Goal: Task Accomplishment & Management: Complete application form

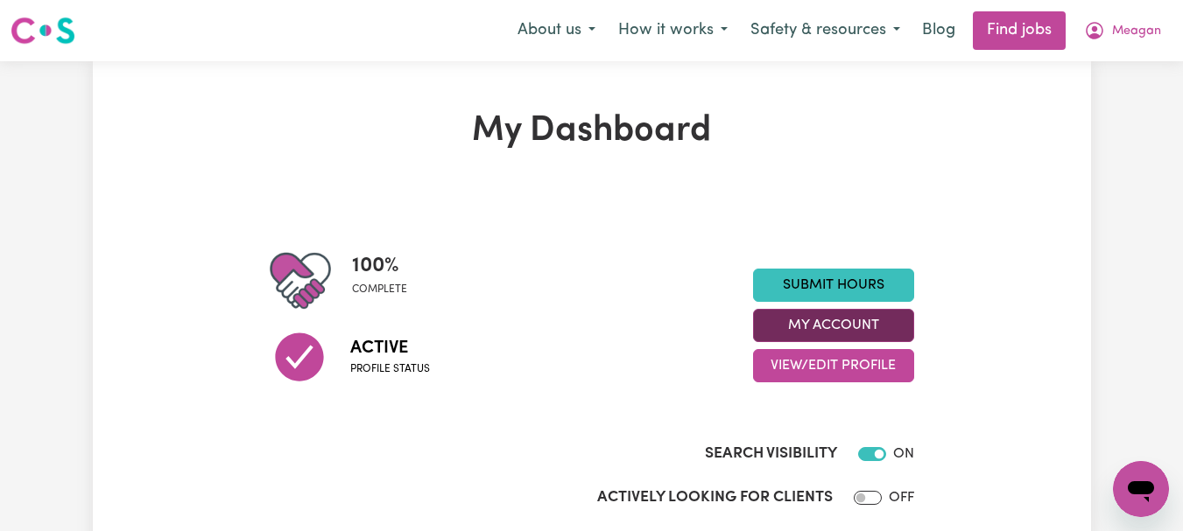
click at [797, 342] on button "My Account" at bounding box center [833, 325] width 161 height 33
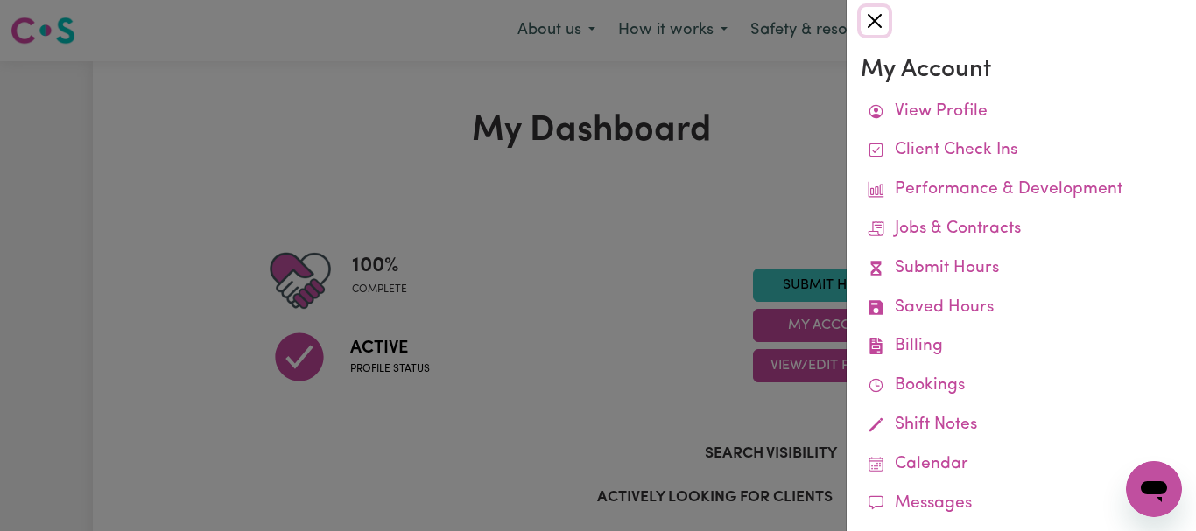
click at [877, 23] on button "Close" at bounding box center [874, 21] width 28 height 28
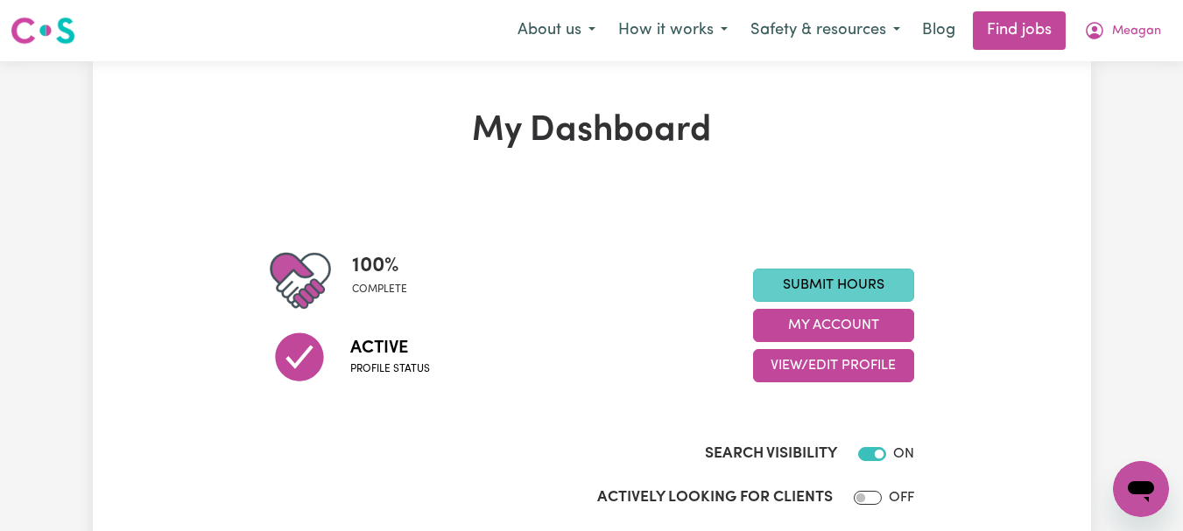
click at [811, 302] on link "Submit Hours" at bounding box center [833, 285] width 161 height 33
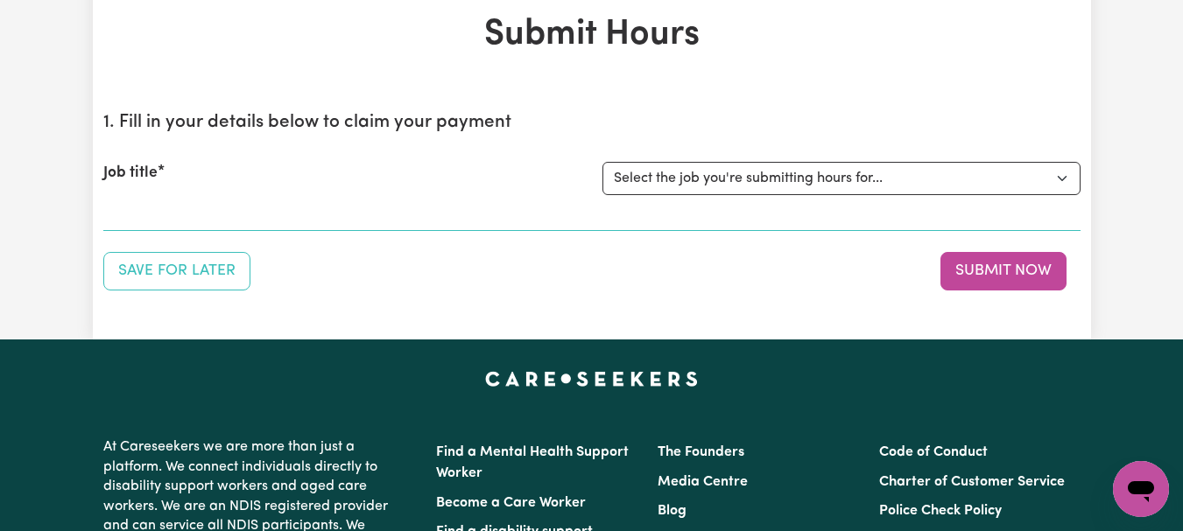
scroll to position [108, 0]
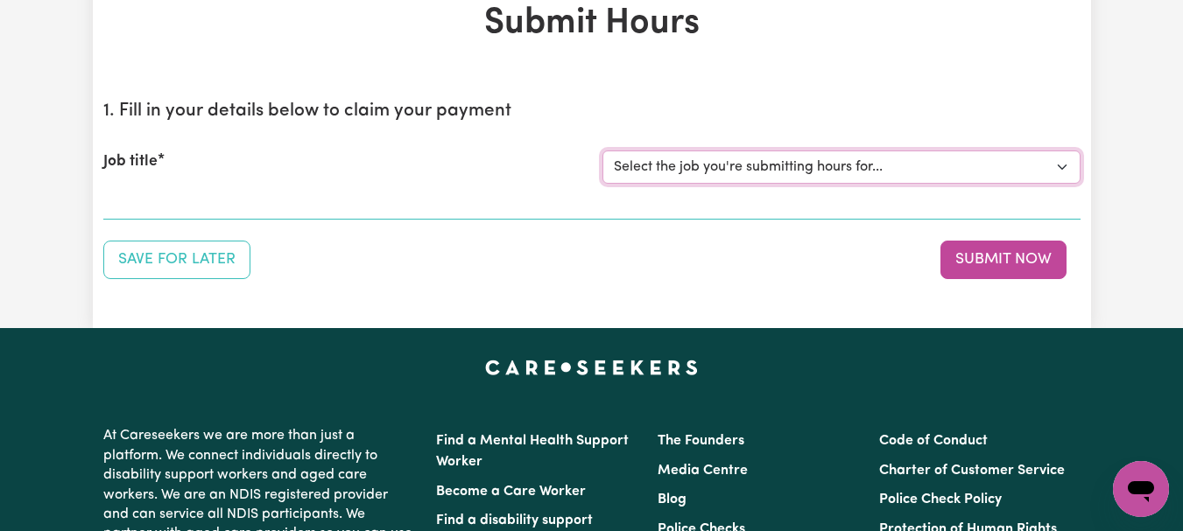
click at [1058, 184] on select "Select the job you're submitting hours for... [[PERSON_NAME]] [DEMOGRAPHIC_DATA…" at bounding box center [841, 167] width 478 height 33
select select "7667"
click at [604, 184] on select "Select the job you're submitting hours for... [[PERSON_NAME]] [DEMOGRAPHIC_DATA…" at bounding box center [841, 167] width 478 height 33
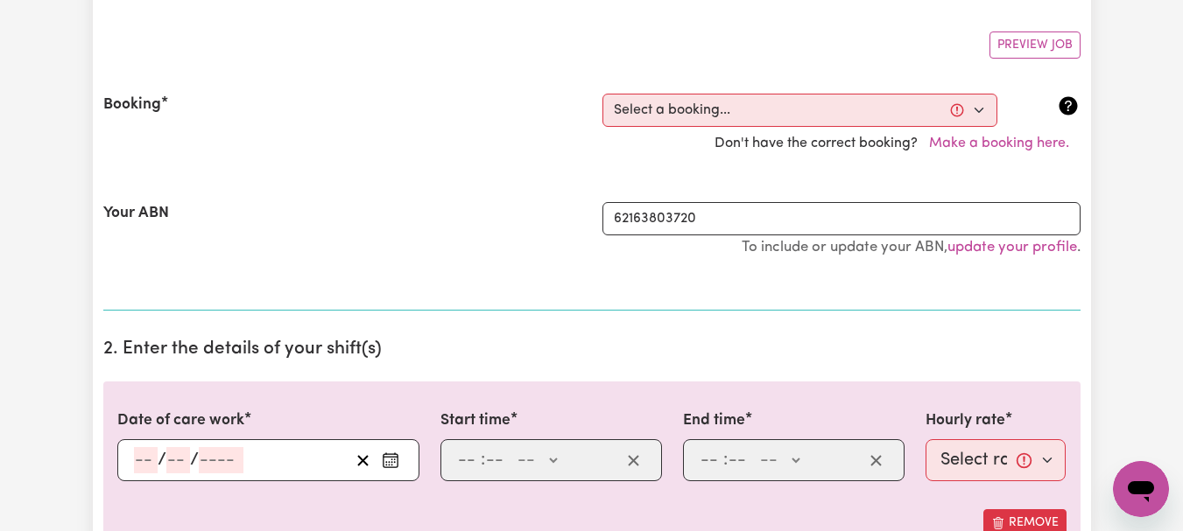
scroll to position [376, 0]
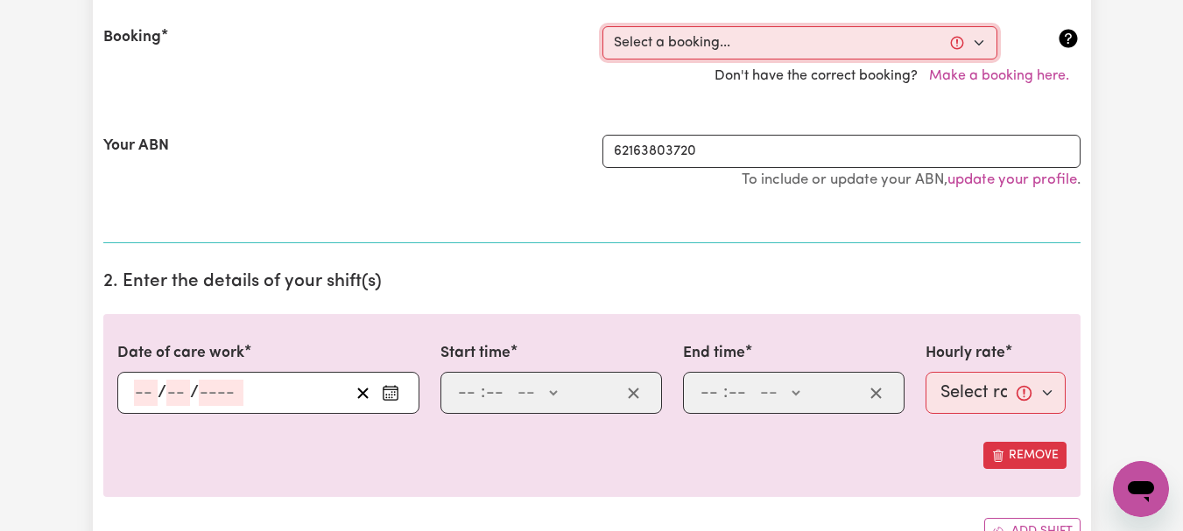
click at [970, 60] on select "Select a booking... [DATE] 08:00am to 09:00am (ONE-OFF) [DATE] 08:00am to 09:00…" at bounding box center [799, 42] width 395 height 33
select select "351395"
click at [604, 60] on select "Select a booking... [DATE] 08:00am to 09:00am (ONE-OFF) [DATE] 08:00am to 09:00…" at bounding box center [799, 42] width 395 height 33
type input "[DATE]"
type input "22"
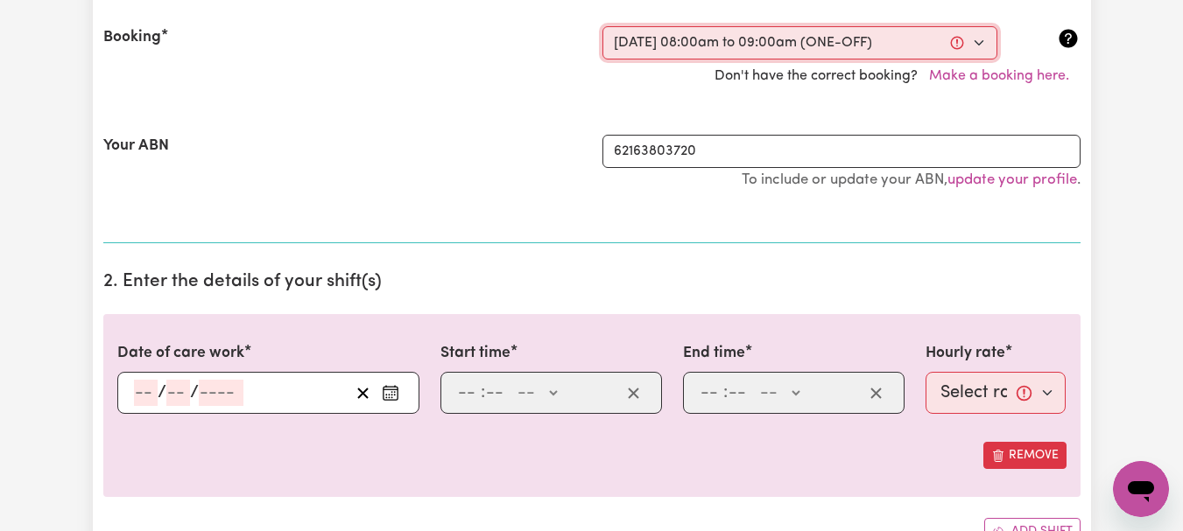
type input "9"
type input "2025"
type input "08:00"
type input "8"
type input "0"
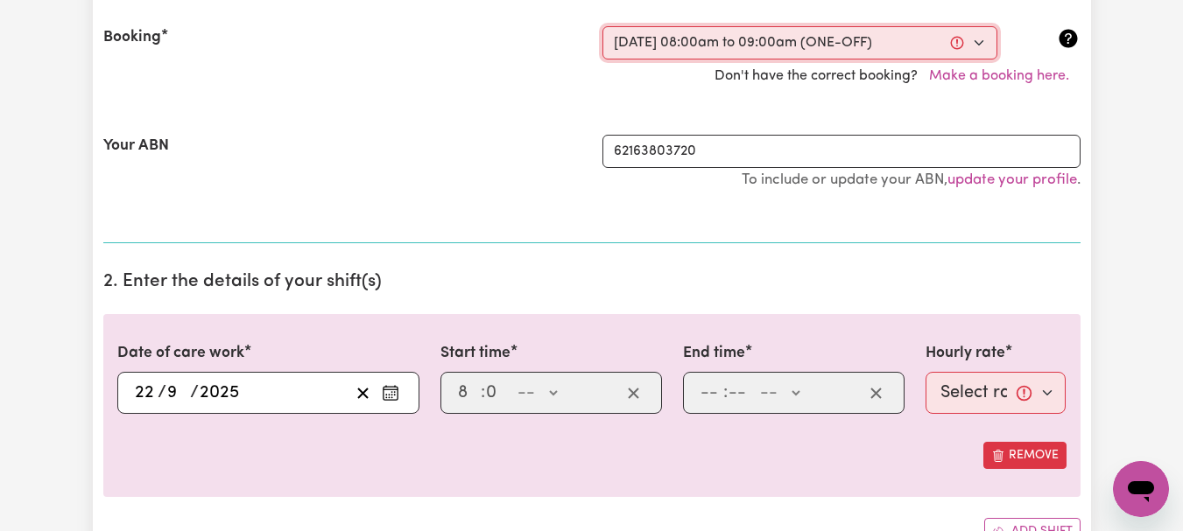
select select "am"
type input "09:00"
type input "9"
type input "0"
select select "am"
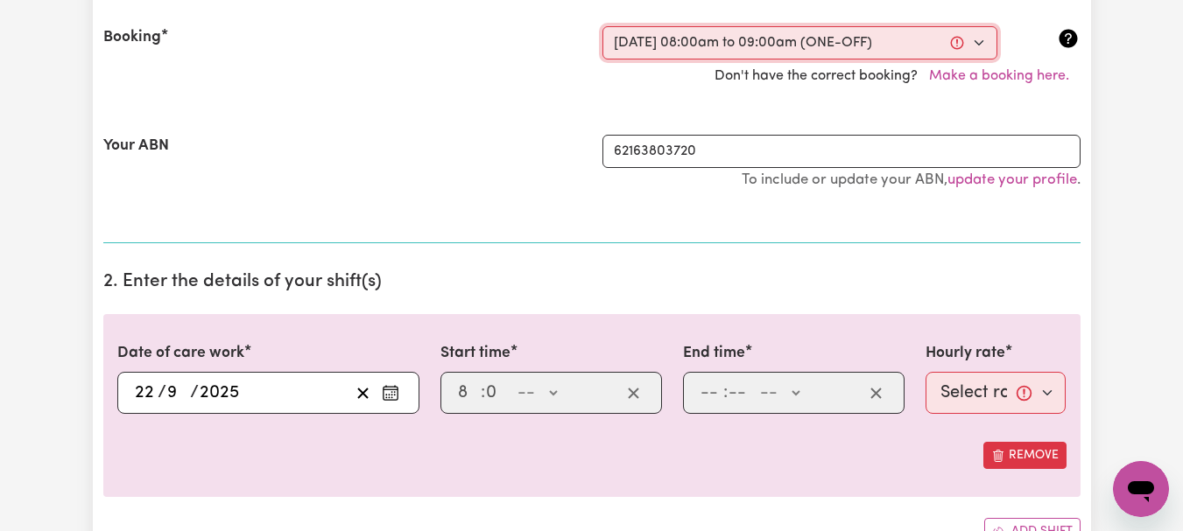
select select "44-Weekday"
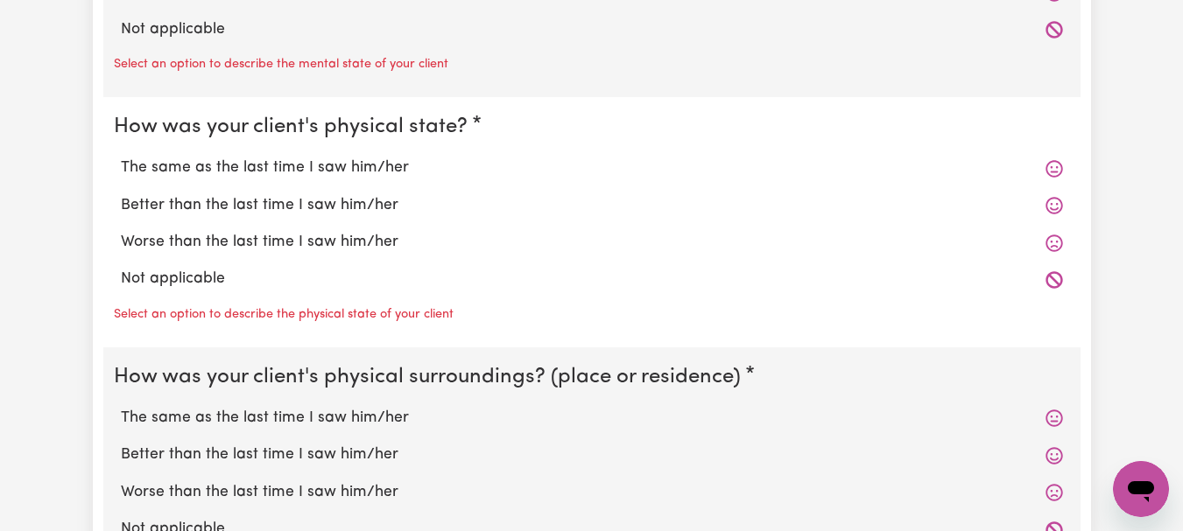
scroll to position [1623, 0]
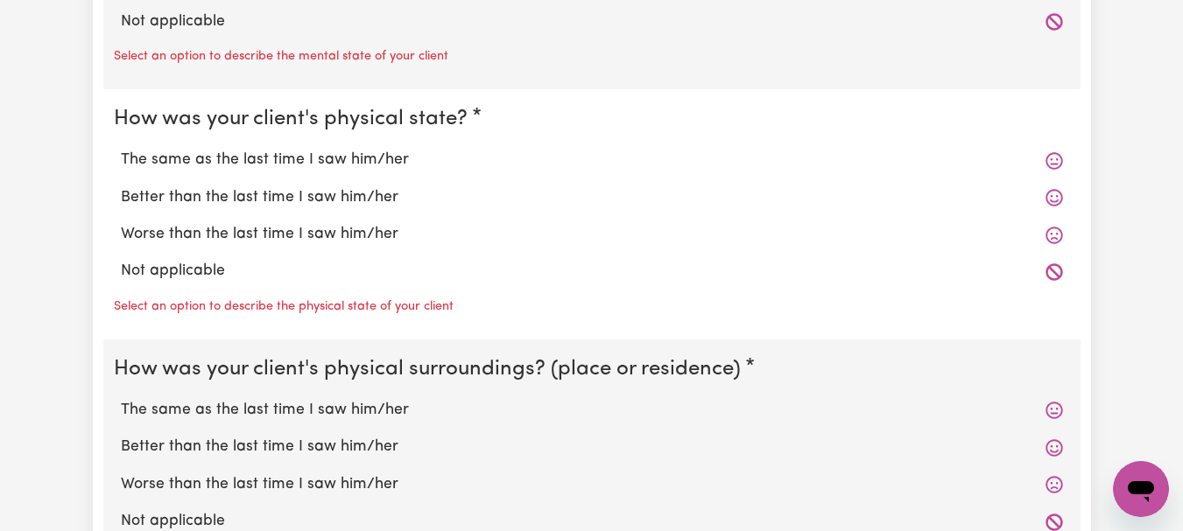
radio input "true"
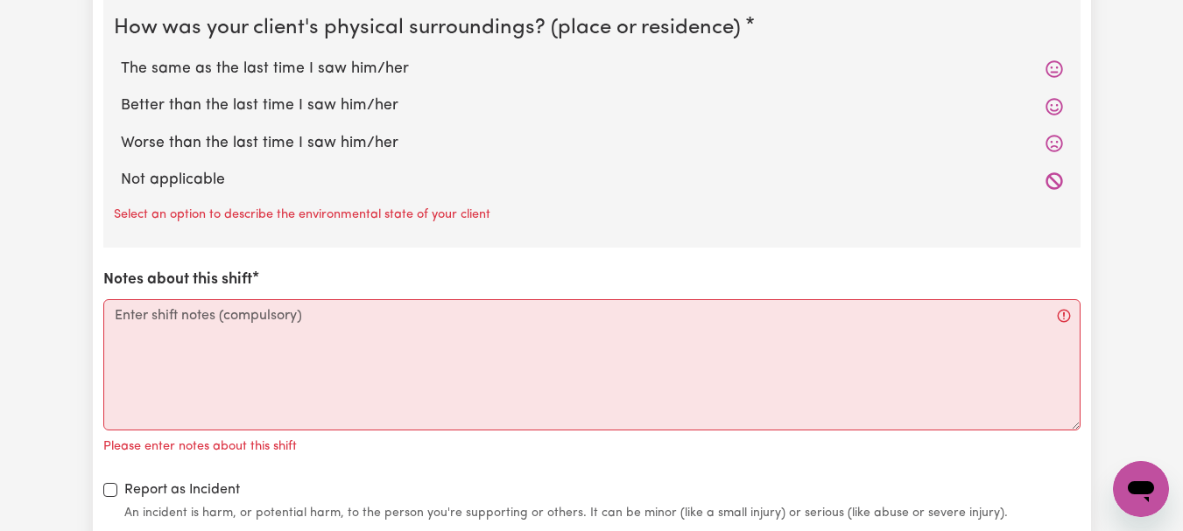
scroll to position [1967, 0]
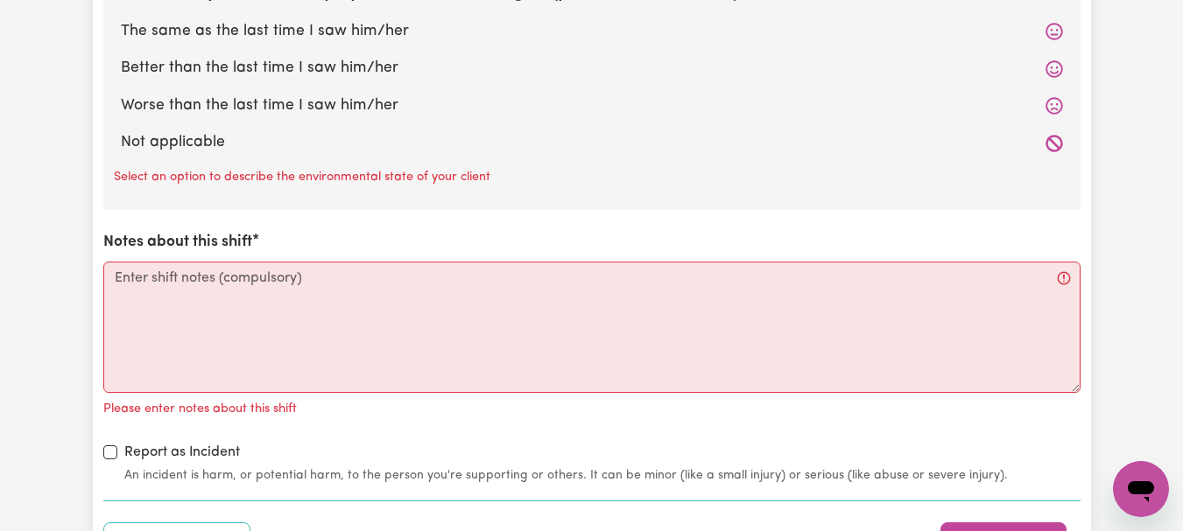
radio input "true"
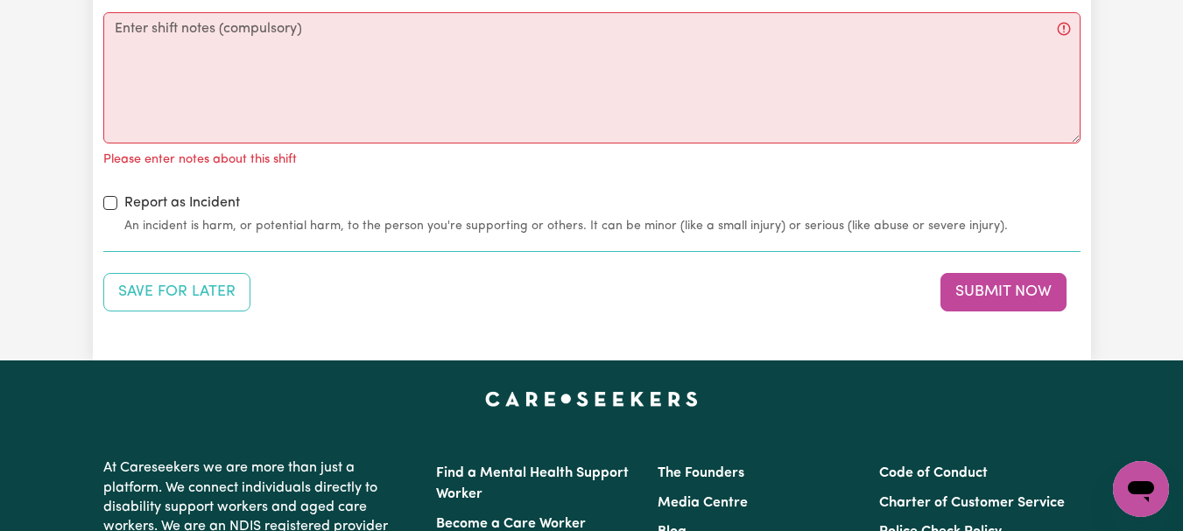
scroll to position [2226, 0]
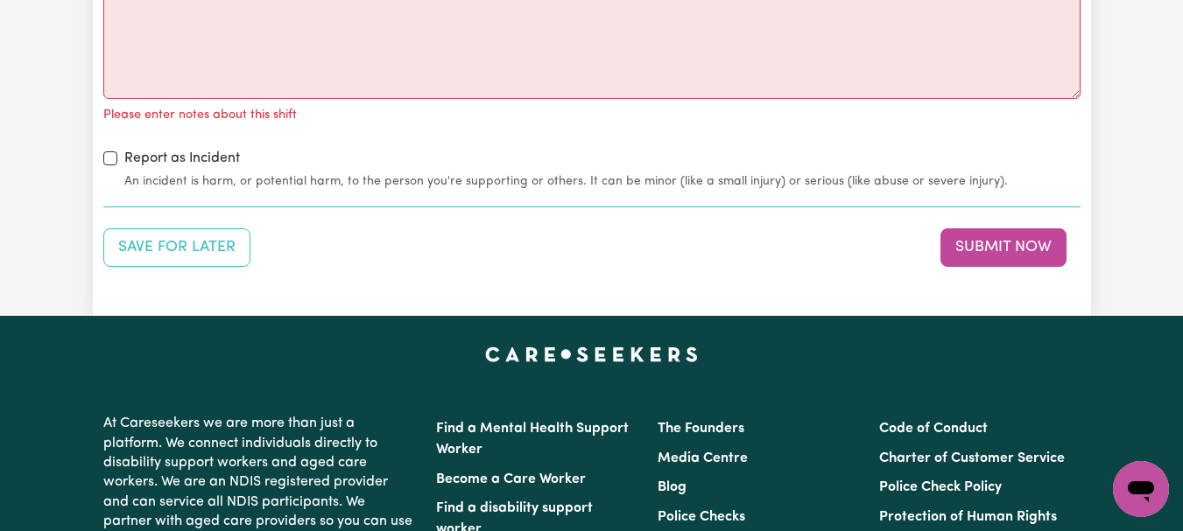
radio input "true"
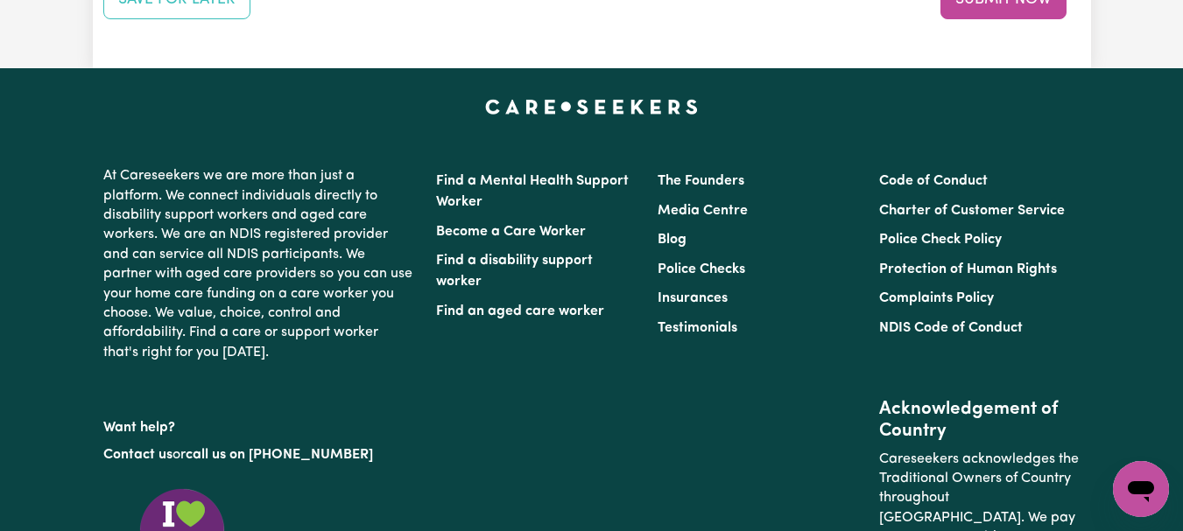
scroll to position [2453, 0]
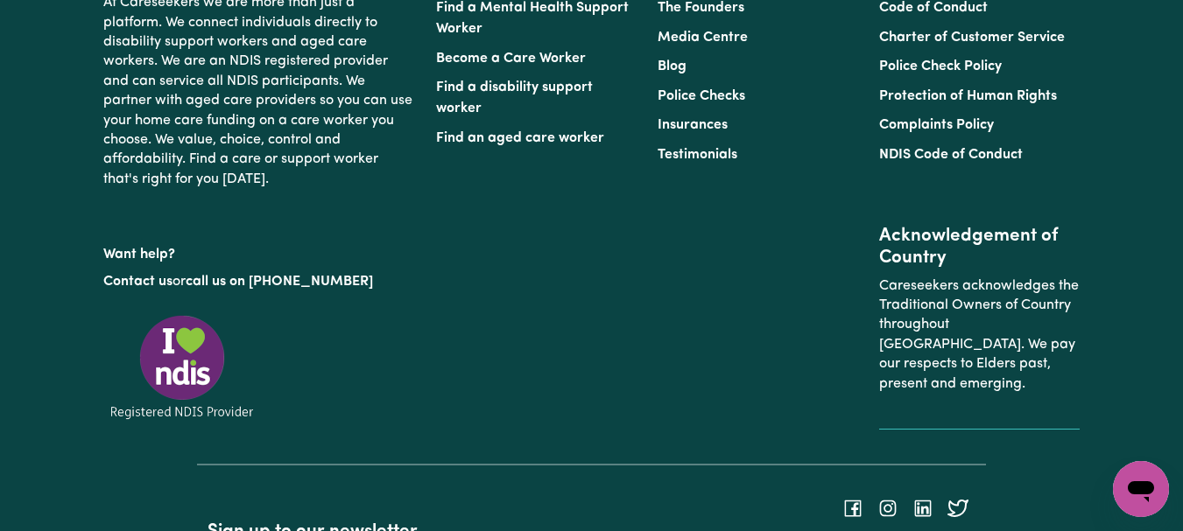
scroll to position [2591, 0]
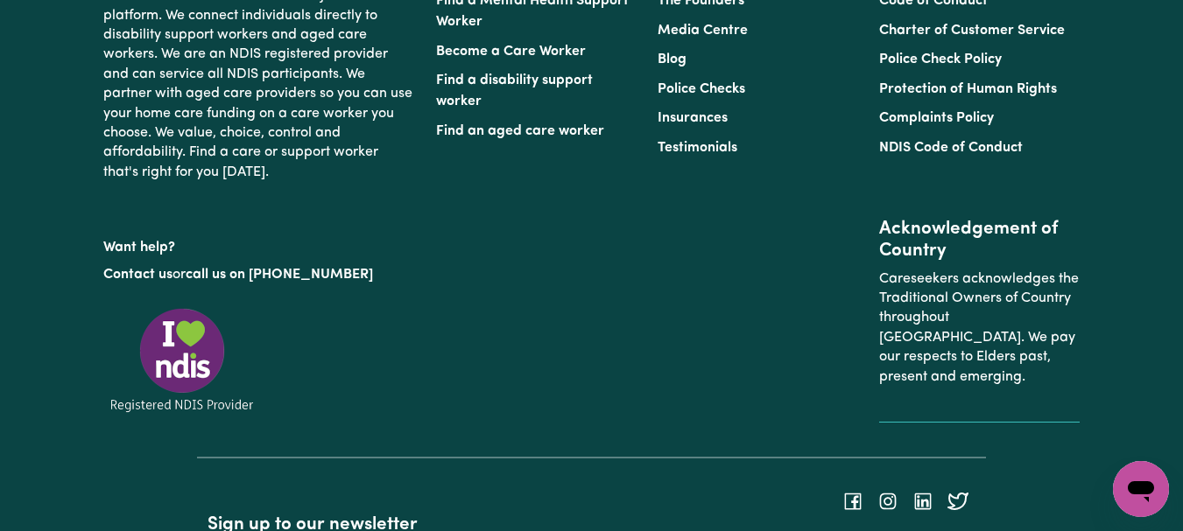
type textarea "Refer to KNC shift notes."
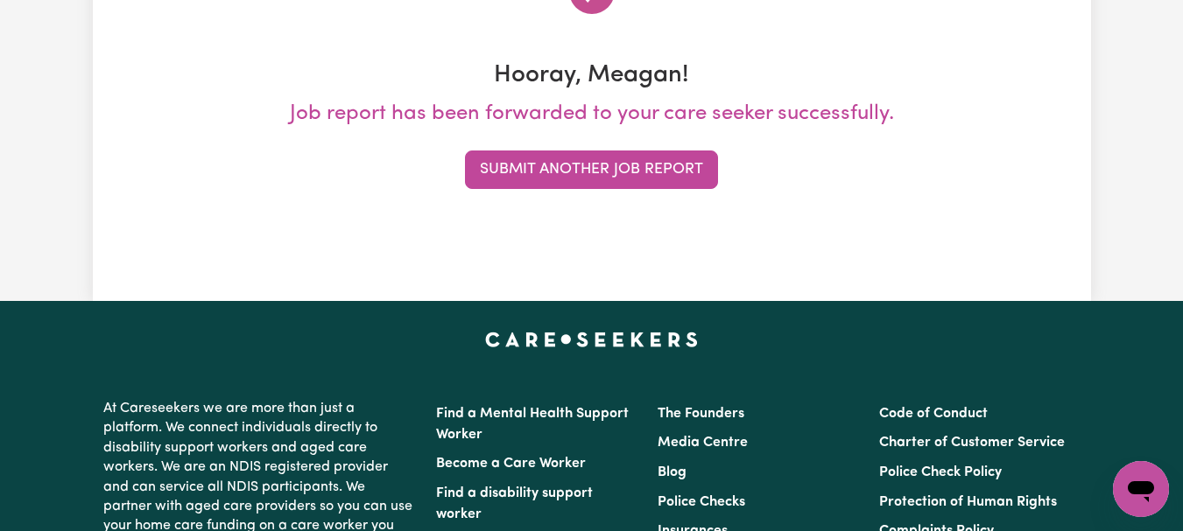
scroll to position [295, 0]
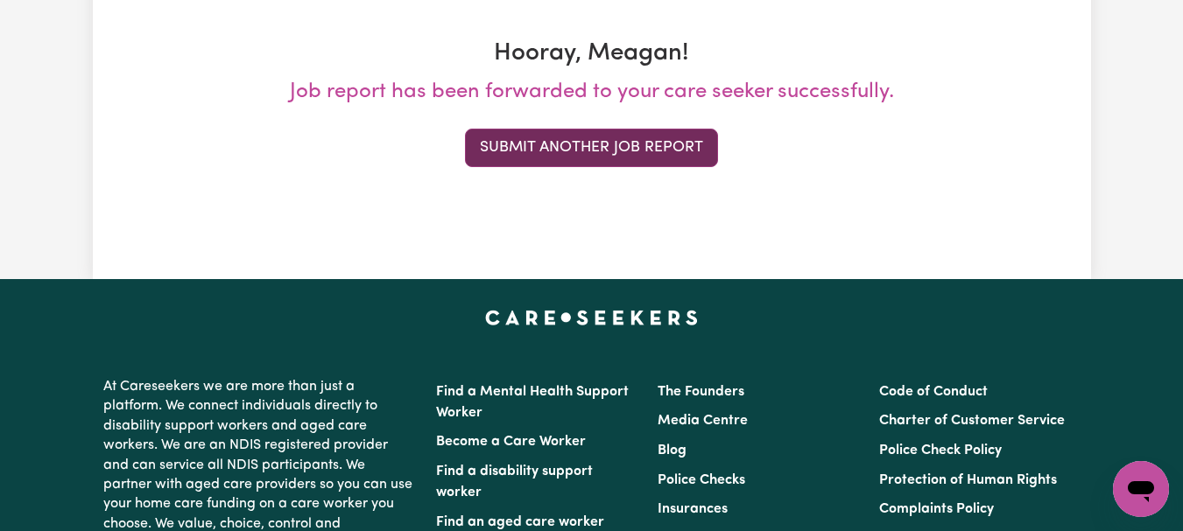
click at [619, 167] on button "Submit Another Job Report" at bounding box center [591, 148] width 253 height 39
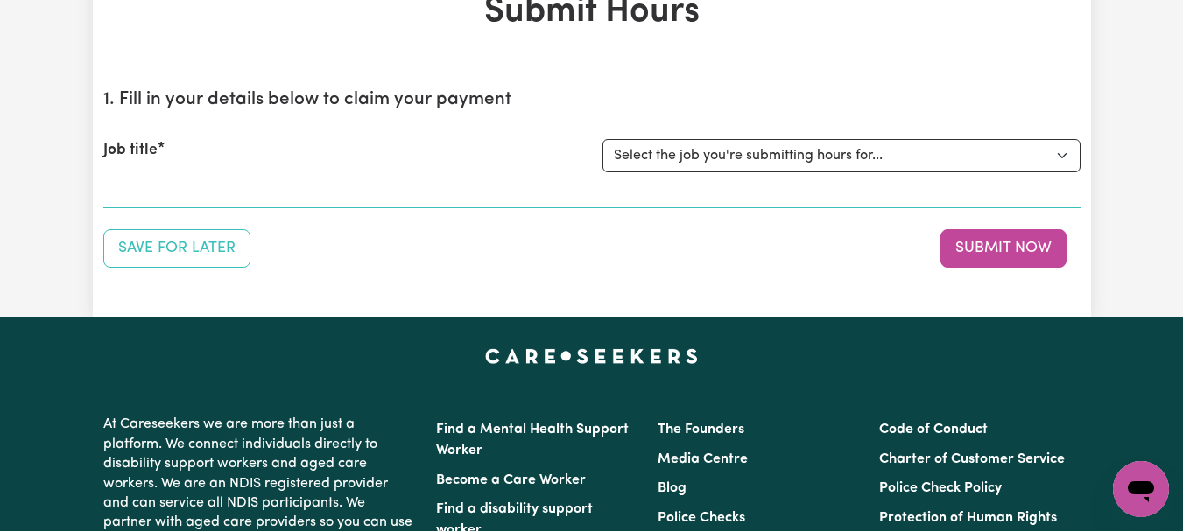
scroll to position [122, 0]
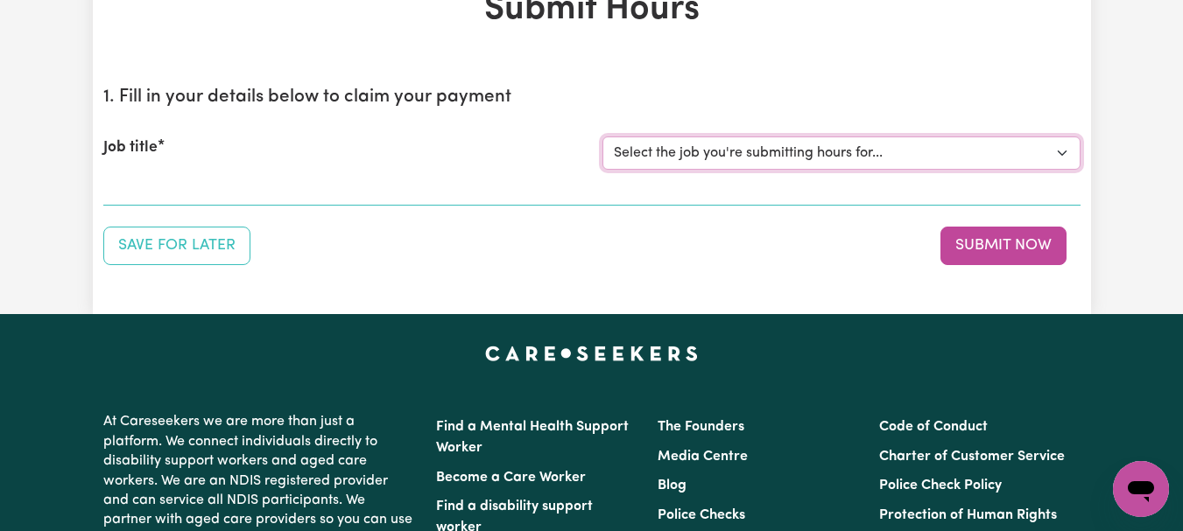
click at [1051, 170] on select "Select the job you're submitting hours for... [[PERSON_NAME]] [DEMOGRAPHIC_DATA…" at bounding box center [841, 153] width 478 height 33
select select "8513"
click at [604, 170] on select "Select the job you're submitting hours for... [[PERSON_NAME]] [DEMOGRAPHIC_DATA…" at bounding box center [841, 153] width 478 height 33
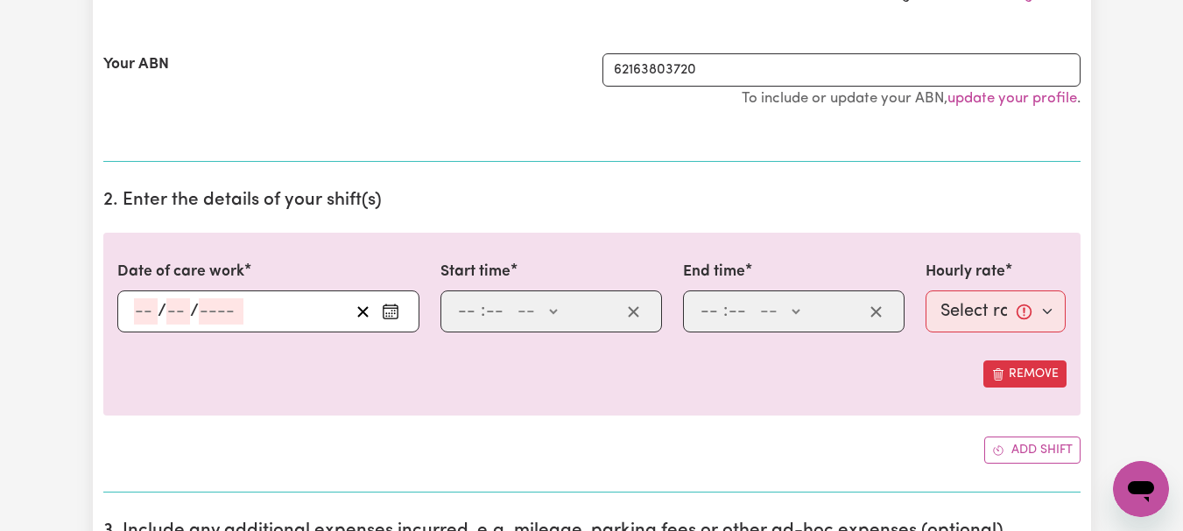
scroll to position [466, 0]
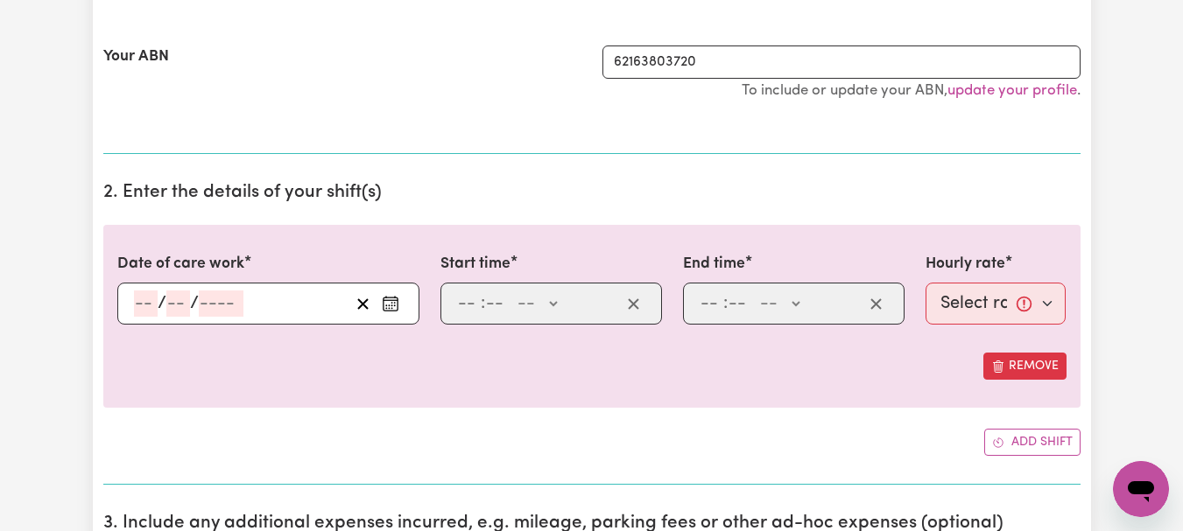
select select "352545"
type input "[DATE]"
type input "22"
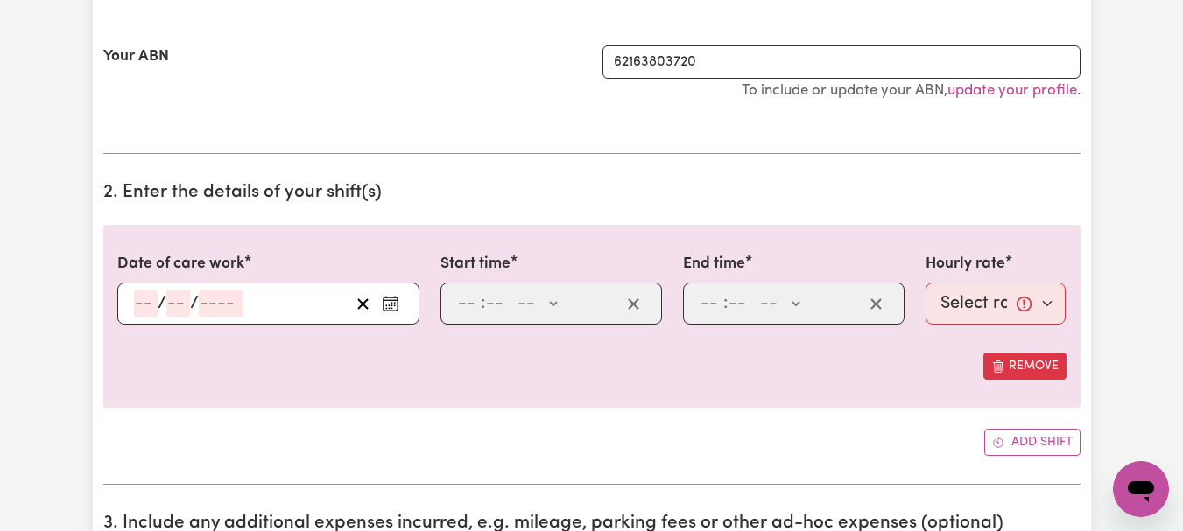
type input "9"
type input "2025"
type input "09:30"
type input "9"
type input "30"
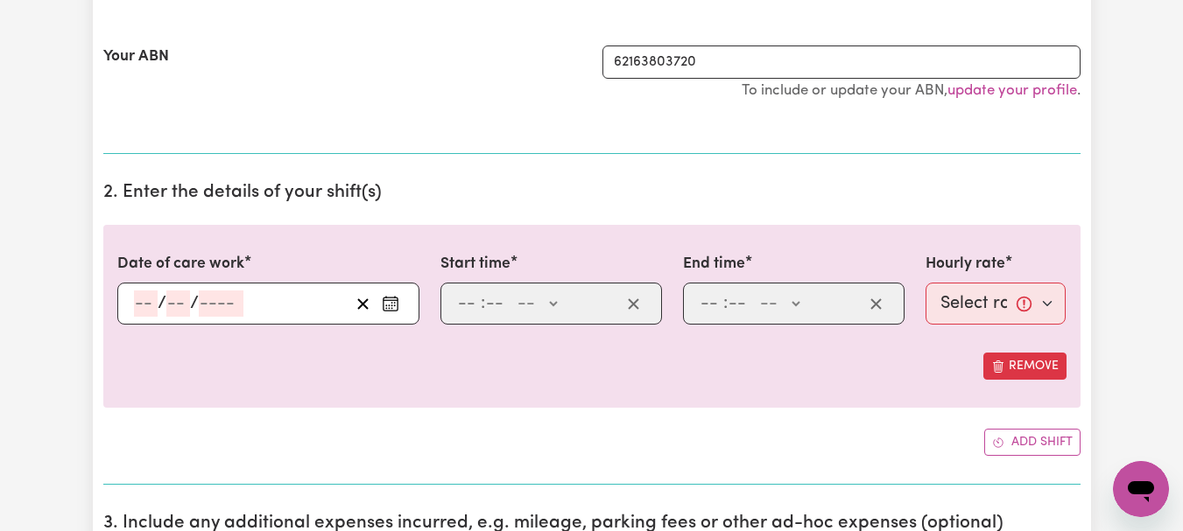
select select "am"
type input "11:00"
type input "11"
type input "0"
select select "am"
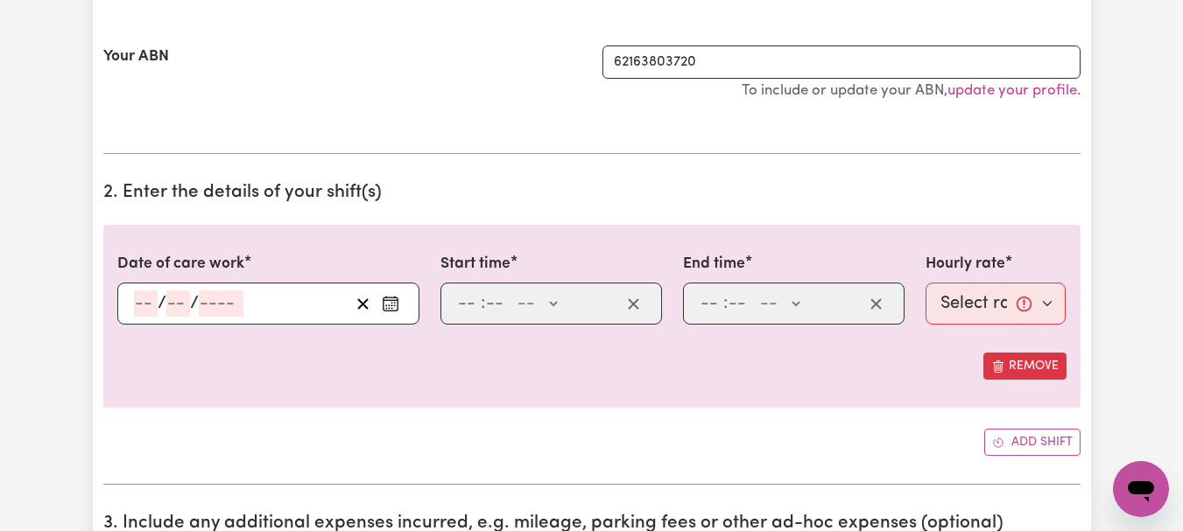
select select "44-Weekday"
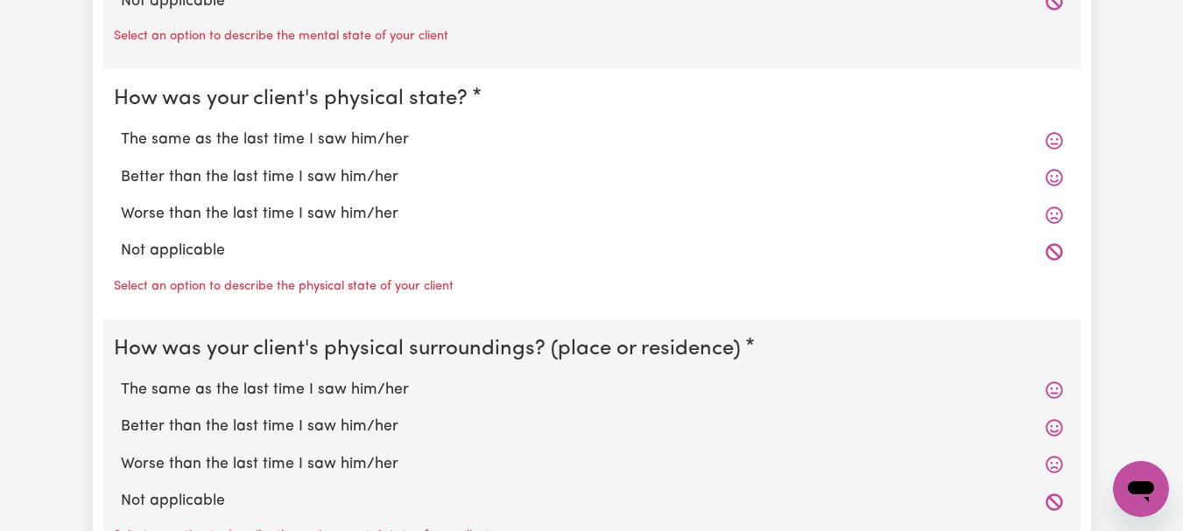
scroll to position [1688, 0]
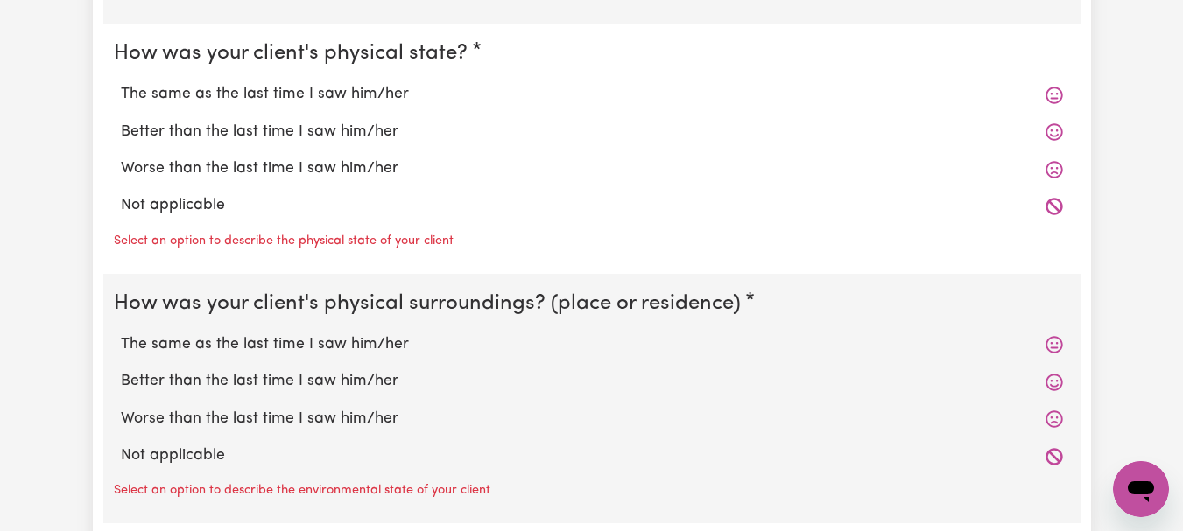
radio input "true"
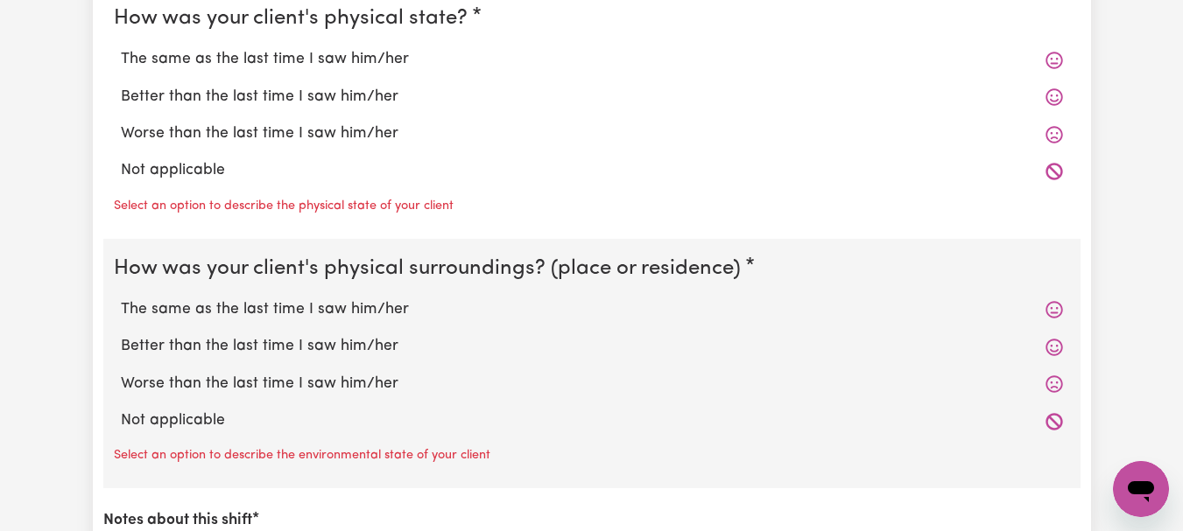
click at [419, 71] on label "The same as the last time I saw him/her" at bounding box center [592, 59] width 942 height 23
click at [121, 48] on input "The same as the last time I saw him/her" at bounding box center [120, 47] width 1 height 1
radio input "true"
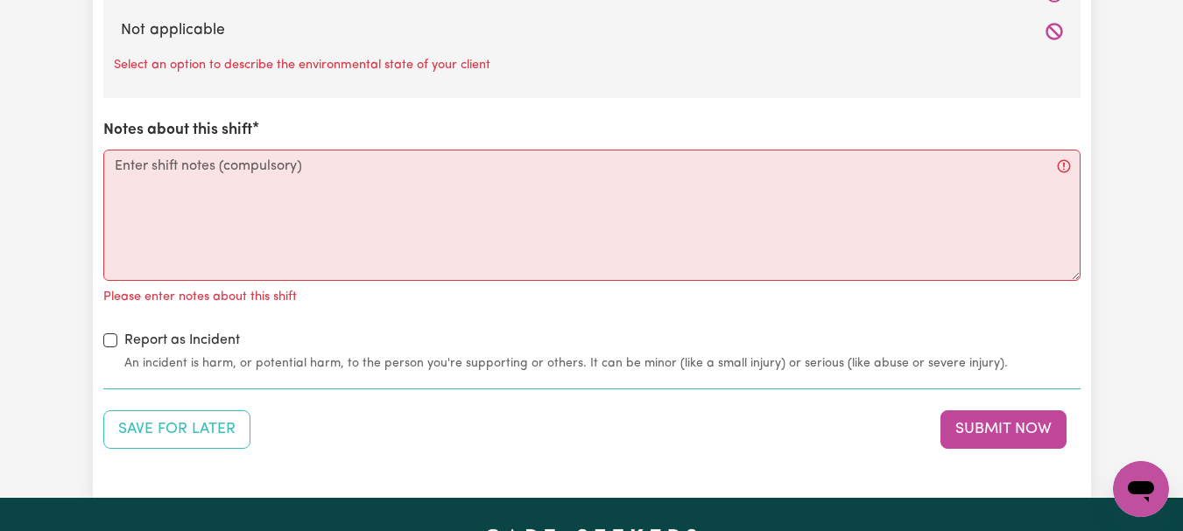
scroll to position [2067, 0]
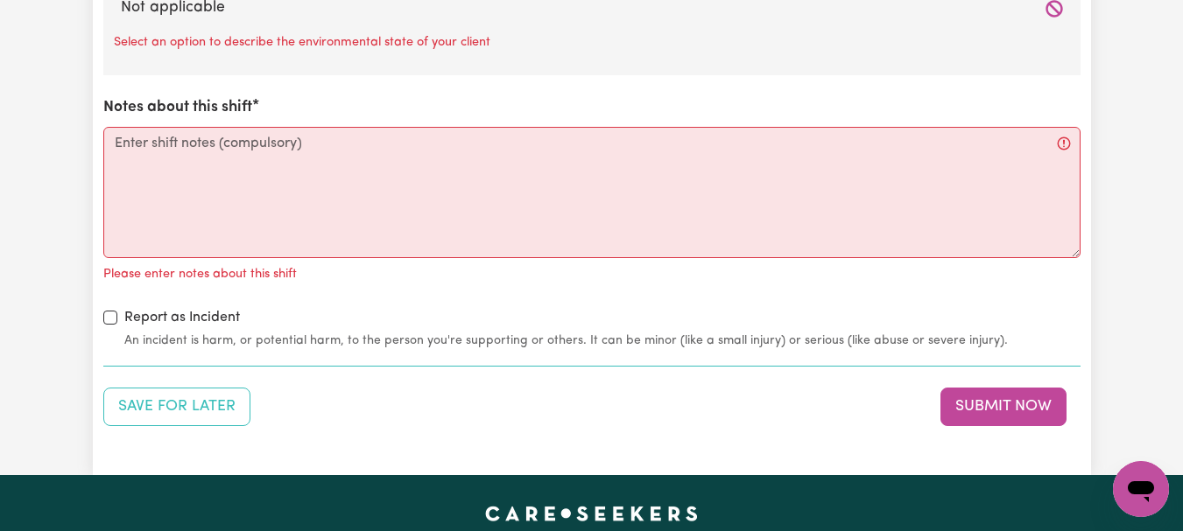
radio input "true"
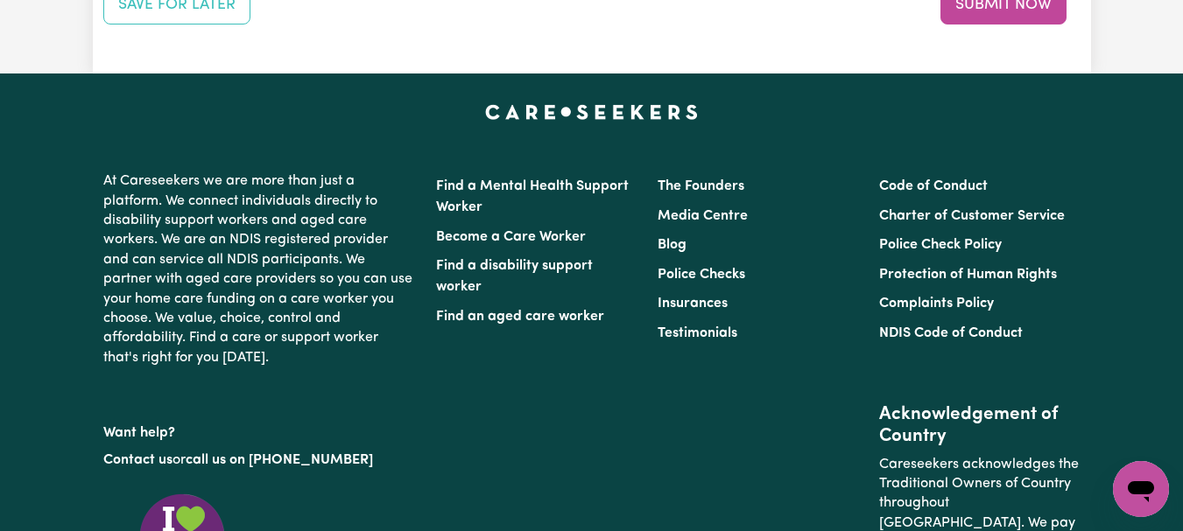
scroll to position [2470, 0]
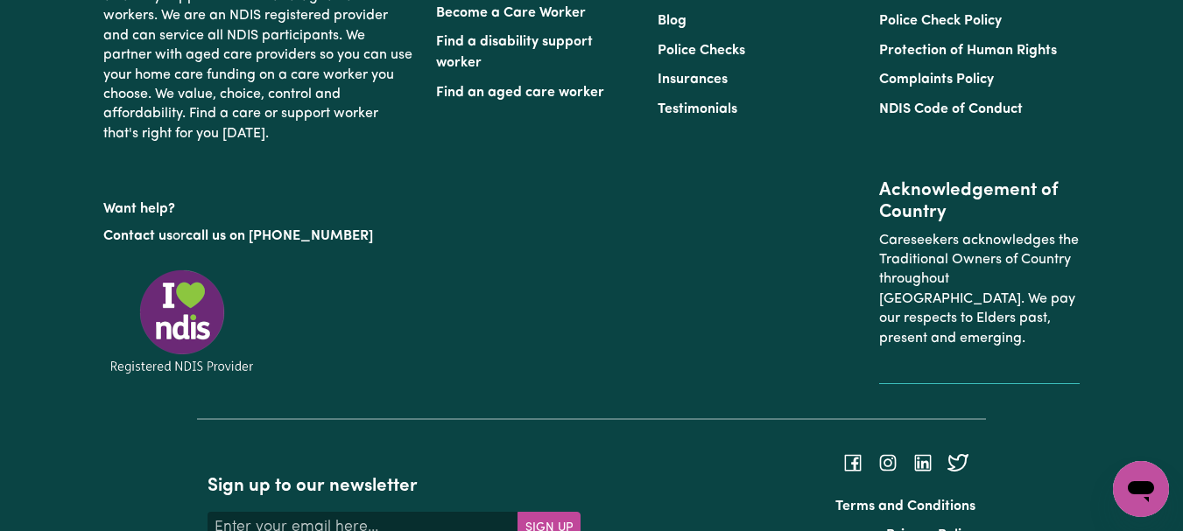
scroll to position [2651, 0]
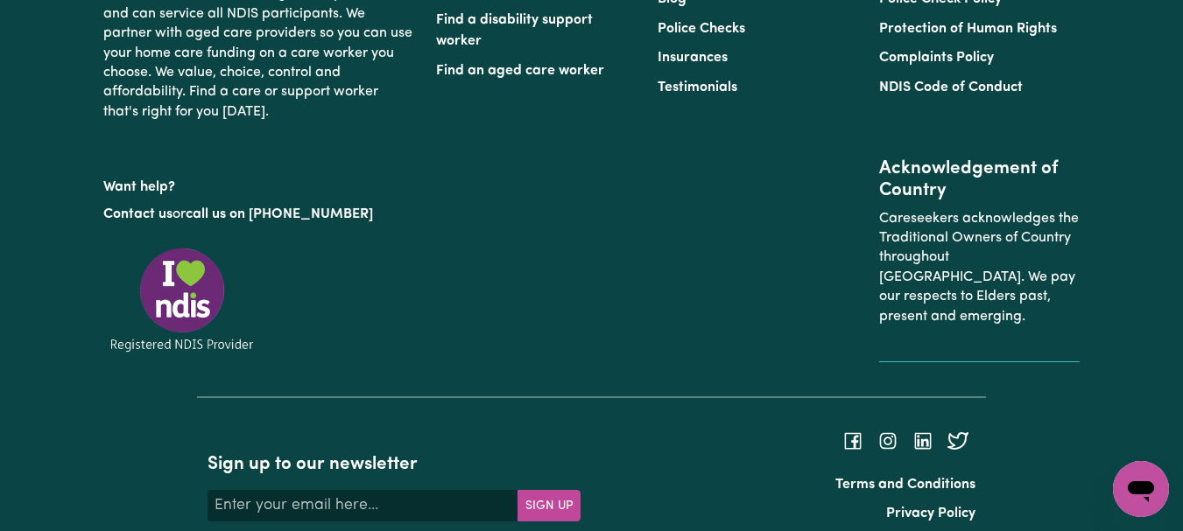
type textarea "Refer to KNC shift notes."
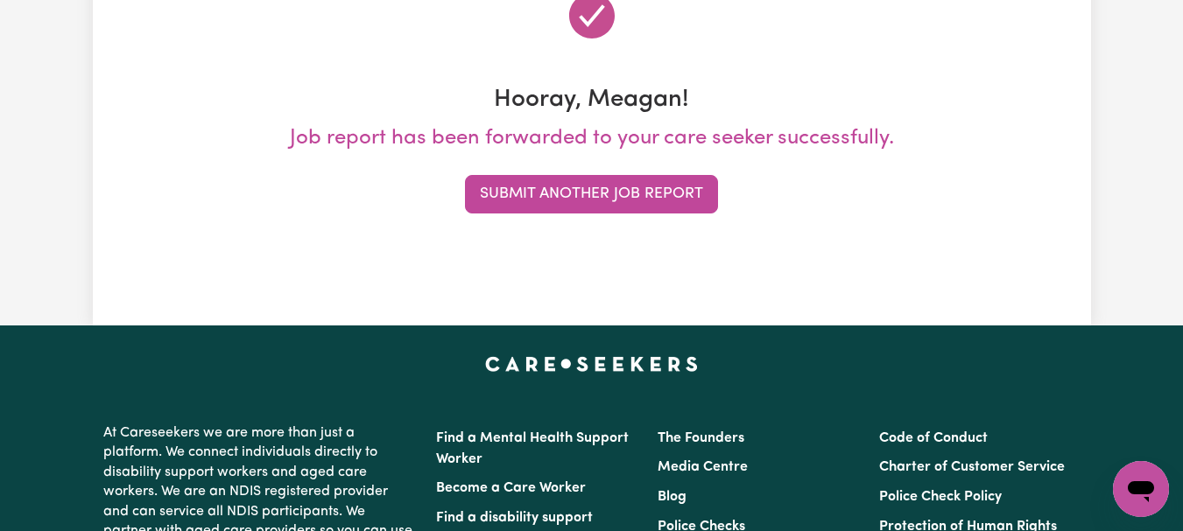
scroll to position [261, 0]
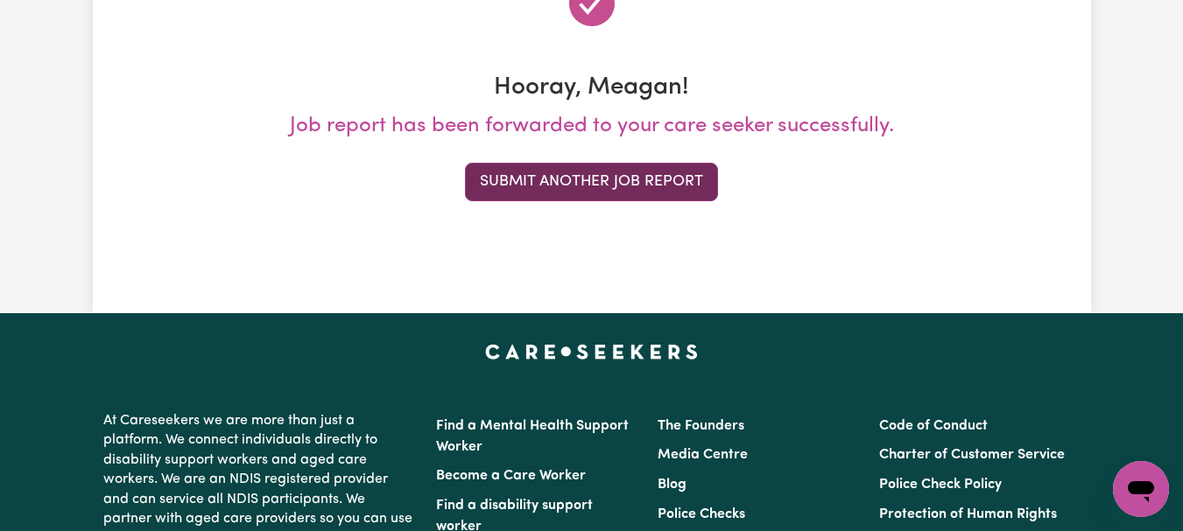
click at [675, 201] on button "Submit Another Job Report" at bounding box center [591, 182] width 253 height 39
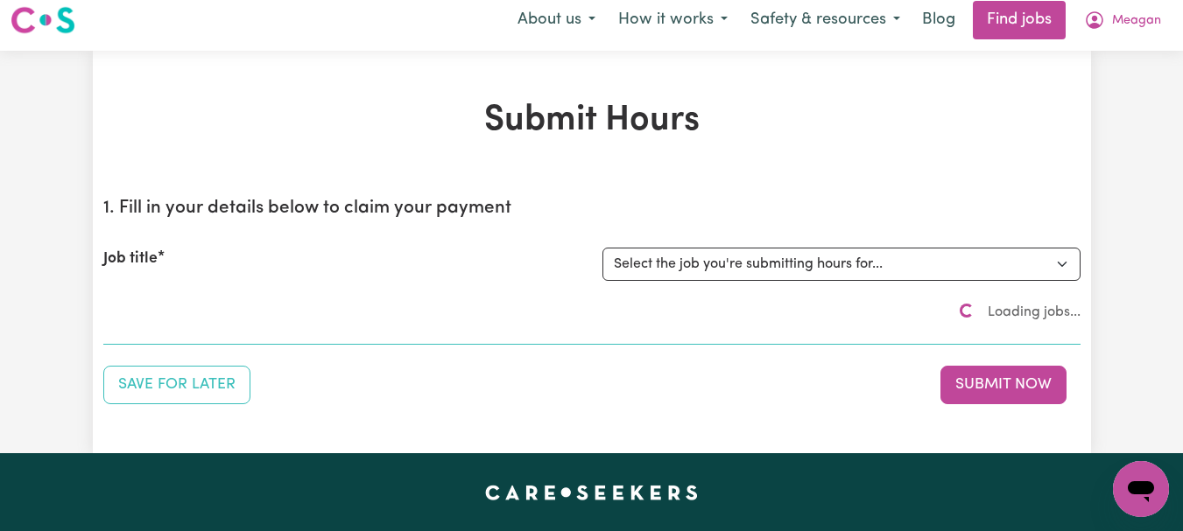
scroll to position [0, 0]
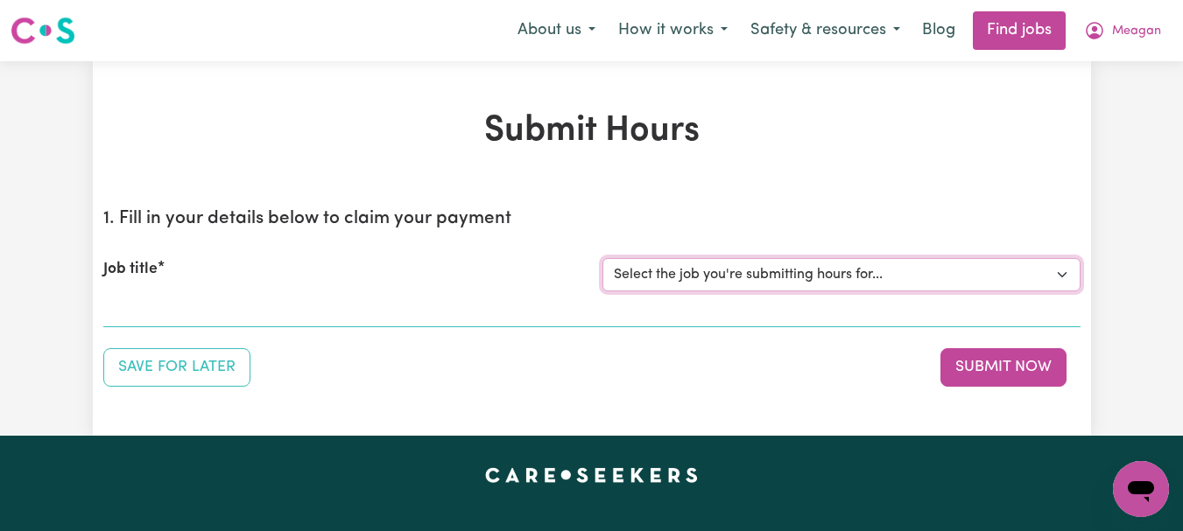
click at [1060, 291] on select "Select the job you're submitting hours for... [[PERSON_NAME]] [DEMOGRAPHIC_DATA…" at bounding box center [841, 274] width 478 height 33
select select "6539"
click at [604, 291] on select "Select the job you're submitting hours for... [[PERSON_NAME]] [DEMOGRAPHIC_DATA…" at bounding box center [841, 274] width 478 height 33
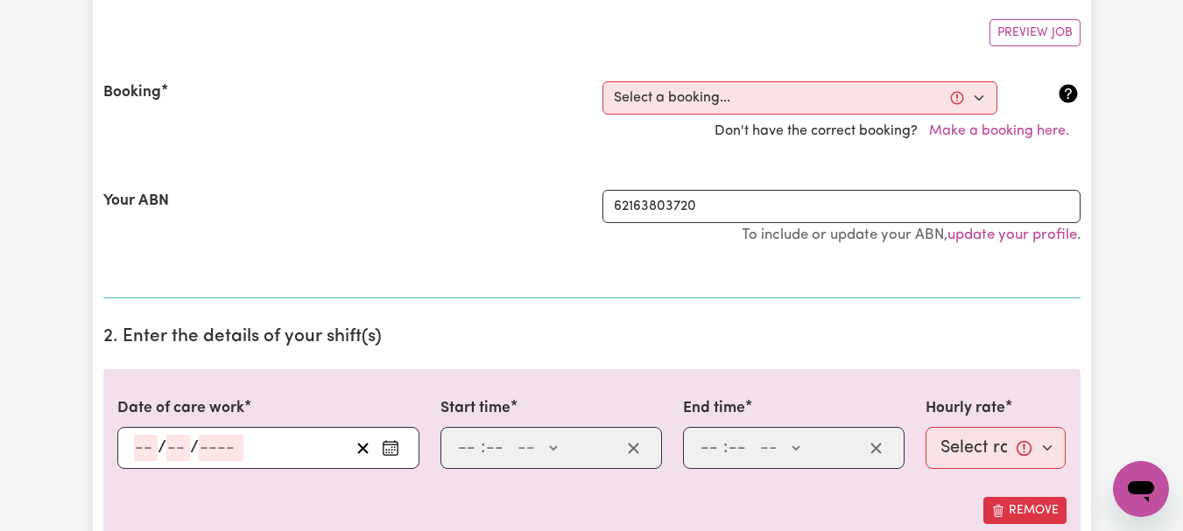
scroll to position [344, 0]
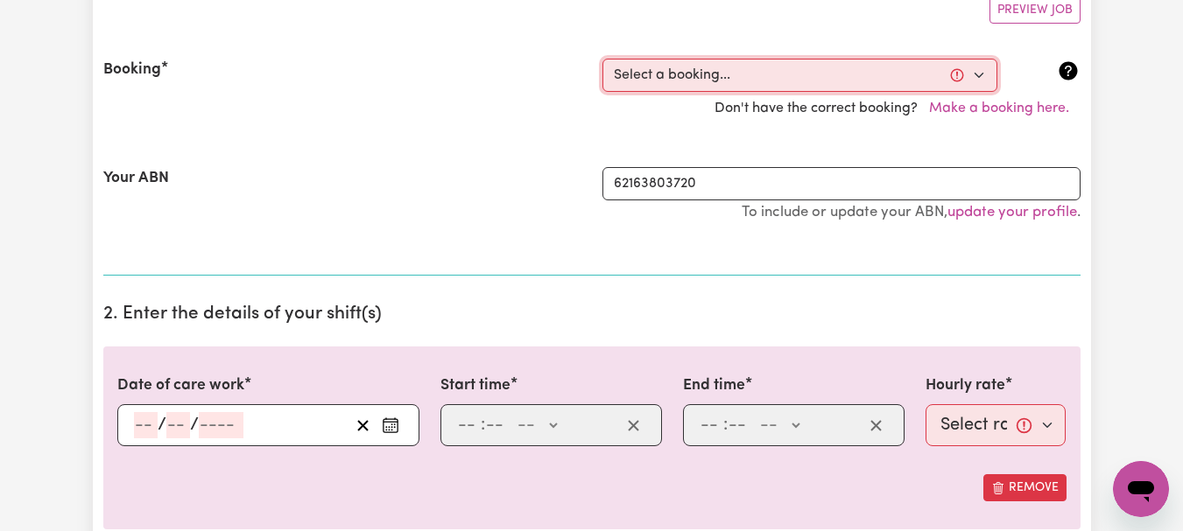
click at [976, 92] on select "Select a booking... [DATE] 10:00am to 12:00pm (RECURRING) [DATE] 10:00am to 12:…" at bounding box center [799, 75] width 395 height 33
select select "352883"
click at [604, 92] on select "Select a booking... [DATE] 10:00am to 12:00pm (RECURRING) [DATE] 10:00am to 12:…" at bounding box center [799, 75] width 395 height 33
type input "[DATE]"
type input "22"
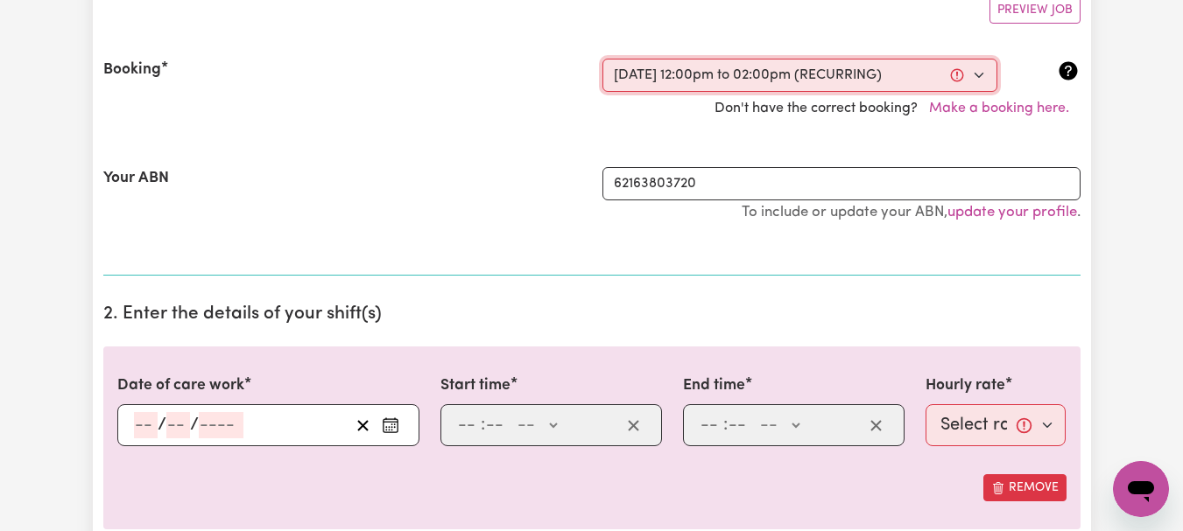
type input "9"
type input "2025"
type input "12:00"
type input "12"
type input "0"
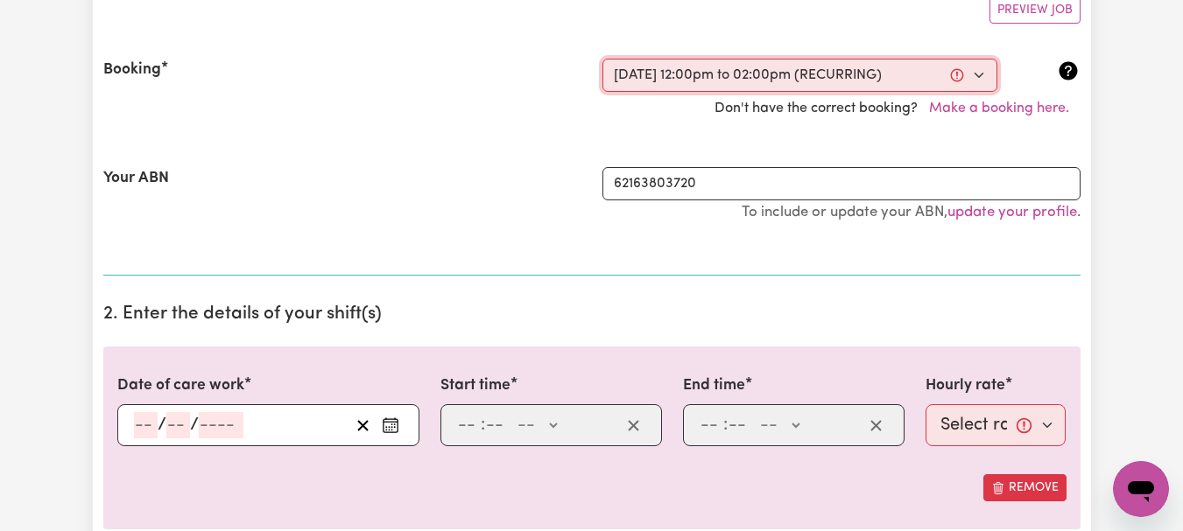
select select "pm"
type input "14:00"
type input "2"
type input "0"
select select "pm"
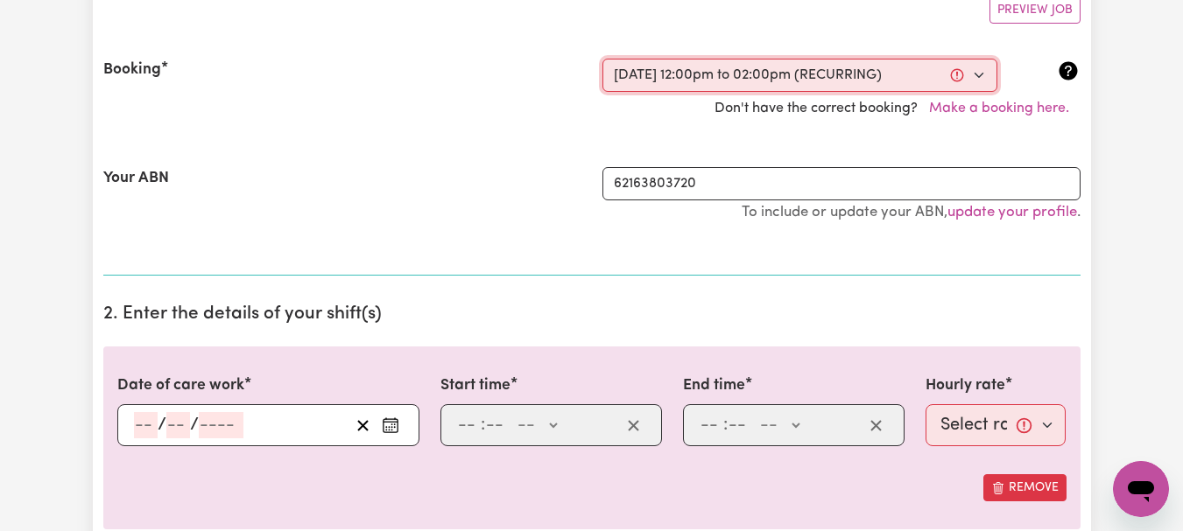
select select "44-Weekday"
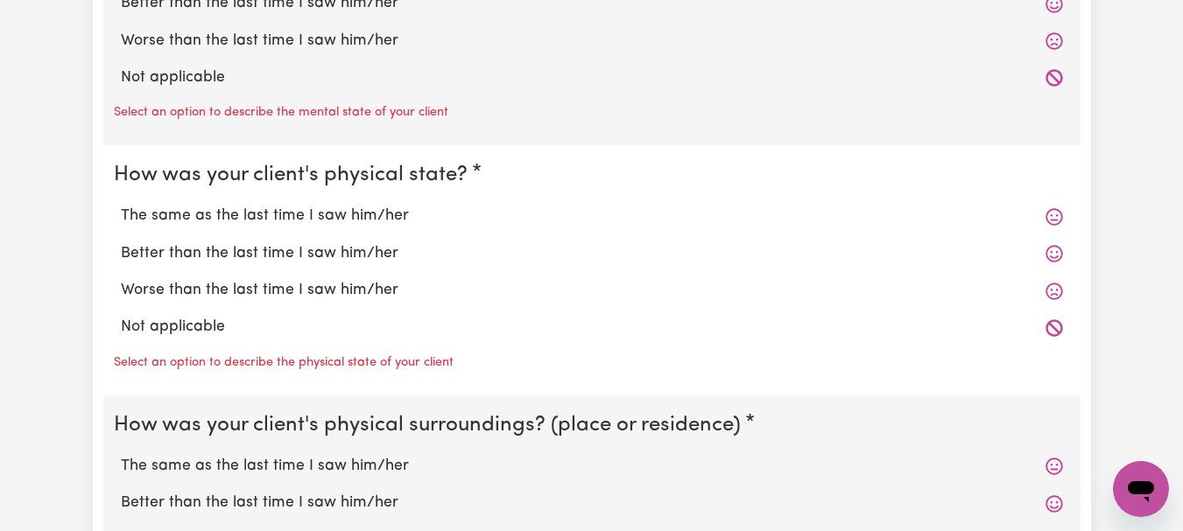
scroll to position [1583, 0]
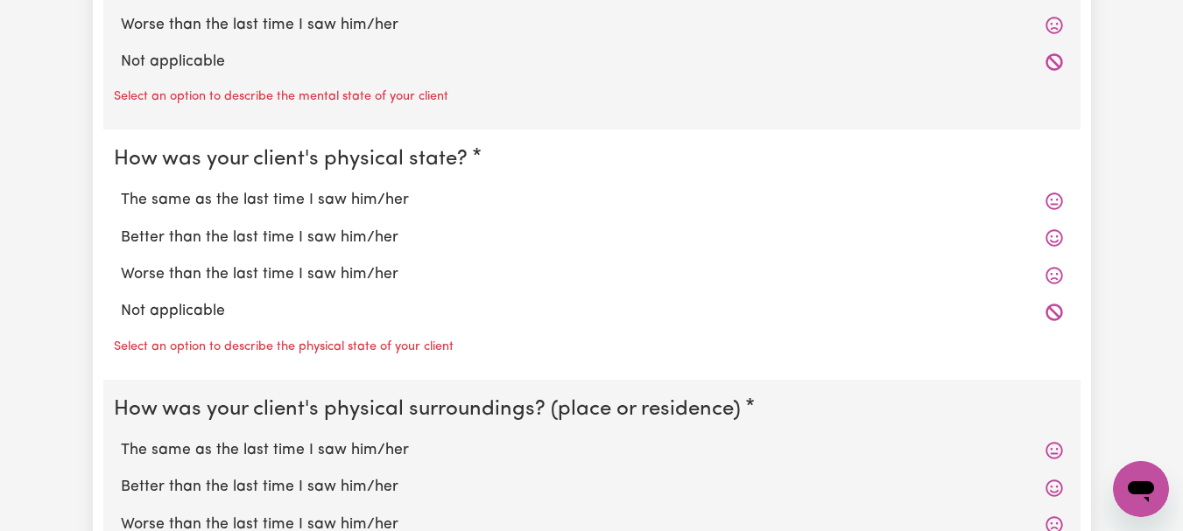
radio input "true"
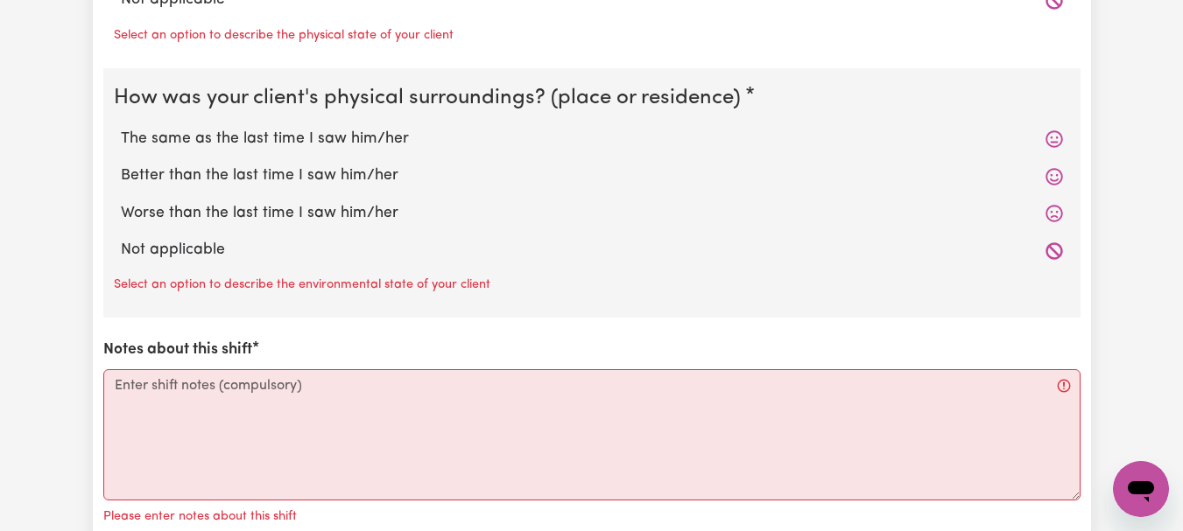
scroll to position [1941, 0]
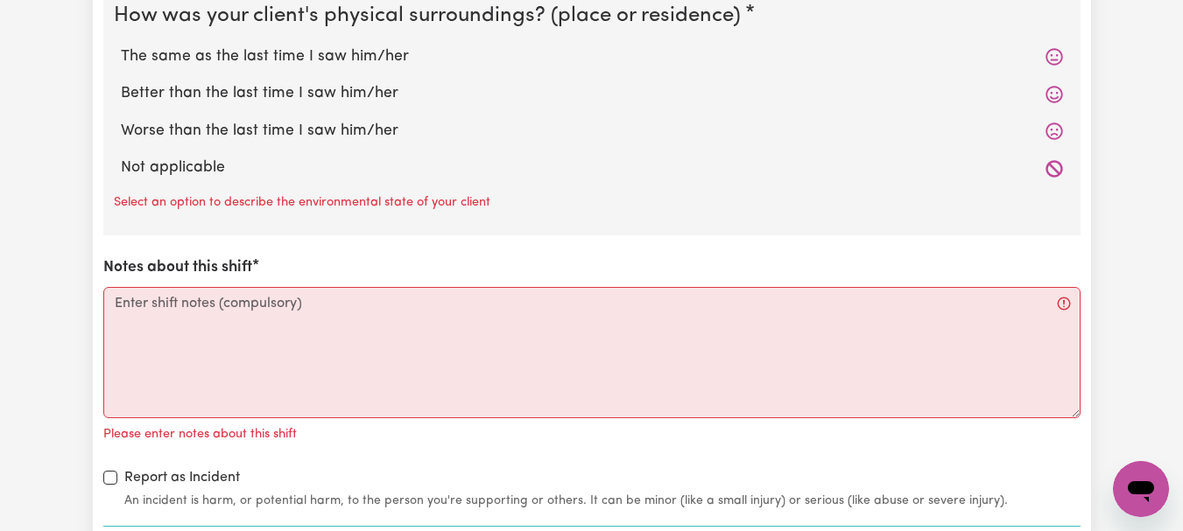
radio input "true"
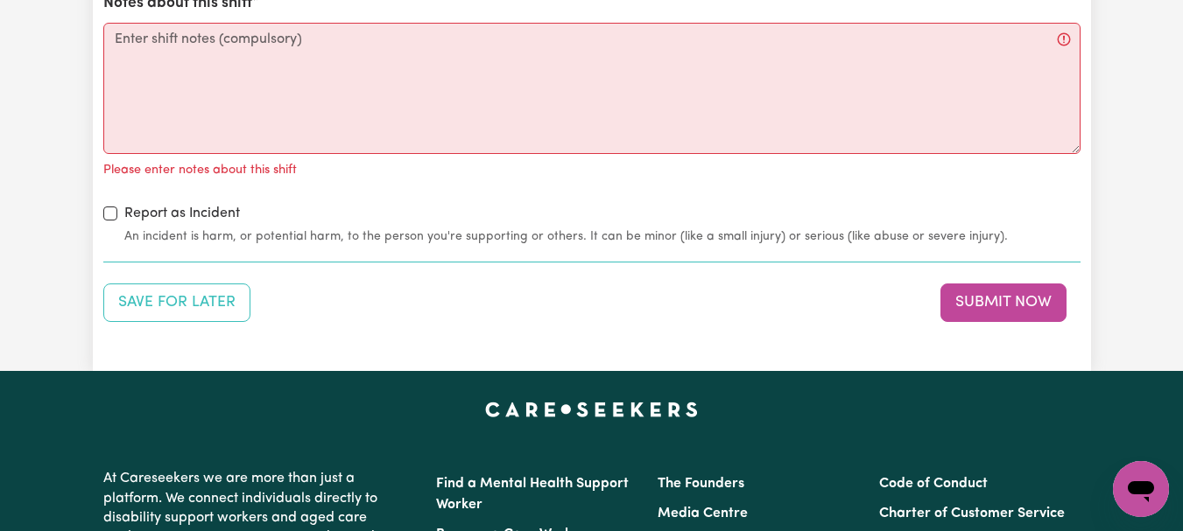
scroll to position [2222, 0]
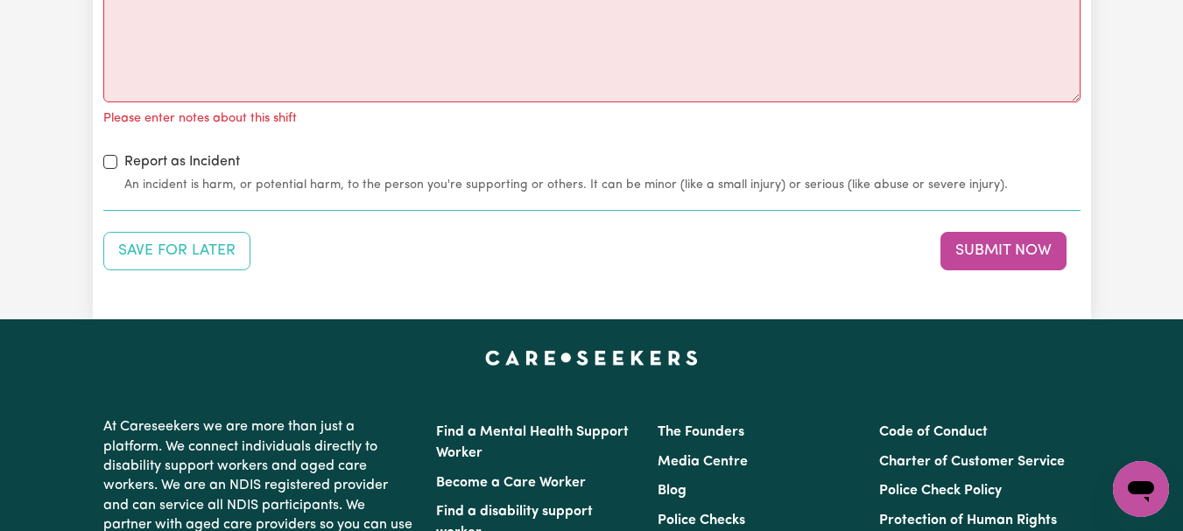
radio input "true"
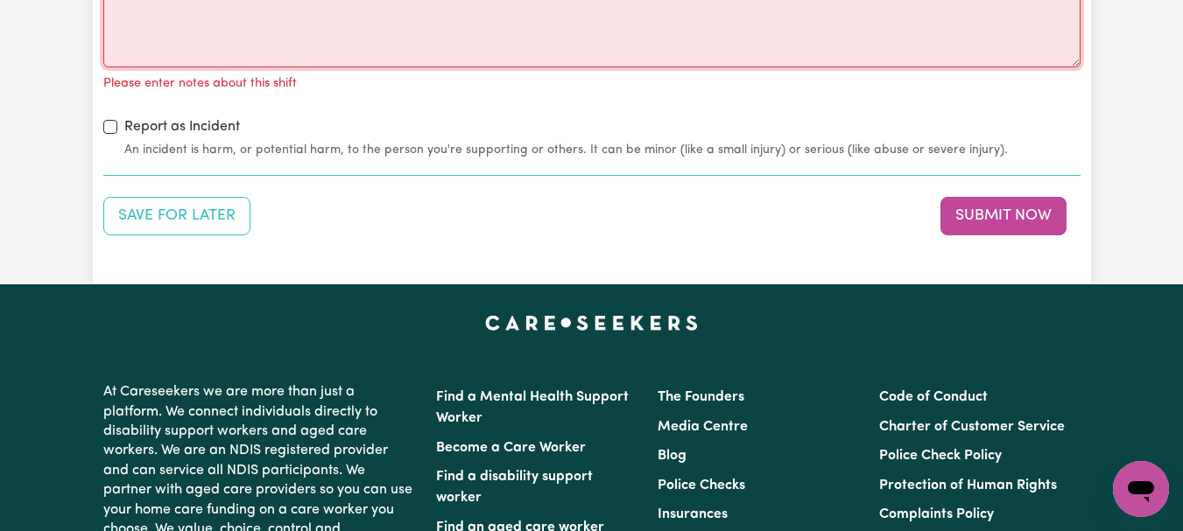
click at [136, 67] on textarea "Notes about this shift" at bounding box center [591, 1] width 977 height 131
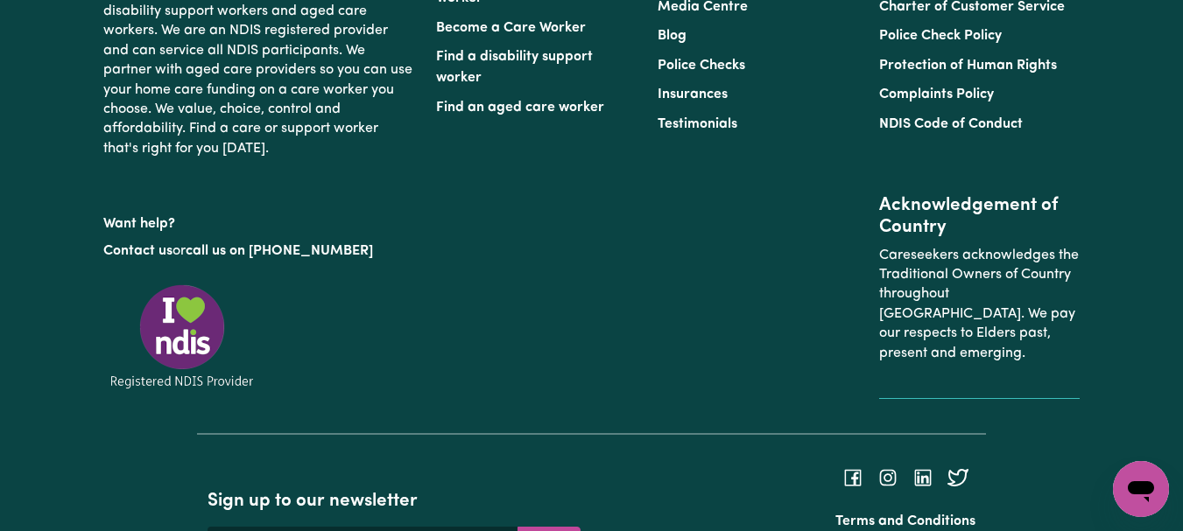
scroll to position [2629, 0]
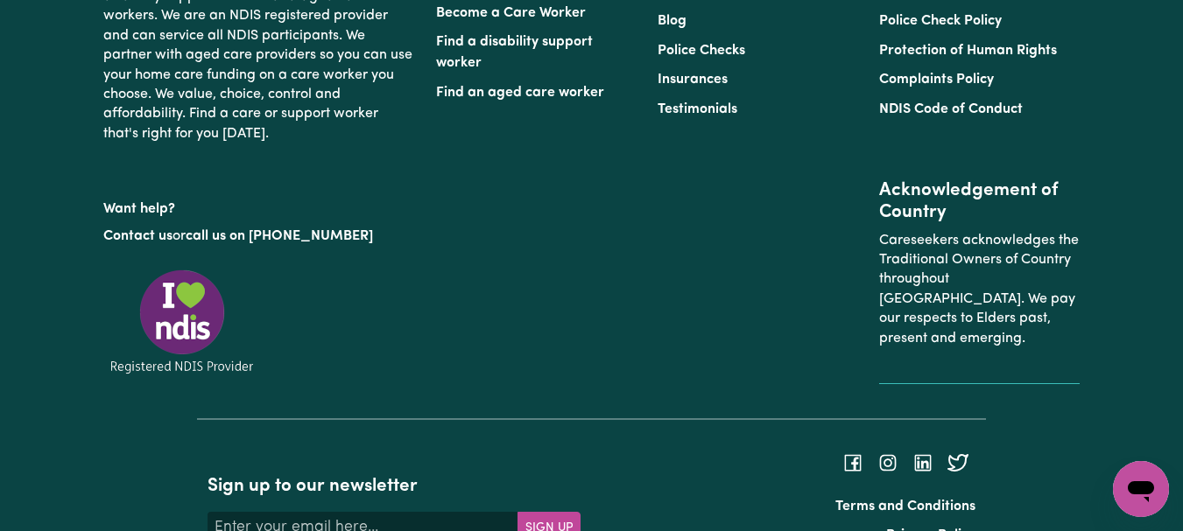
type textarea "Refer to KNC shift notes."
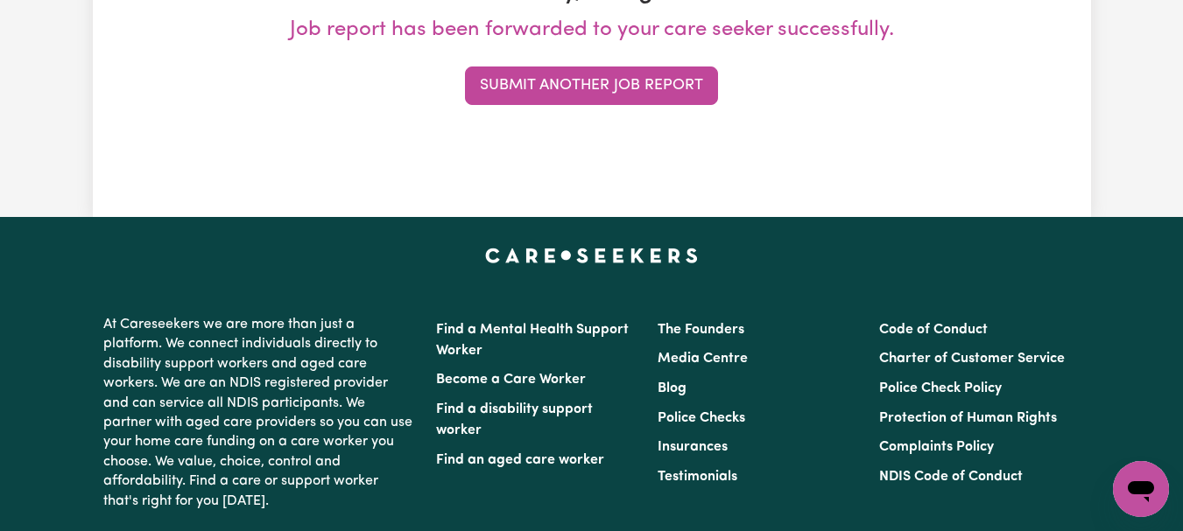
scroll to position [369, 0]
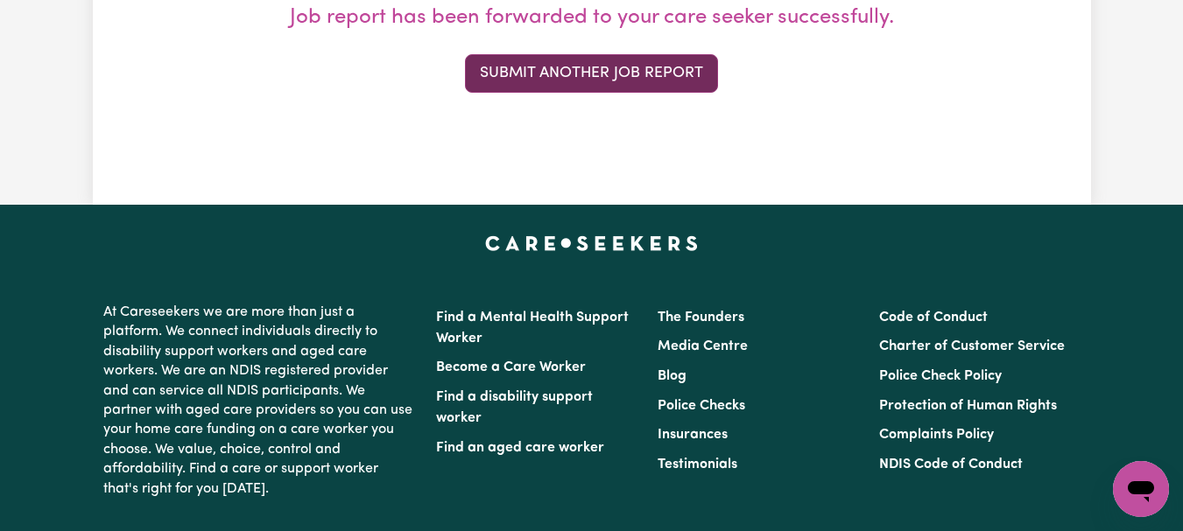
click at [670, 93] on button "Submit Another Job Report" at bounding box center [591, 73] width 253 height 39
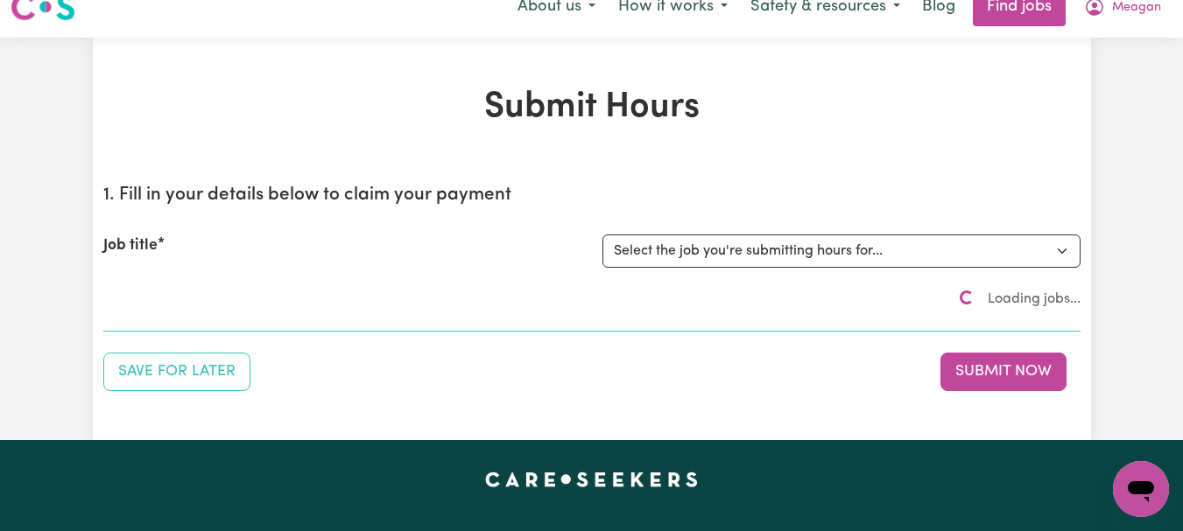
scroll to position [0, 0]
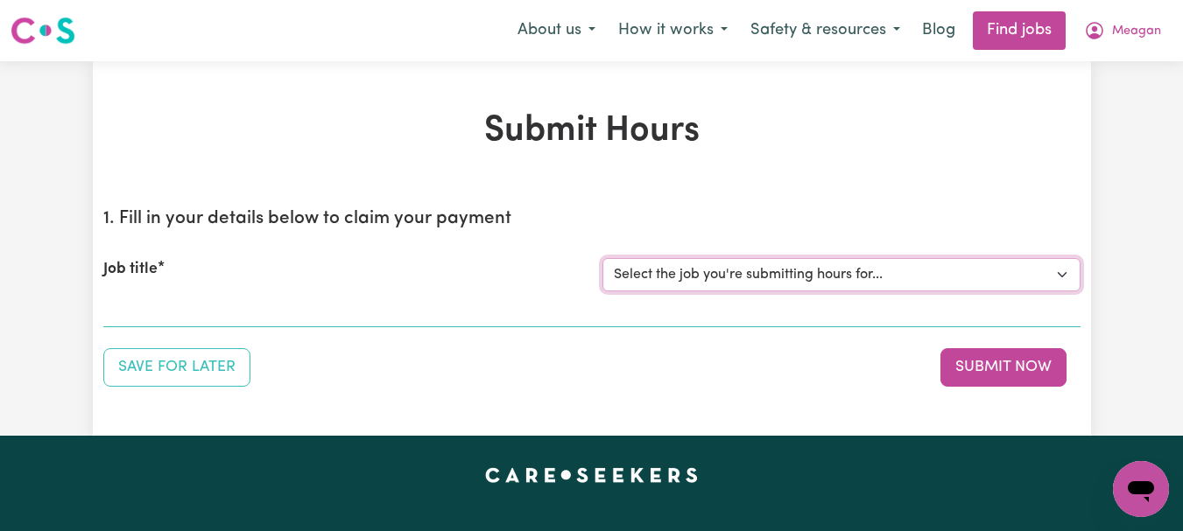
click at [1057, 291] on select "Select the job you're submitting hours for... [[PERSON_NAME]] [DEMOGRAPHIC_DATA…" at bounding box center [841, 274] width 478 height 33
select select "7667"
click at [604, 291] on select "Select the job you're submitting hours for... [[PERSON_NAME]] [DEMOGRAPHIC_DATA…" at bounding box center [841, 274] width 478 height 33
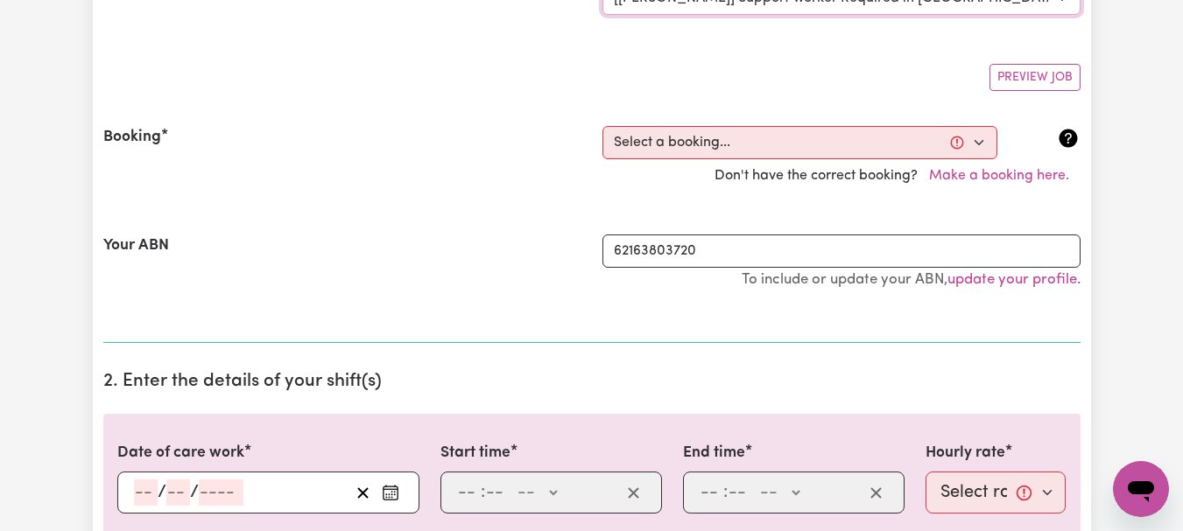
scroll to position [299, 0]
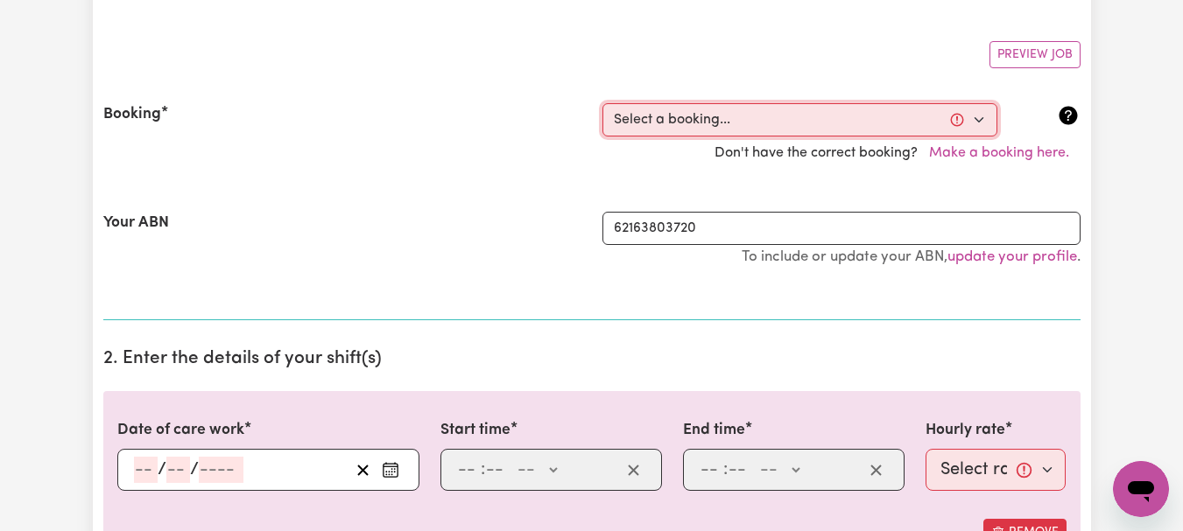
click at [977, 137] on select "Select a booking... [DATE] 08:00am to 09:00am (ONE-OFF) [DATE] 08:00am to 09:00…" at bounding box center [799, 119] width 395 height 33
select select "352581"
click at [604, 137] on select "Select a booking... [DATE] 08:00am to 09:00am (ONE-OFF) [DATE] 08:00am to 09:00…" at bounding box center [799, 119] width 395 height 33
type input "[DATE]"
type input "23"
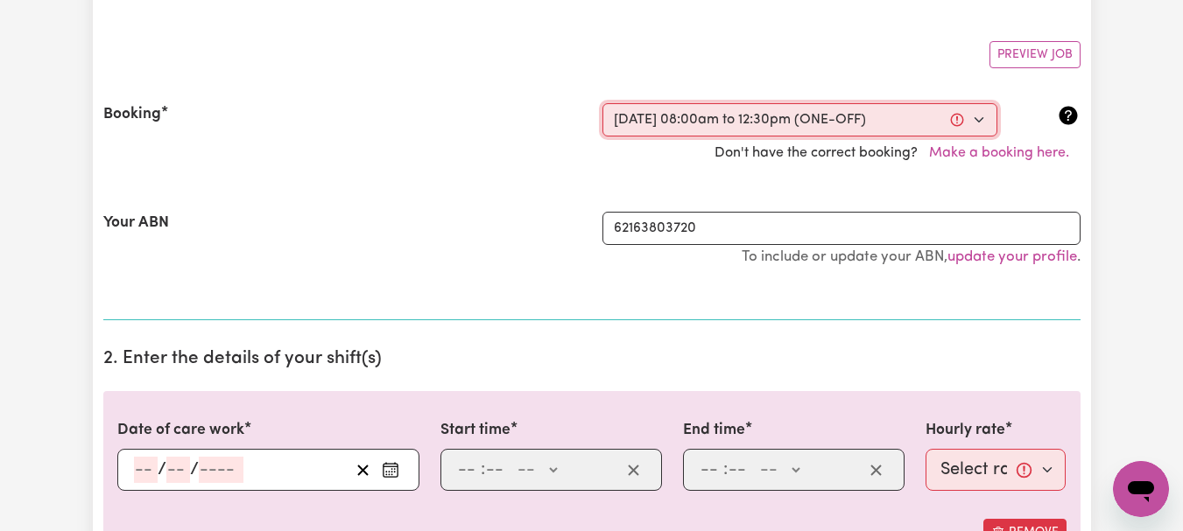
type input "9"
type input "2025"
type input "08:00"
type input "8"
type input "0"
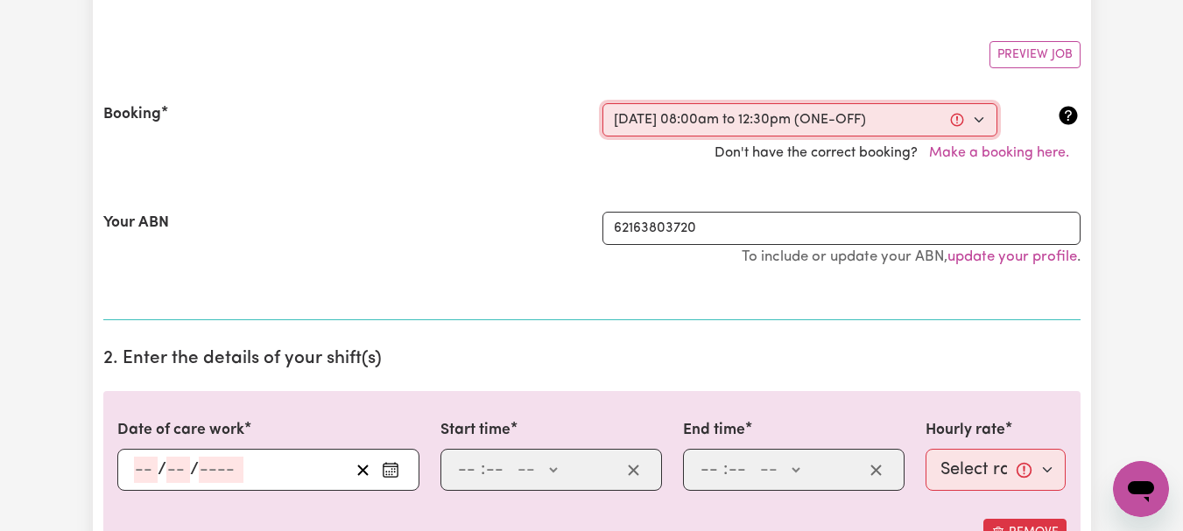
select select "am"
type input "12:30"
type input "12"
type input "30"
select select "pm"
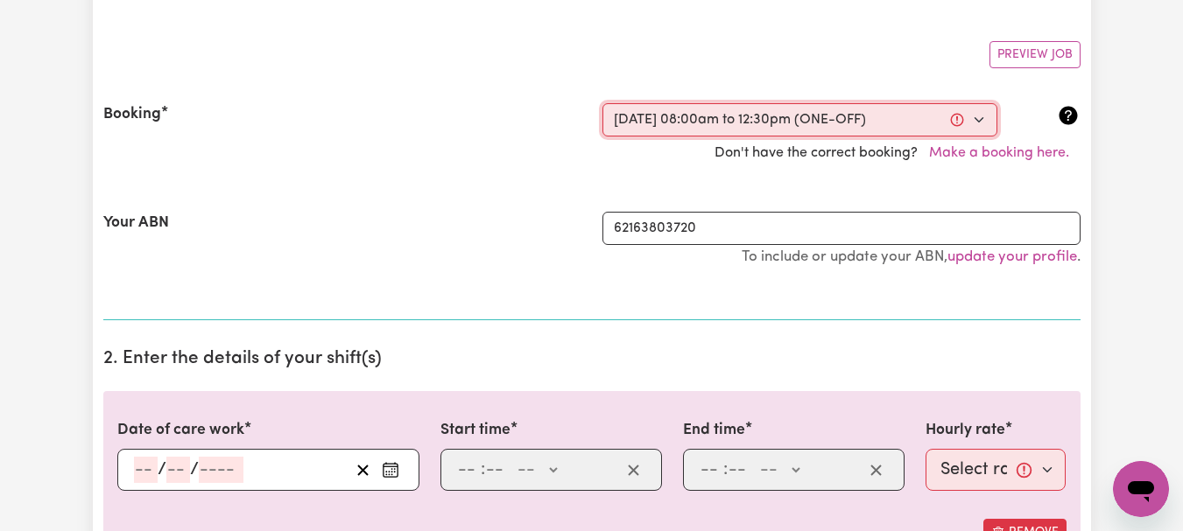
select select "44-Weekday"
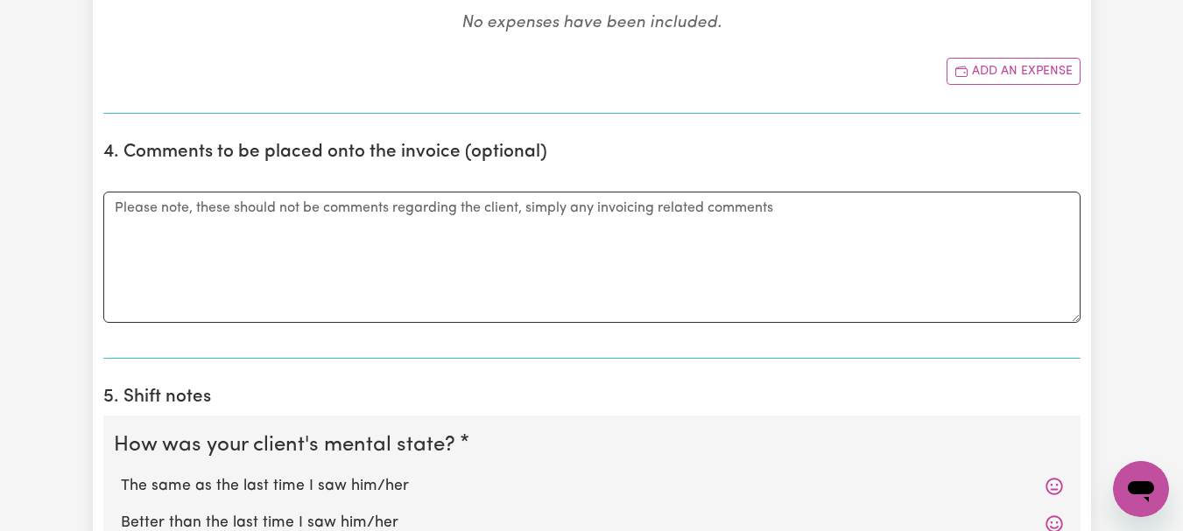
scroll to position [1091, 0]
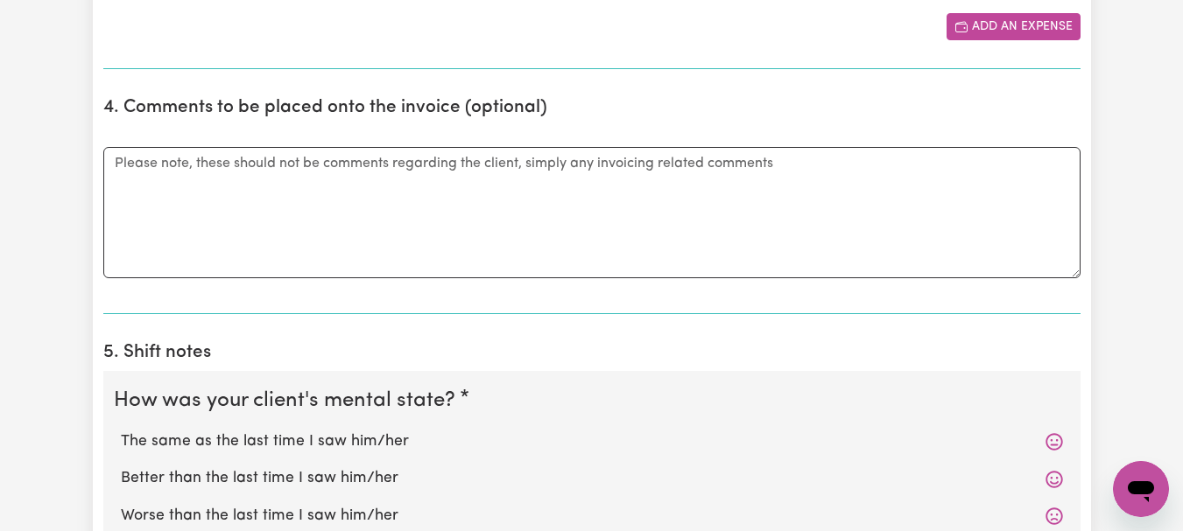
click at [1004, 40] on button "Add an expense" at bounding box center [1013, 26] width 134 height 27
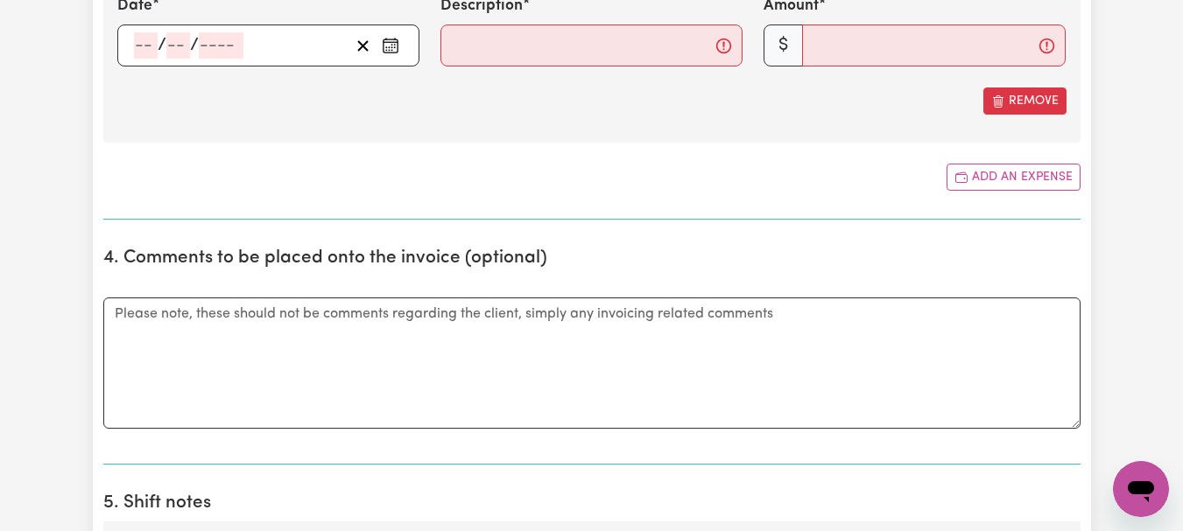
click at [383, 54] on icon "Enter the date of expense" at bounding box center [391, 46] width 18 height 18
type input "[DATE]"
type input "23"
type input "9"
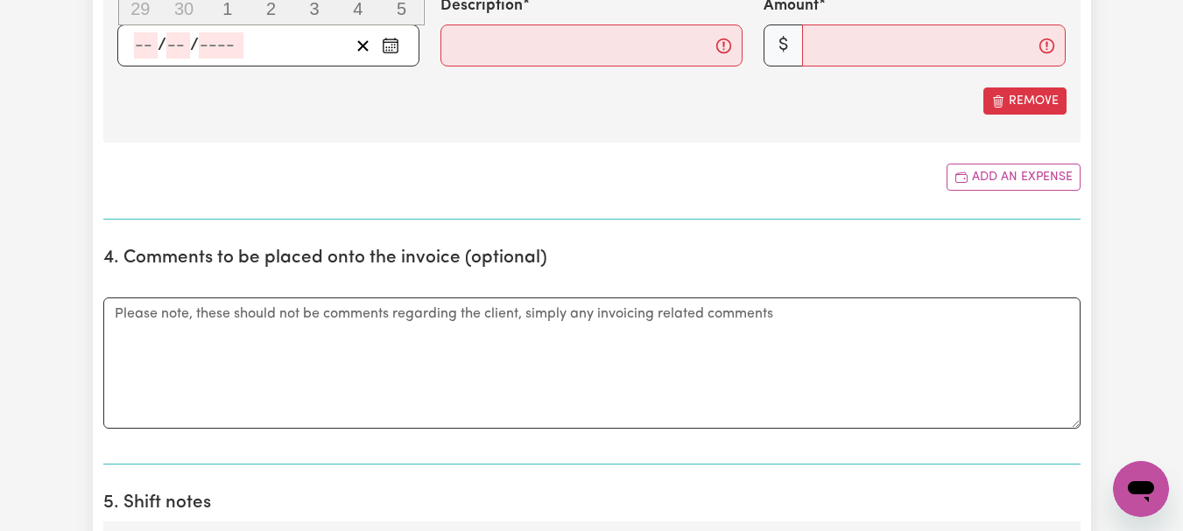
type input "2025"
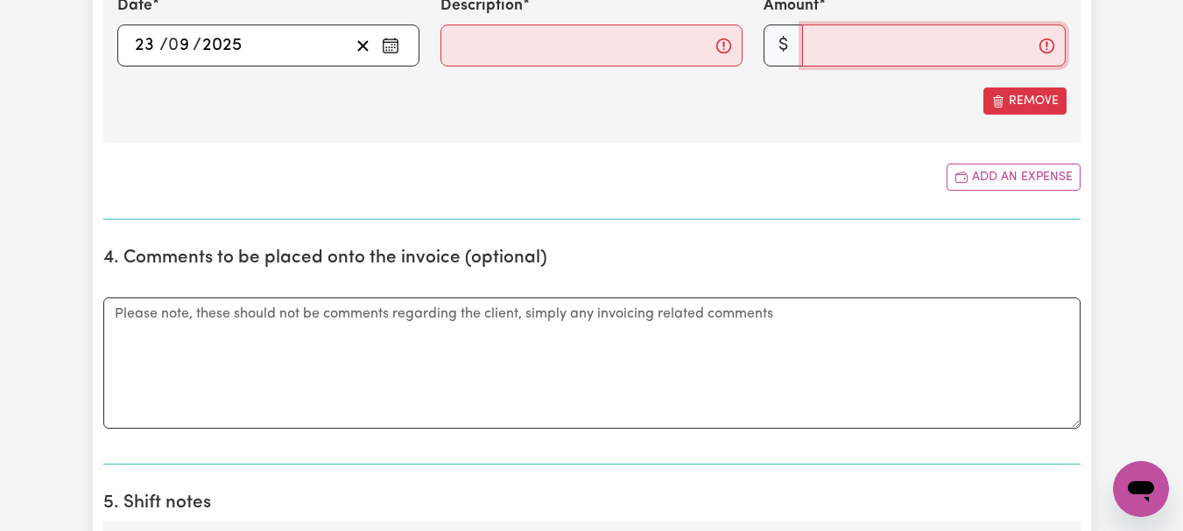
click at [839, 67] on input "Amount" at bounding box center [933, 46] width 263 height 42
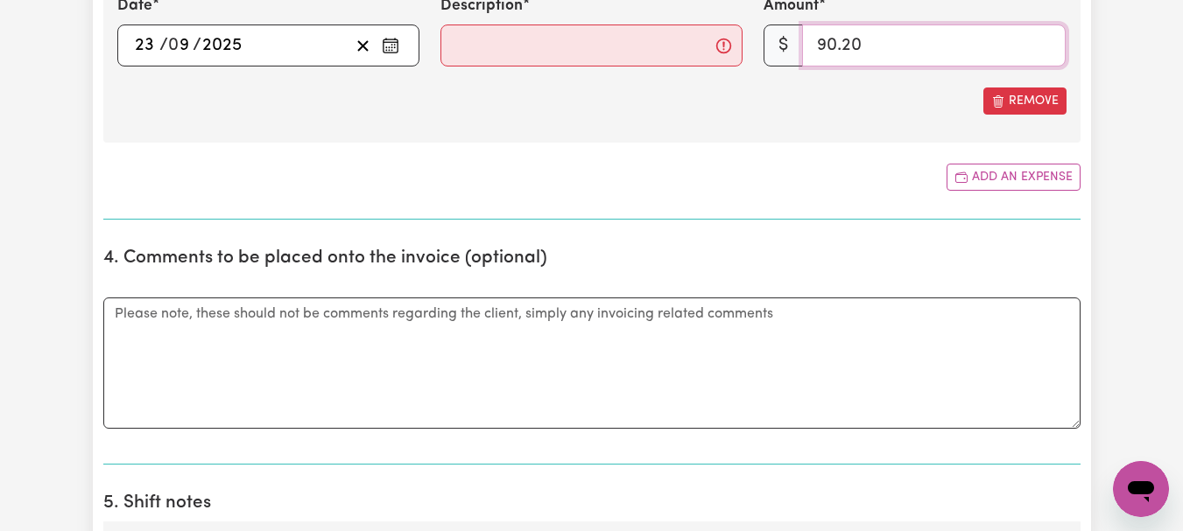
type input "90.20"
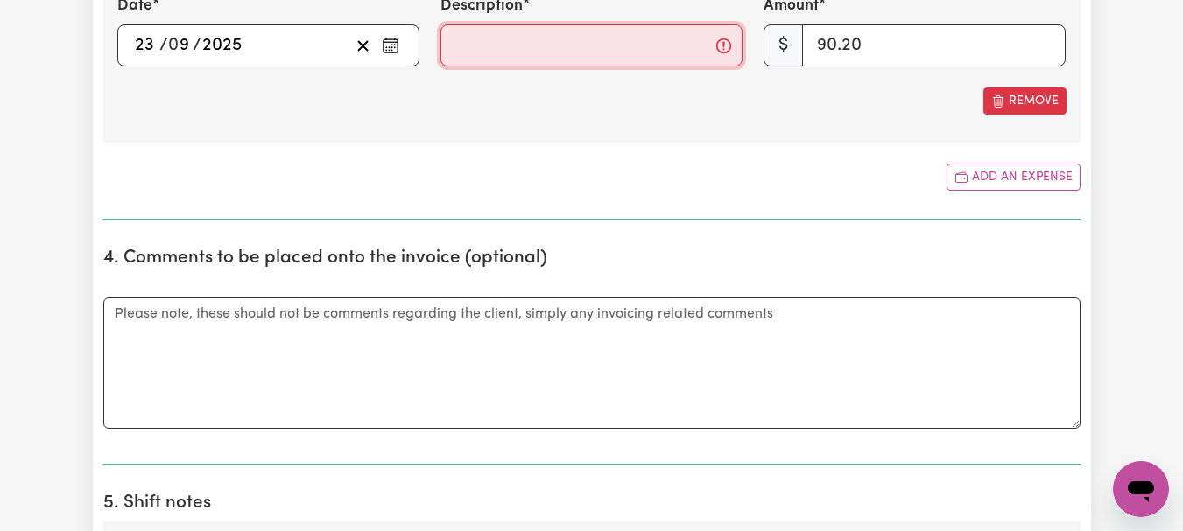
click at [456, 67] on input "Description" at bounding box center [591, 46] width 302 height 42
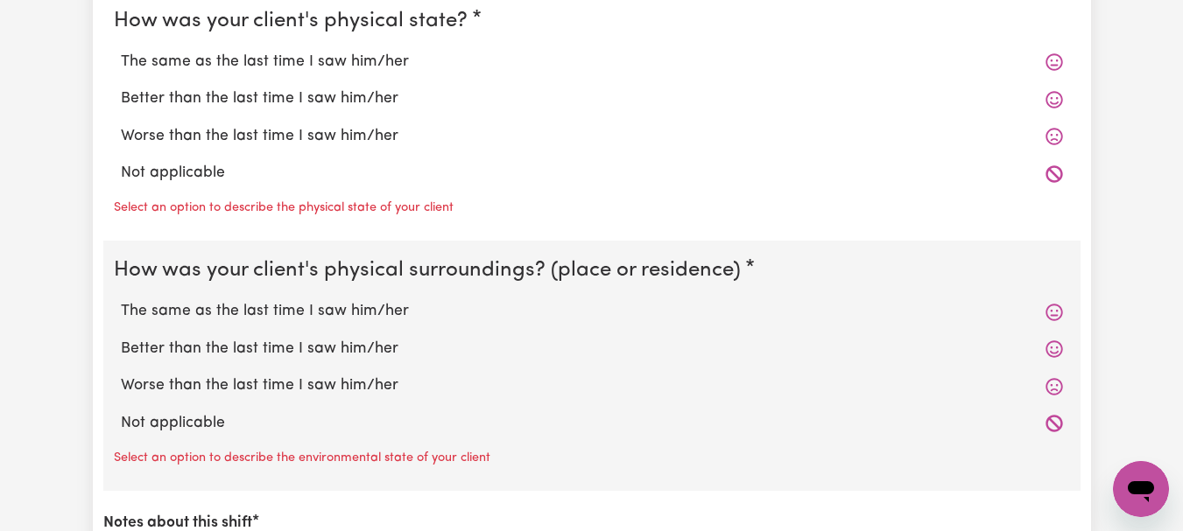
scroll to position [1912, 0]
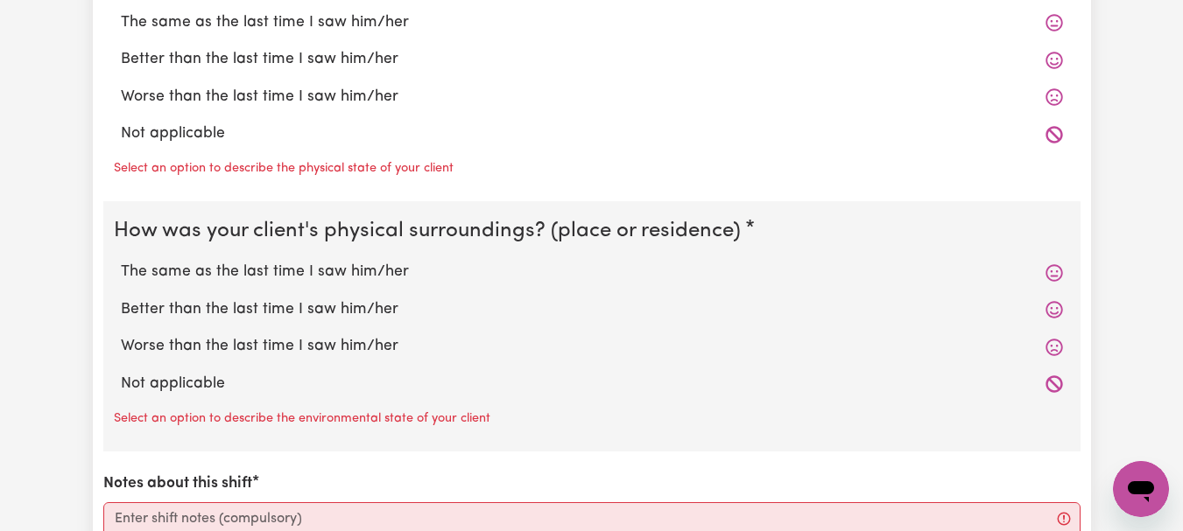
type input "Took Wil into [GEOGRAPHIC_DATA] for his social support day out. Went to [GEOGRA…"
radio input "true"
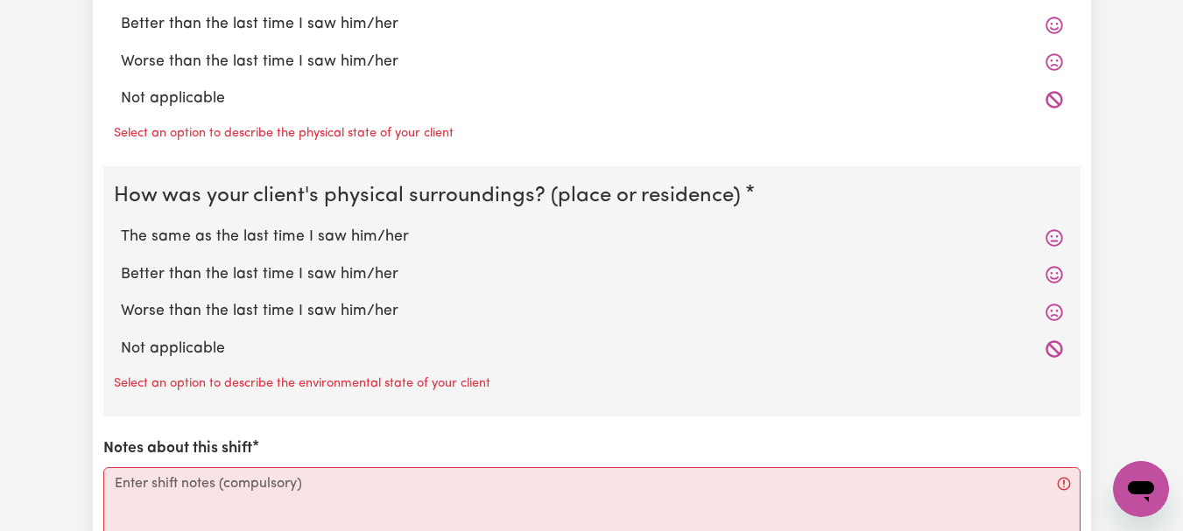
radio input "true"
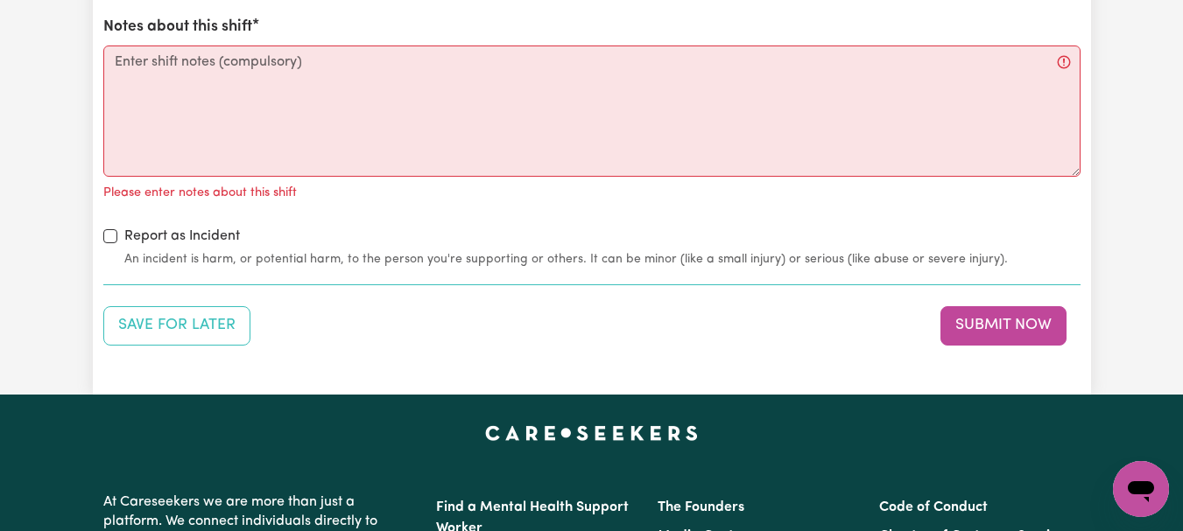
scroll to position [2321, 0]
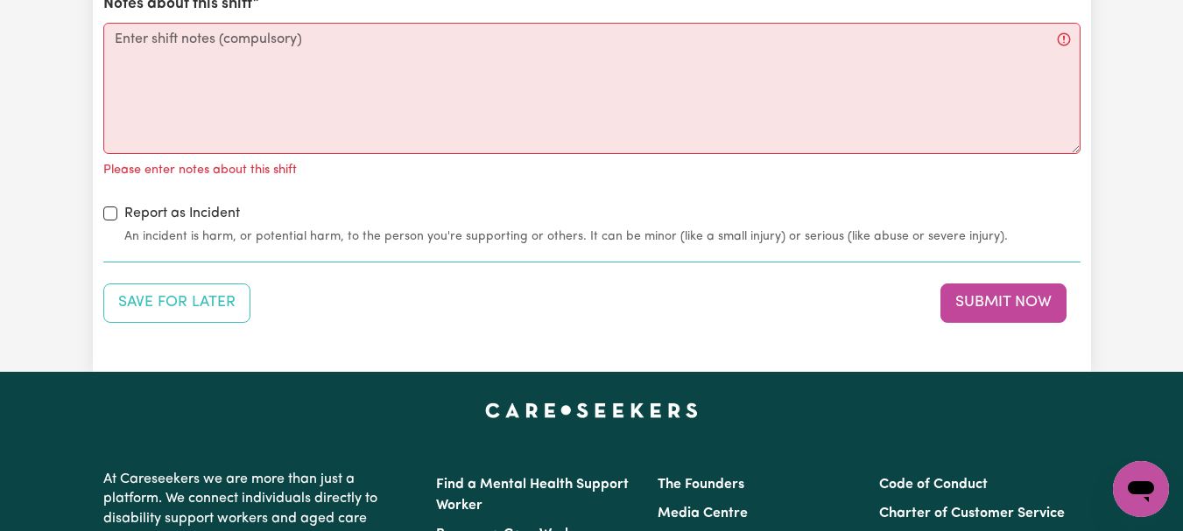
radio input "true"
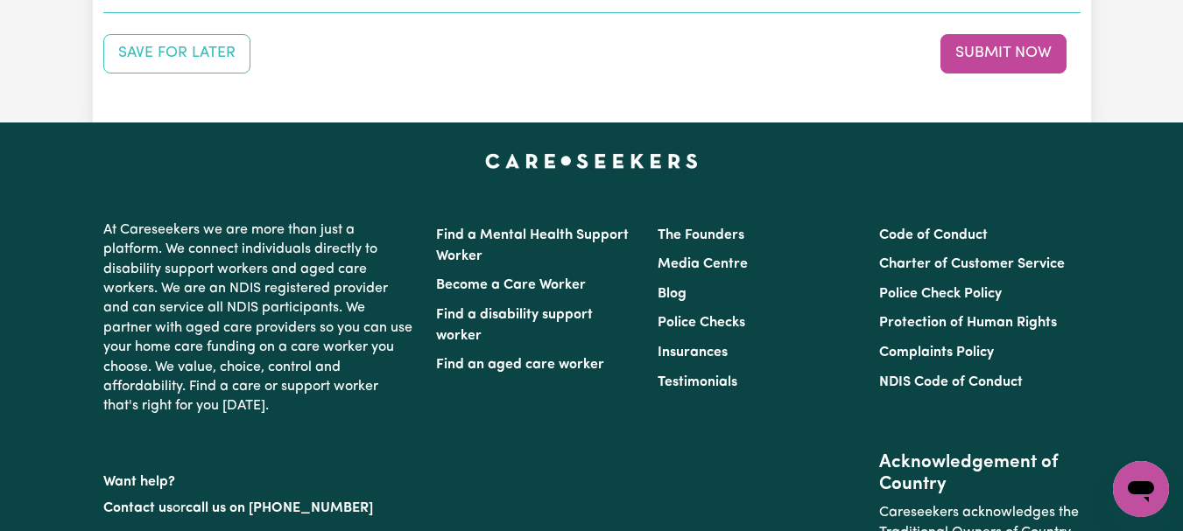
scroll to position [2566, 0]
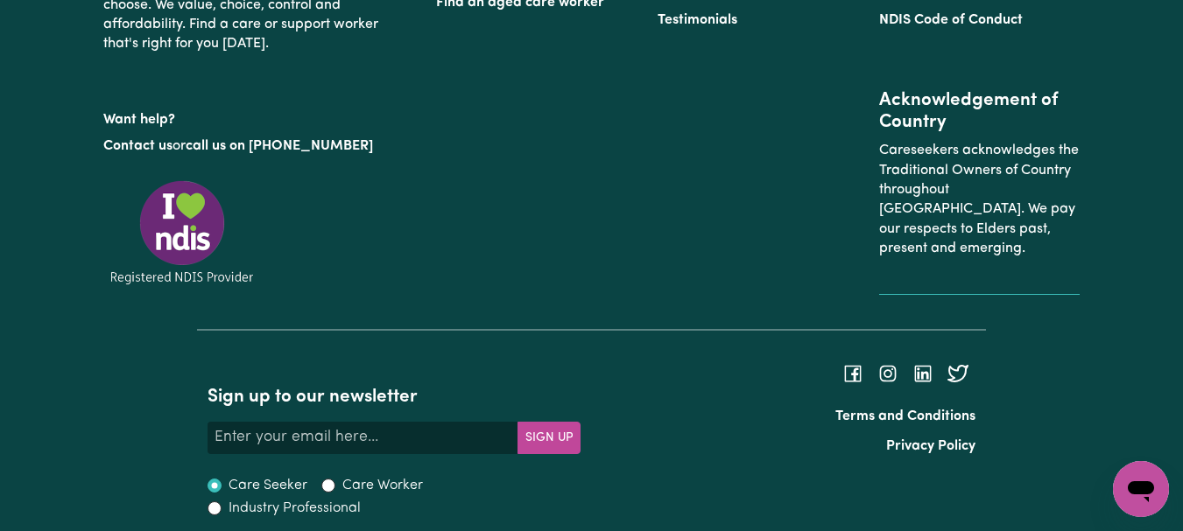
scroll to position [2893, 0]
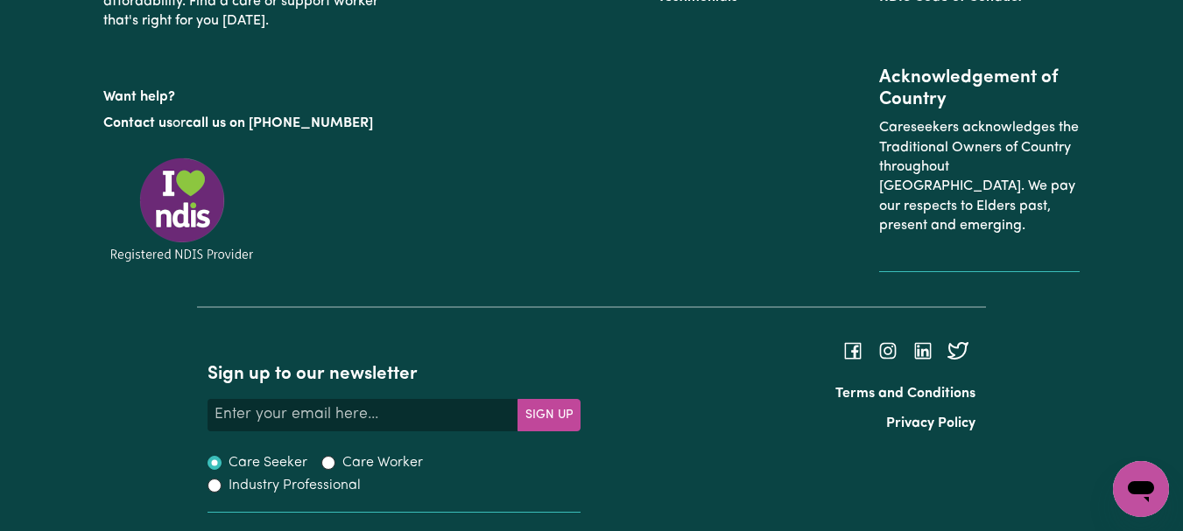
type textarea "Refer to KNC shift notes."
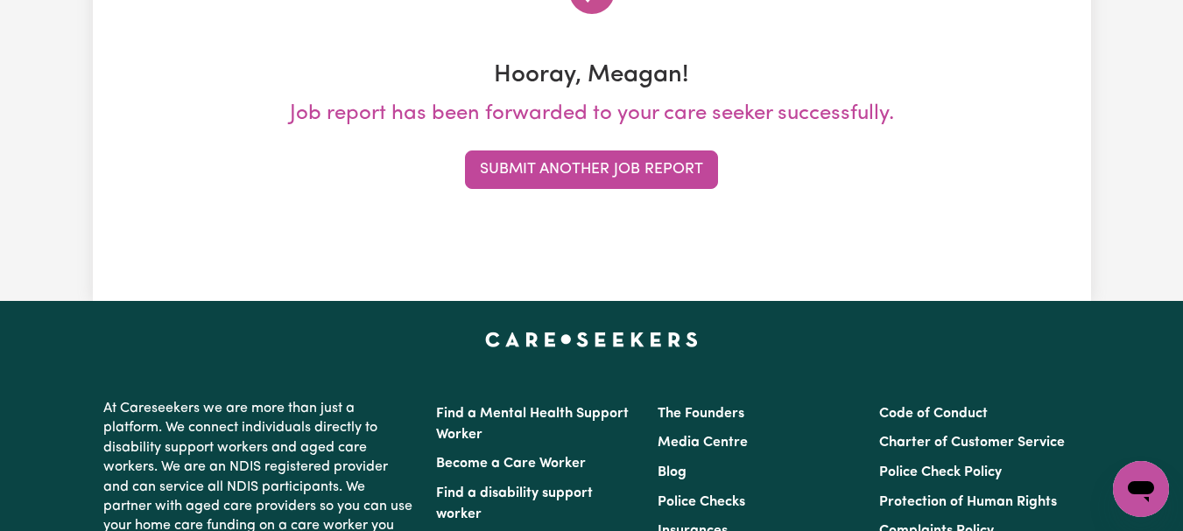
scroll to position [277, 0]
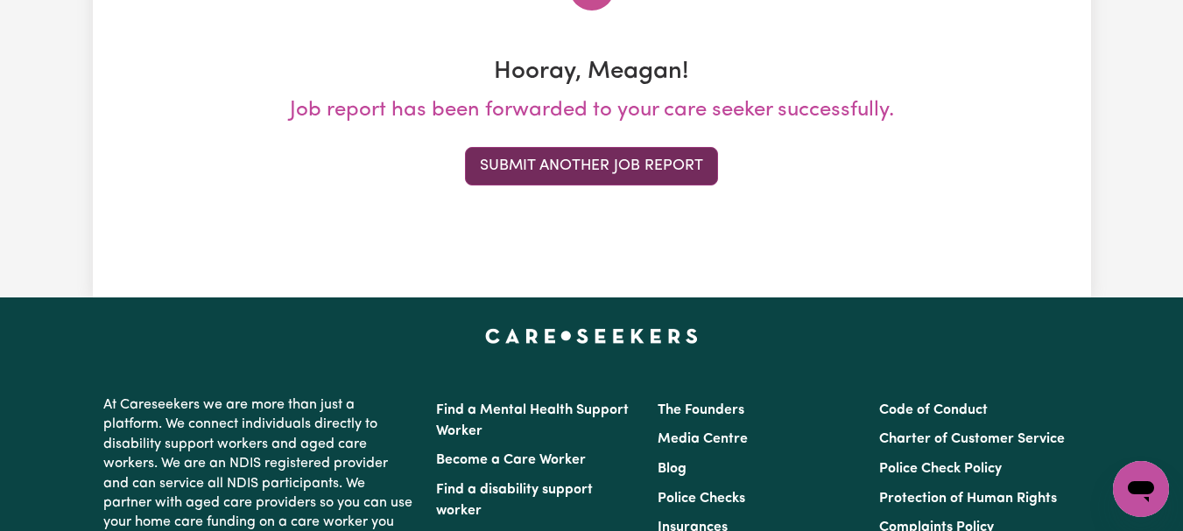
click at [642, 186] on button "Submit Another Job Report" at bounding box center [591, 166] width 253 height 39
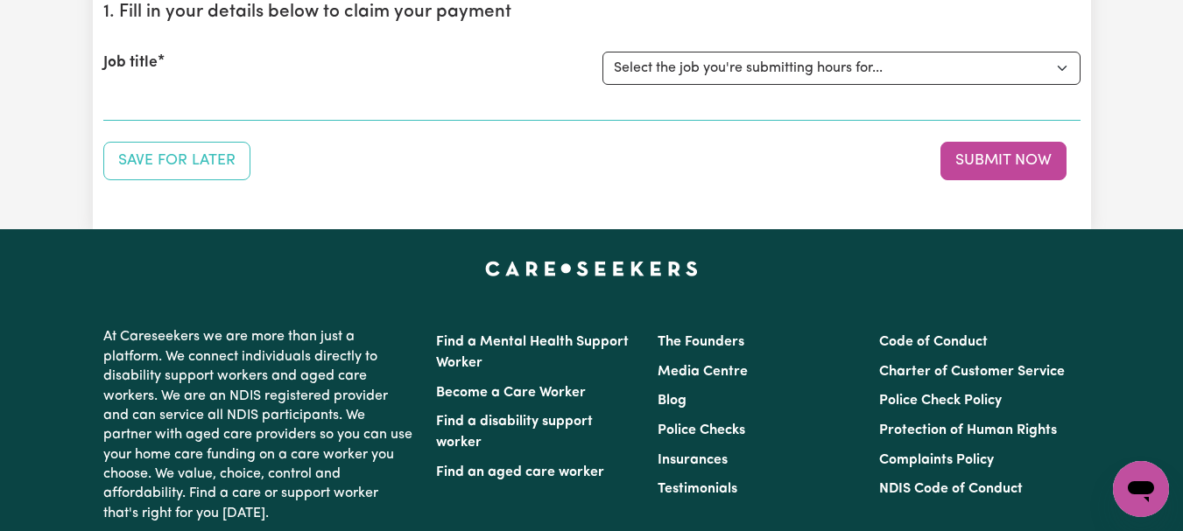
scroll to position [235, 0]
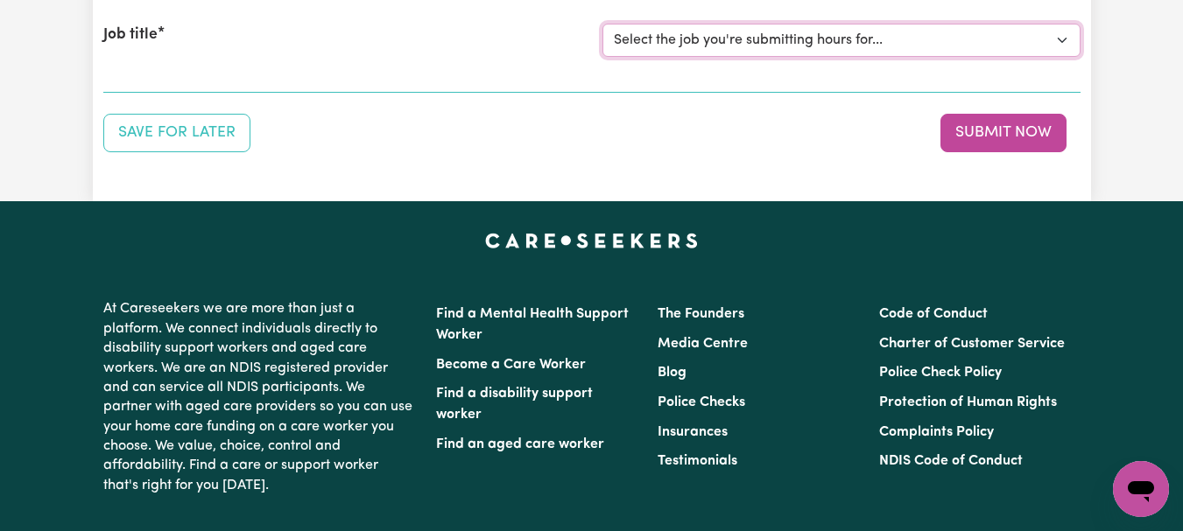
click at [1054, 57] on select "Select the job you're submitting hours for... [[PERSON_NAME]] [DEMOGRAPHIC_DATA…" at bounding box center [841, 40] width 478 height 33
select select "7667"
click at [604, 57] on select "Select the job you're submitting hours for... [[PERSON_NAME]] [DEMOGRAPHIC_DATA…" at bounding box center [841, 40] width 478 height 33
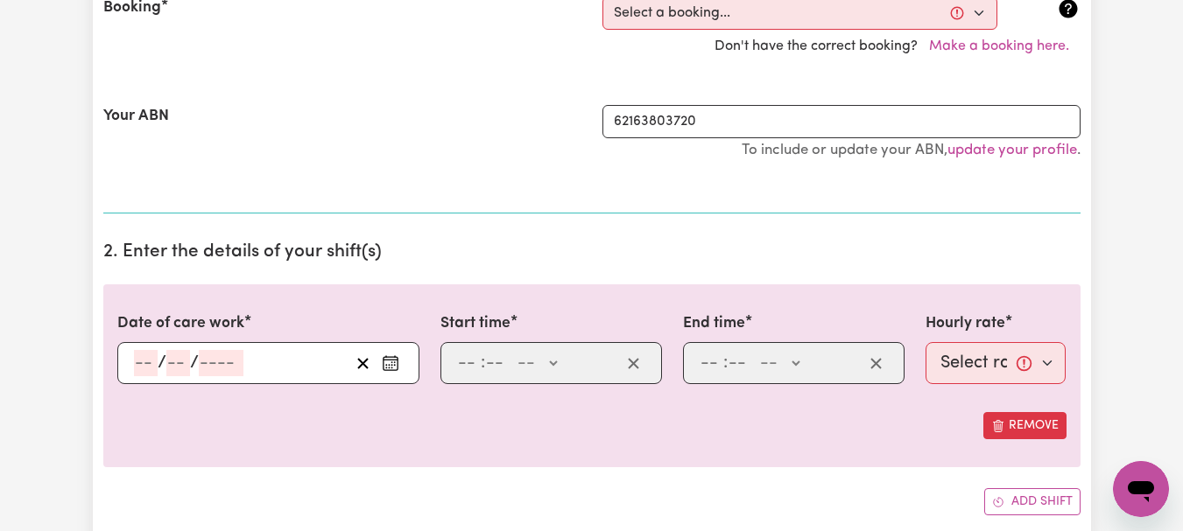
scroll to position [444, 0]
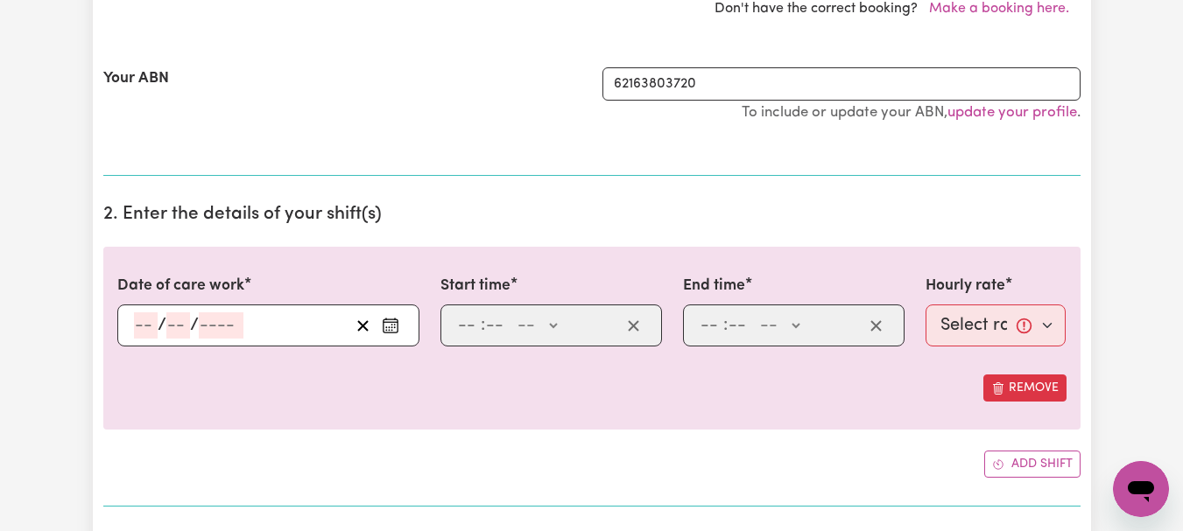
select select "352578"
type input "[DATE]"
type input "24"
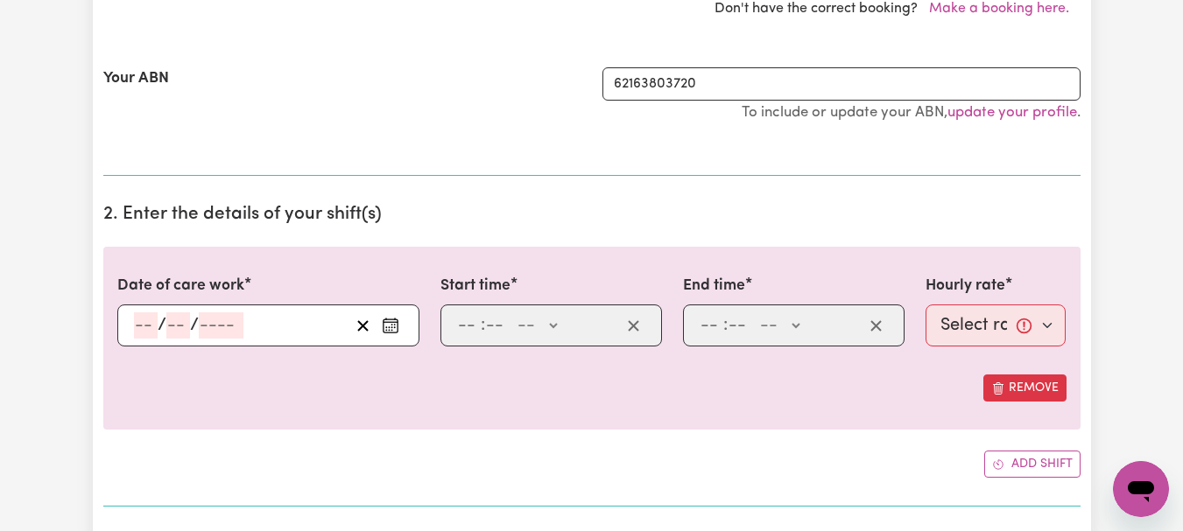
type input "9"
type input "2025"
type input "08:00"
type input "8"
type input "0"
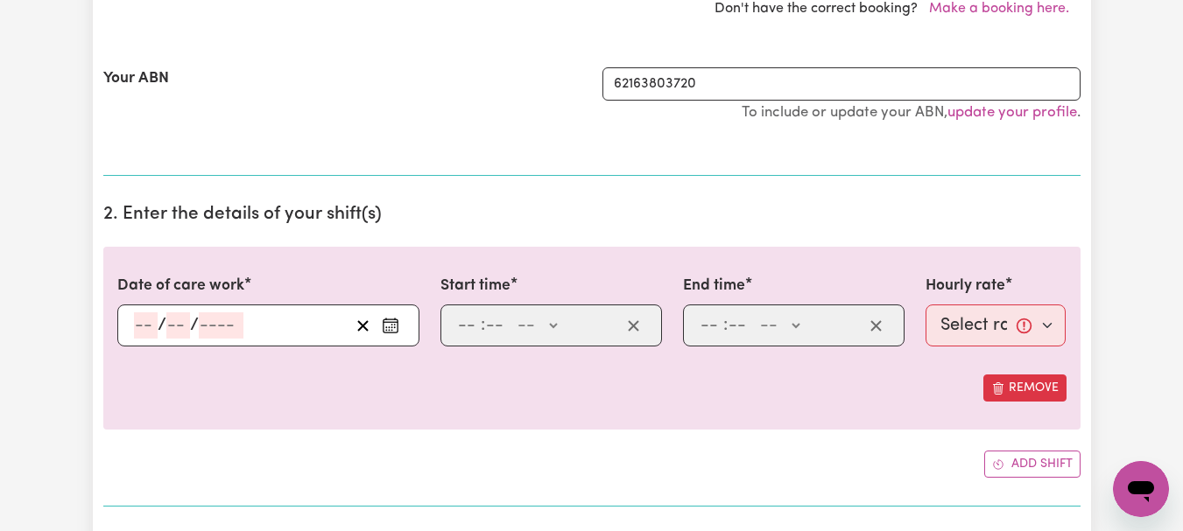
select select "am"
type input "11:00"
type input "11"
type input "0"
select select "am"
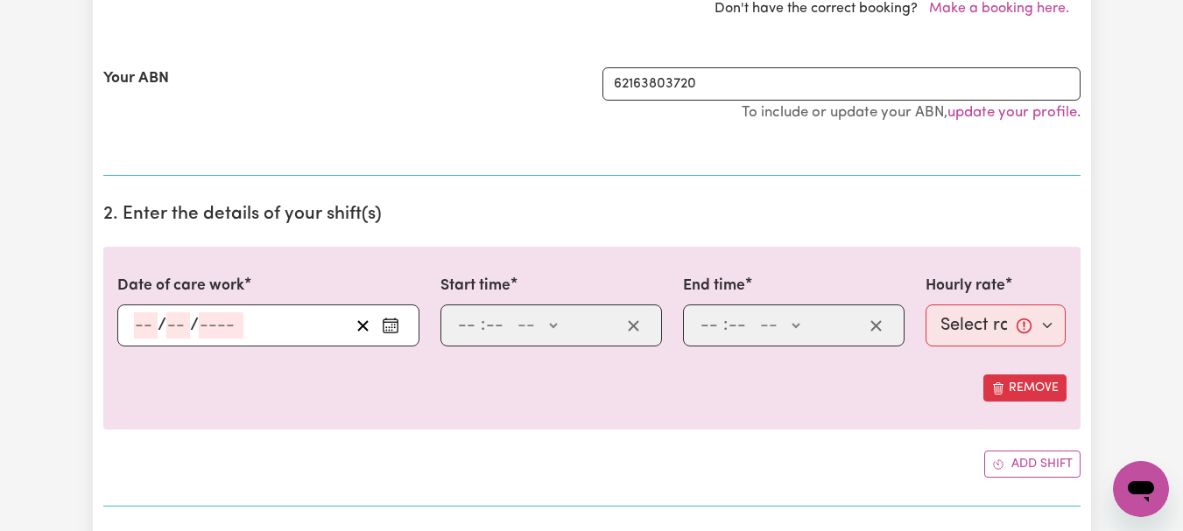
select select "44-Weekday"
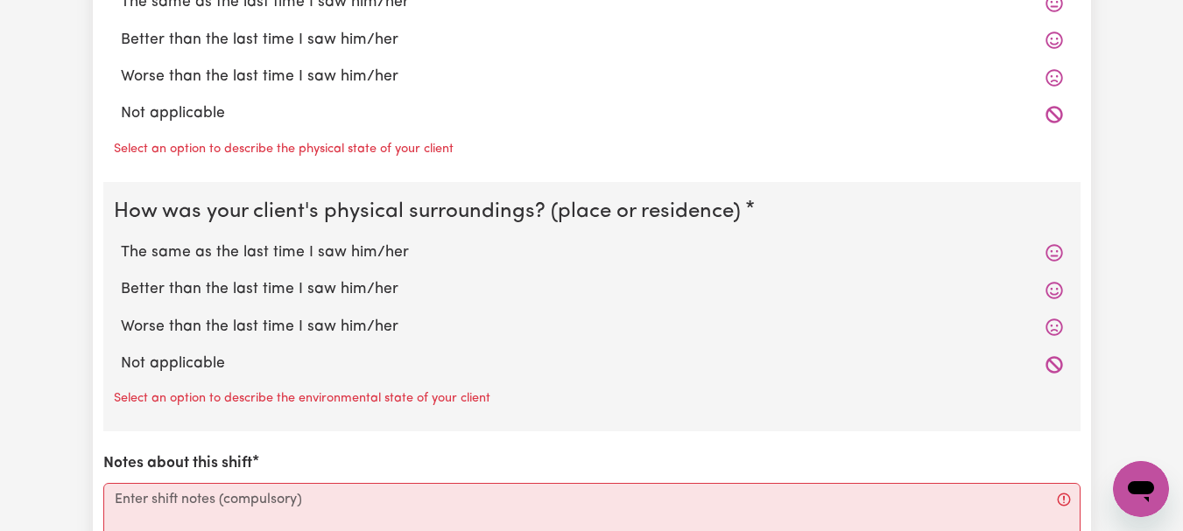
scroll to position [1818, 0]
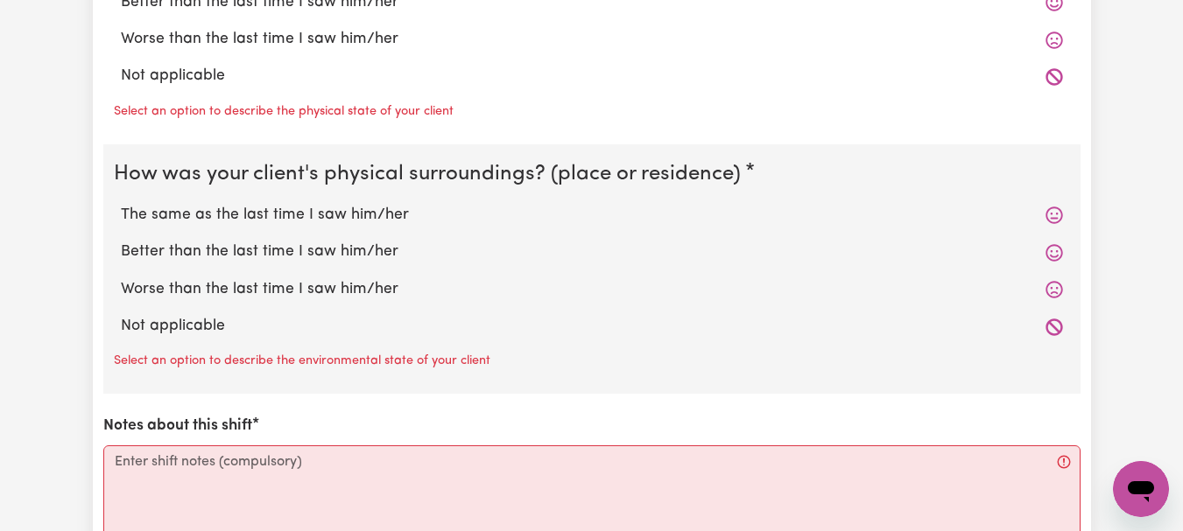
radio input "true"
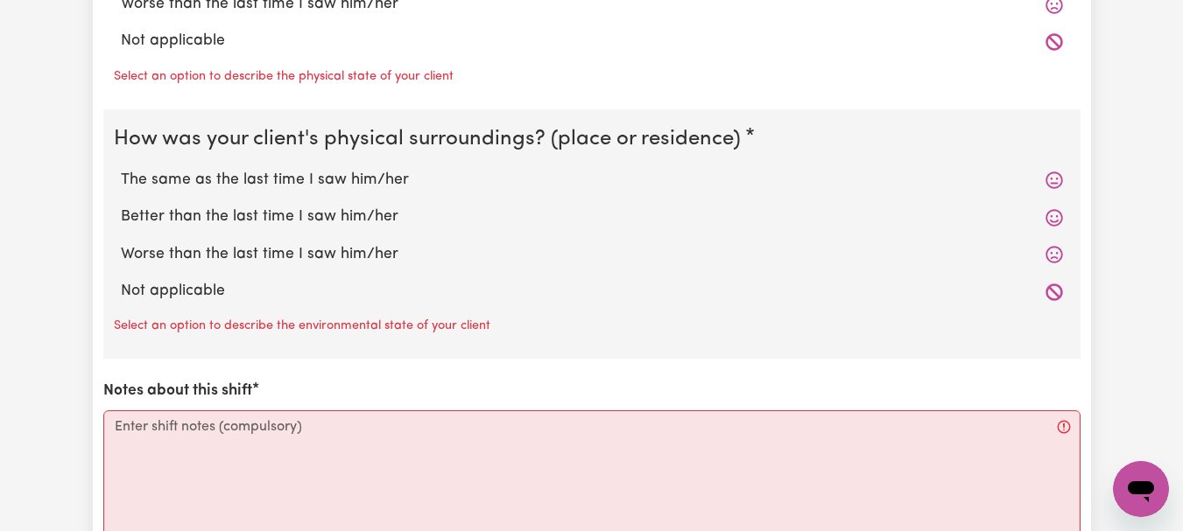
radio input "true"
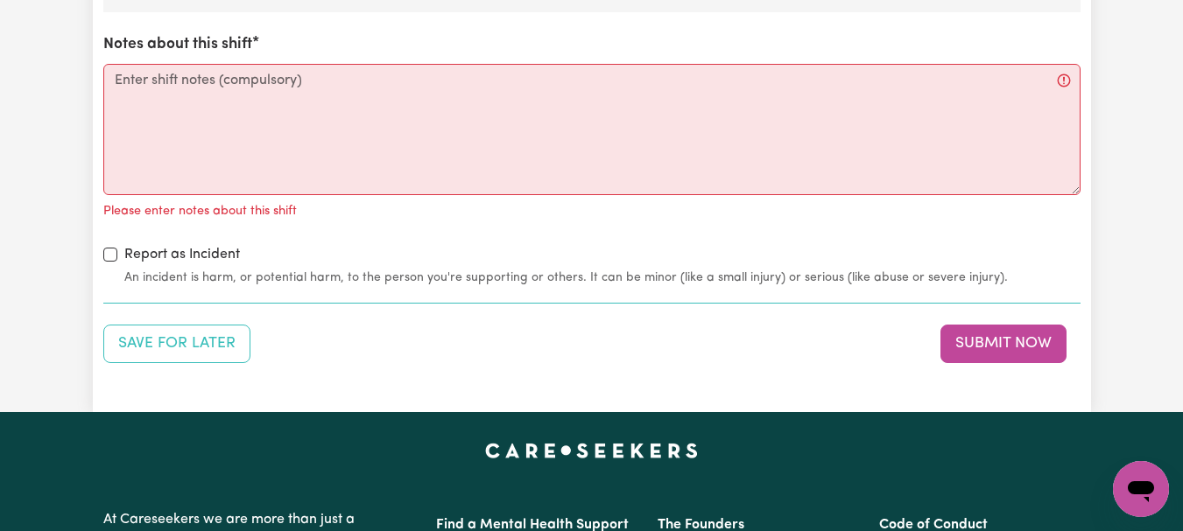
scroll to position [2144, 0]
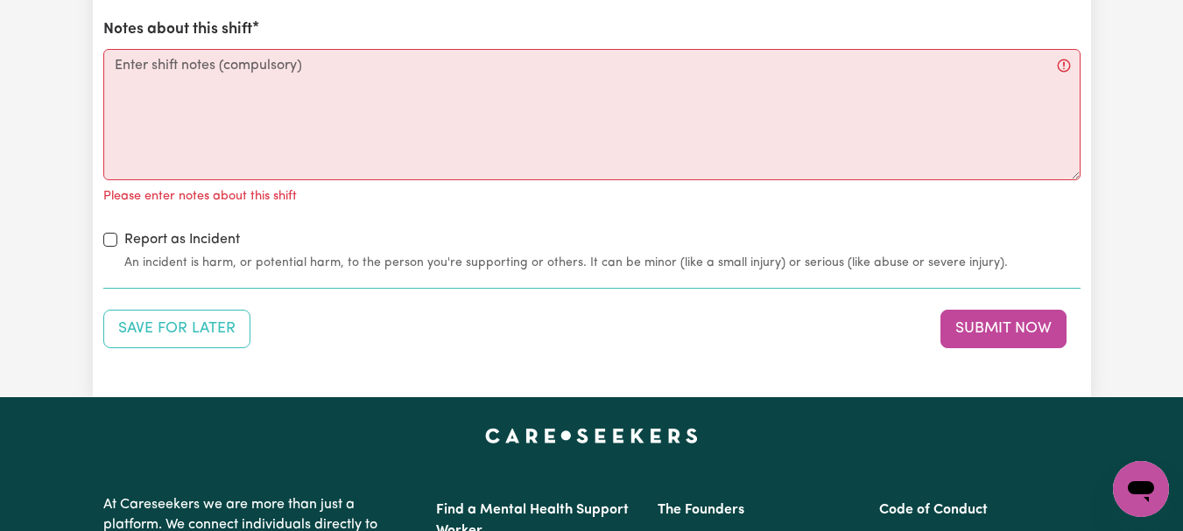
radio input "true"
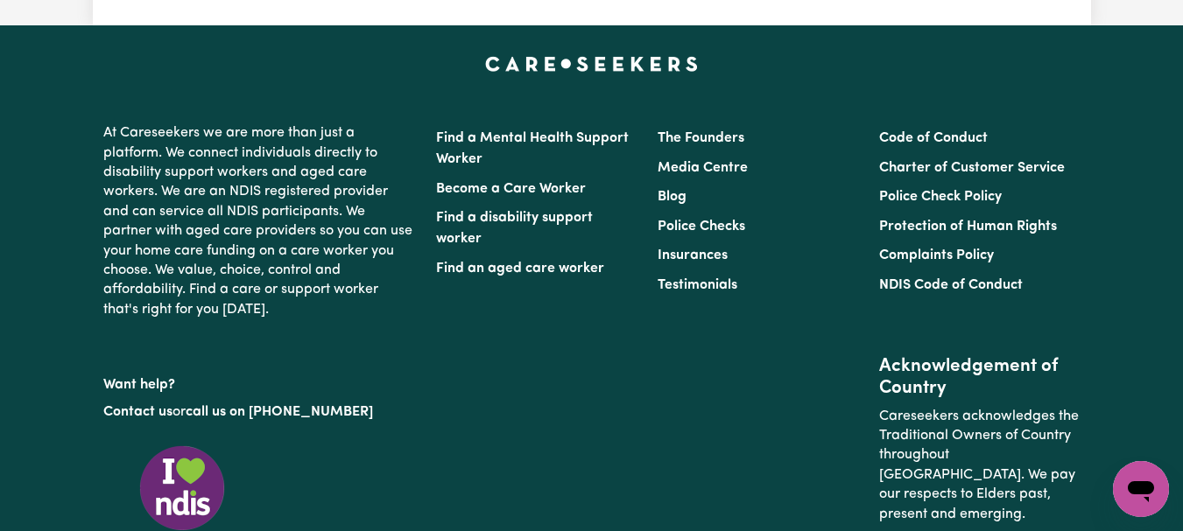
scroll to position [2488, 0]
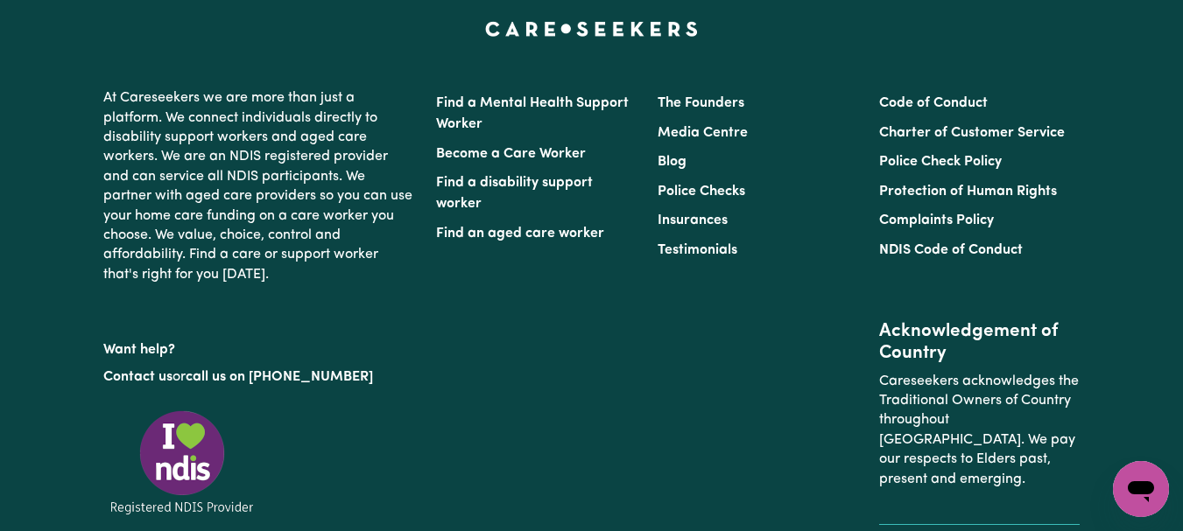
type textarea "Refer to KNC shift notes."
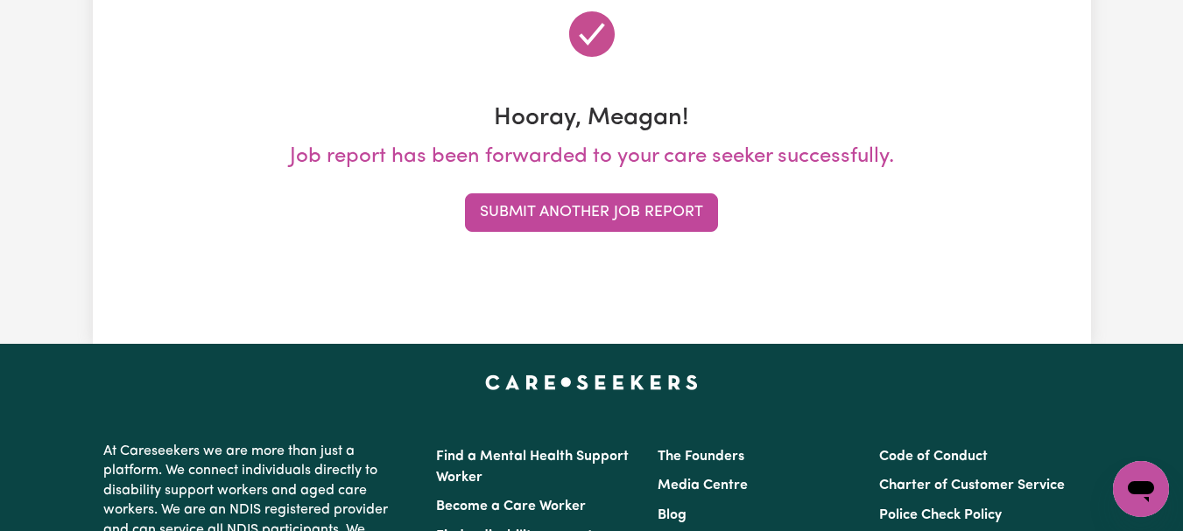
scroll to position [236, 0]
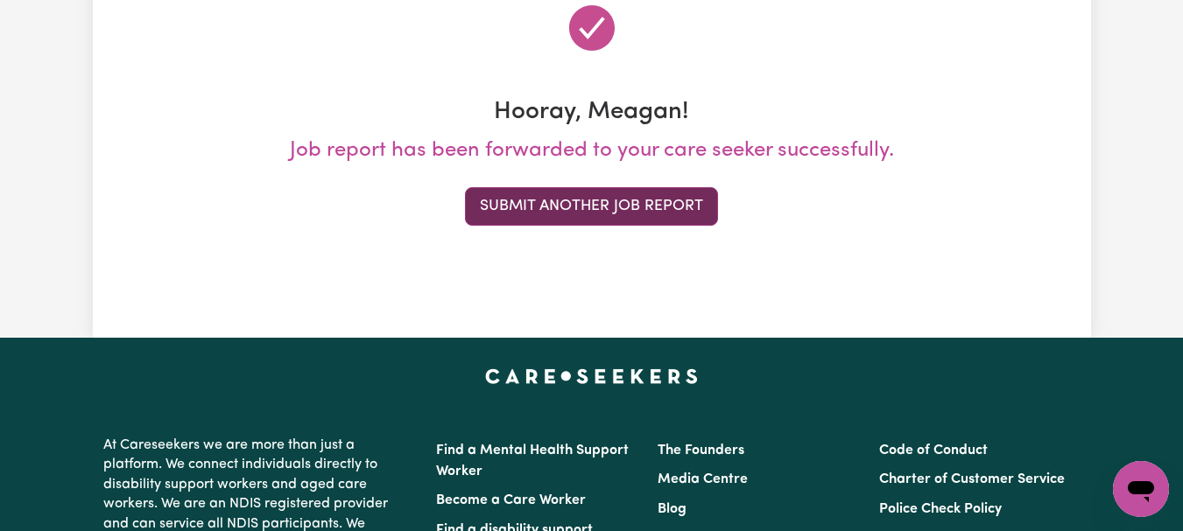
click at [598, 226] on button "Submit Another Job Report" at bounding box center [591, 206] width 253 height 39
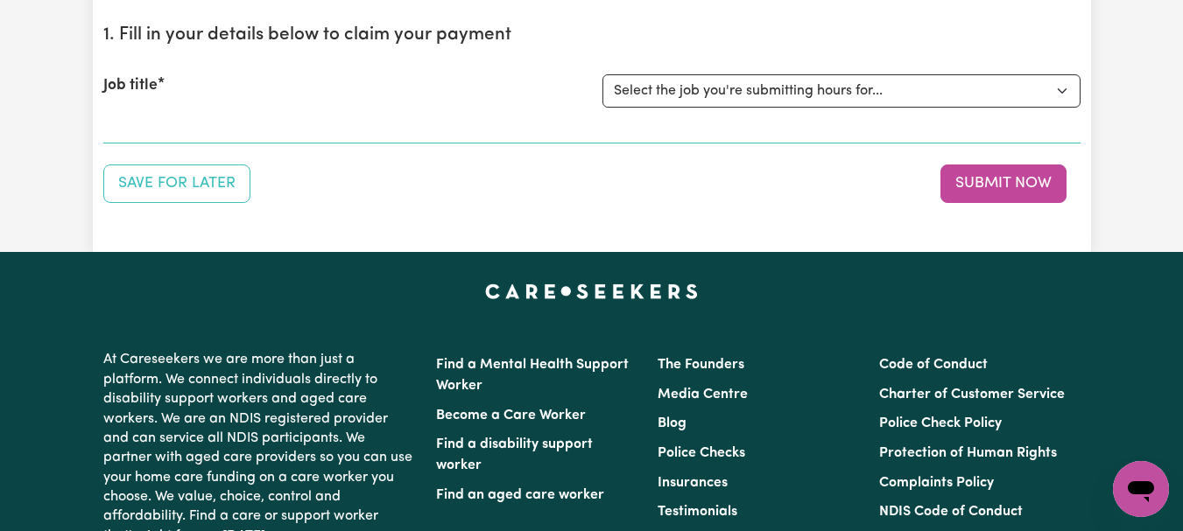
scroll to position [186, 0]
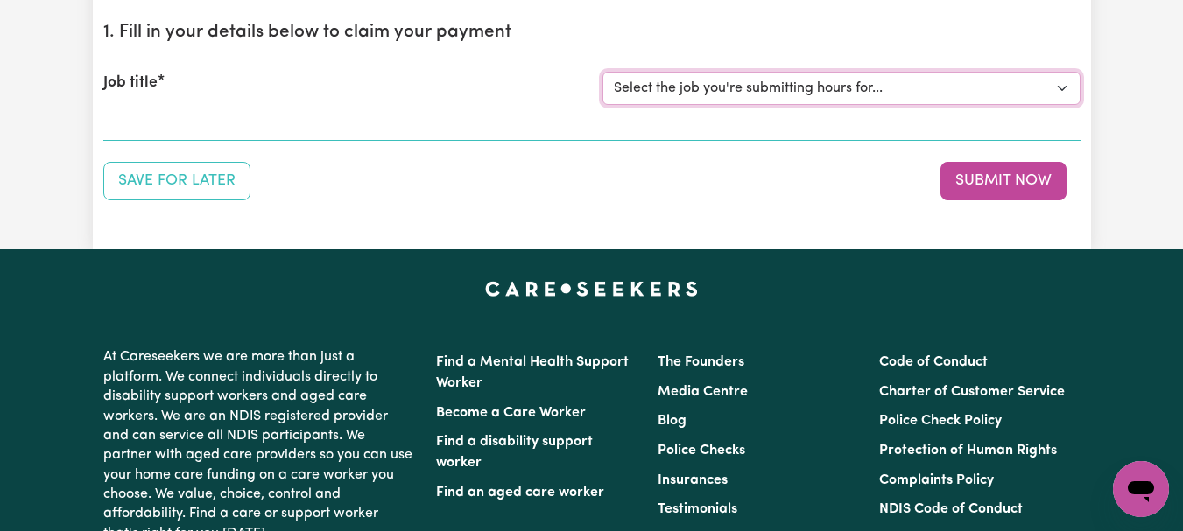
click at [1055, 105] on select "Select the job you're submitting hours for... [[PERSON_NAME]] [DEMOGRAPHIC_DATA…" at bounding box center [841, 88] width 478 height 33
select select "9696"
click at [604, 105] on select "Select the job you're submitting hours for... [[PERSON_NAME]] [DEMOGRAPHIC_DATA…" at bounding box center [841, 88] width 478 height 33
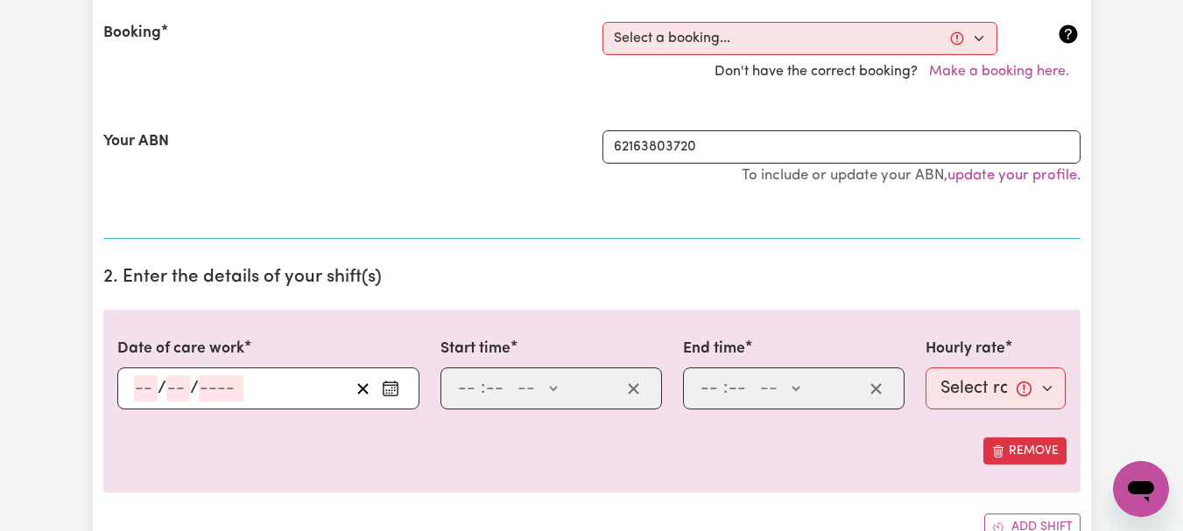
scroll to position [396, 0]
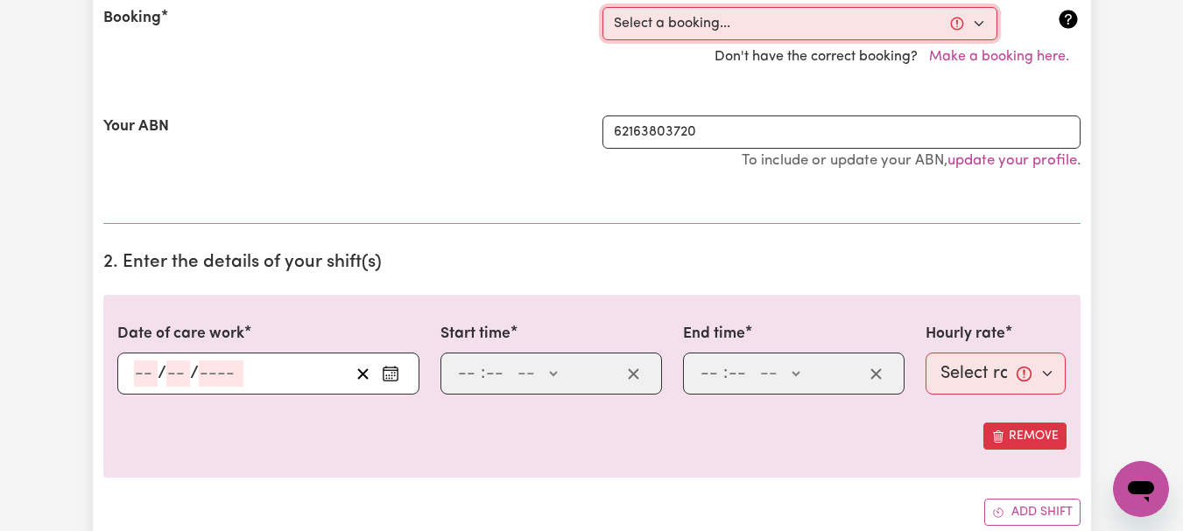
click at [979, 40] on select "Select a booking... [DATE] 12:00pm to 01:30pm (ONE-OFF) [DATE] 02:00pm to 03:30…" at bounding box center [799, 23] width 395 height 33
select select "352546"
click at [604, 40] on select "Select a booking... [DATE] 12:00pm to 01:30pm (ONE-OFF) [DATE] 02:00pm to 03:30…" at bounding box center [799, 23] width 395 height 33
type input "[DATE]"
type input "24"
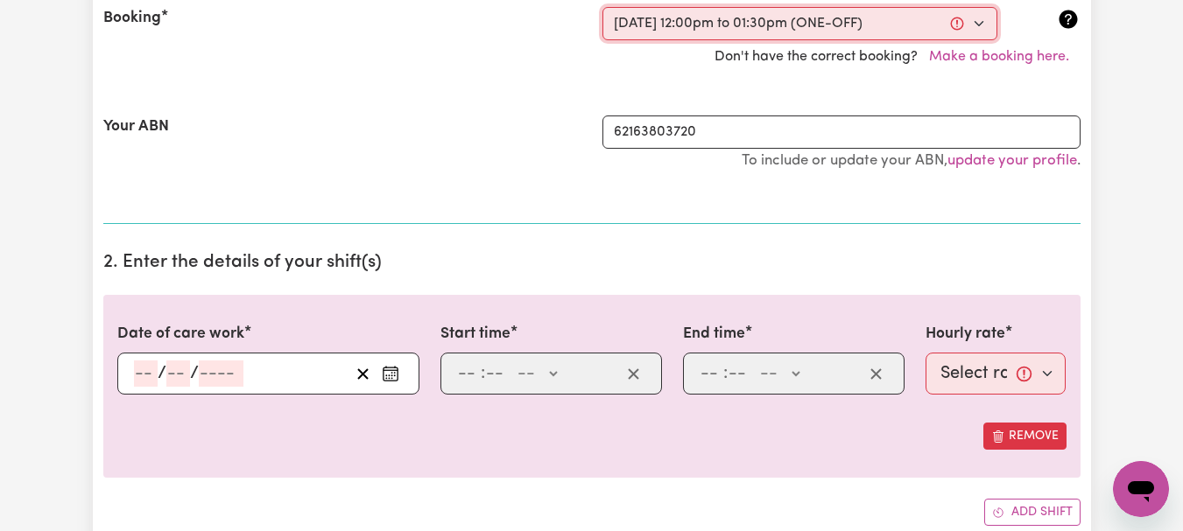
type input "9"
type input "2025"
type input "12:00"
type input "12"
type input "0"
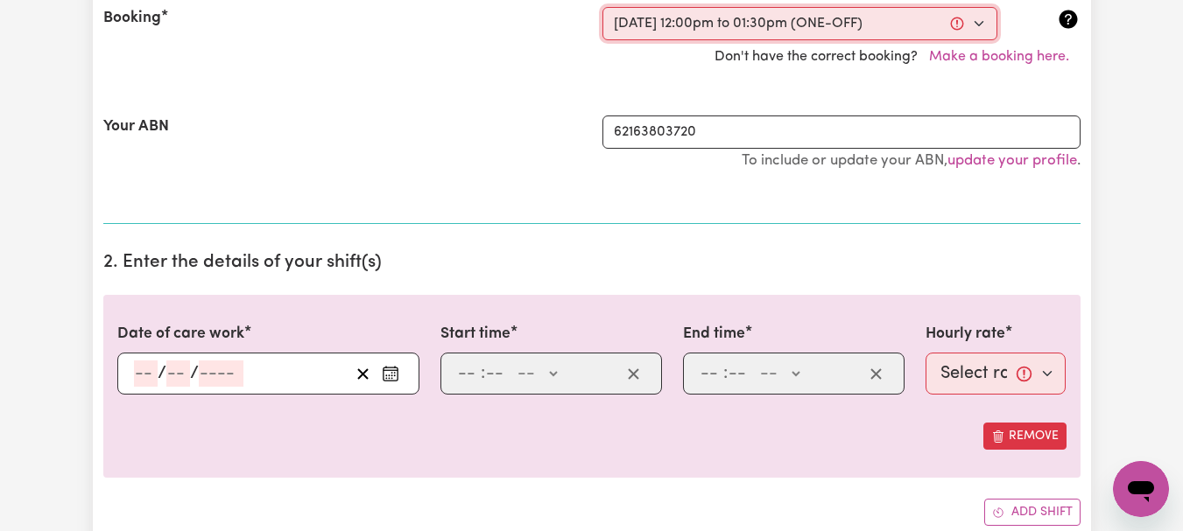
select select "pm"
type input "13:30"
type input "1"
type input "30"
select select "pm"
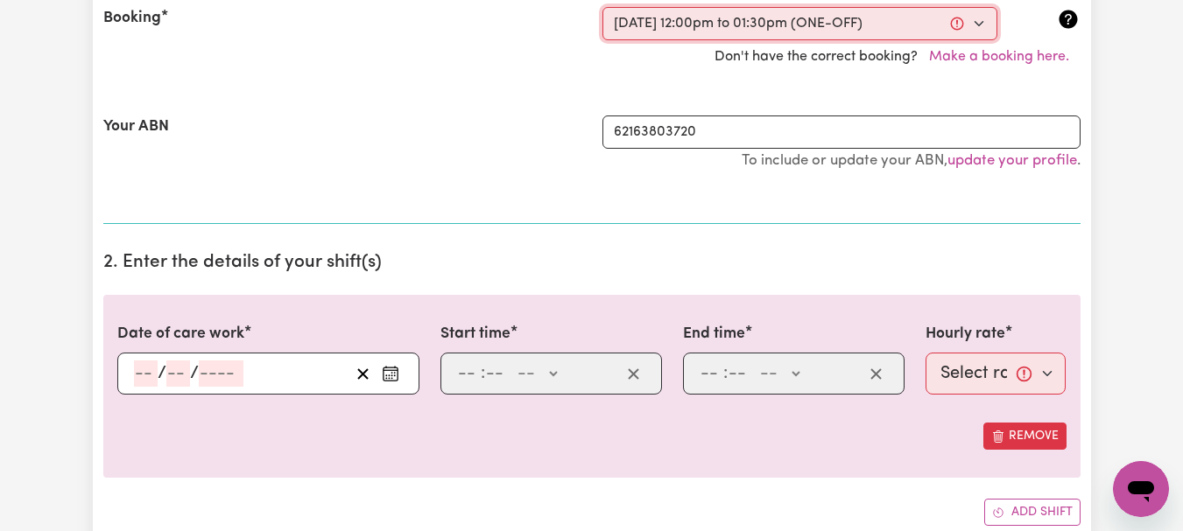
select select "44-Weekday"
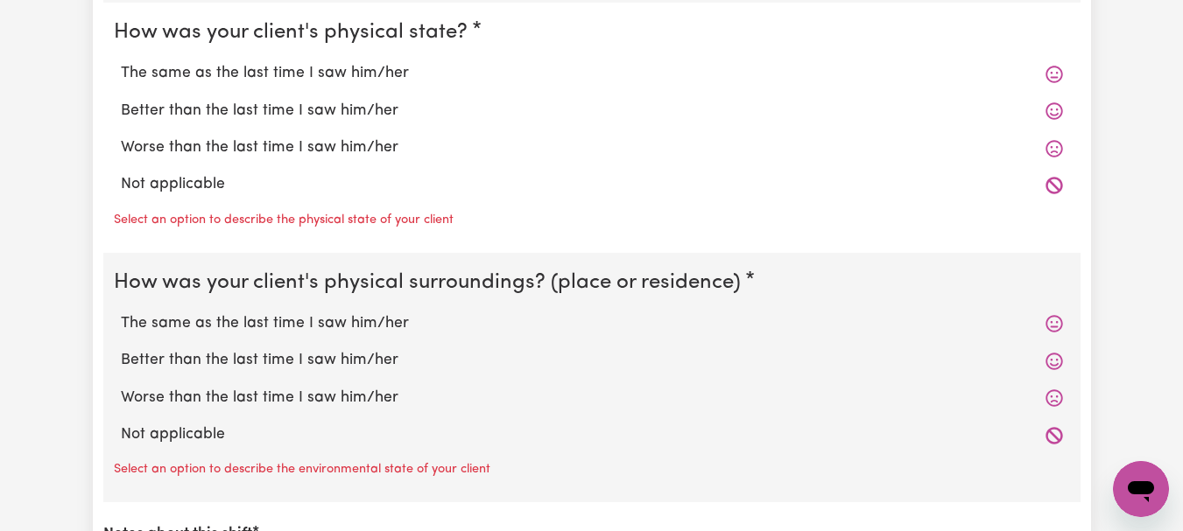
scroll to position [1725, 0]
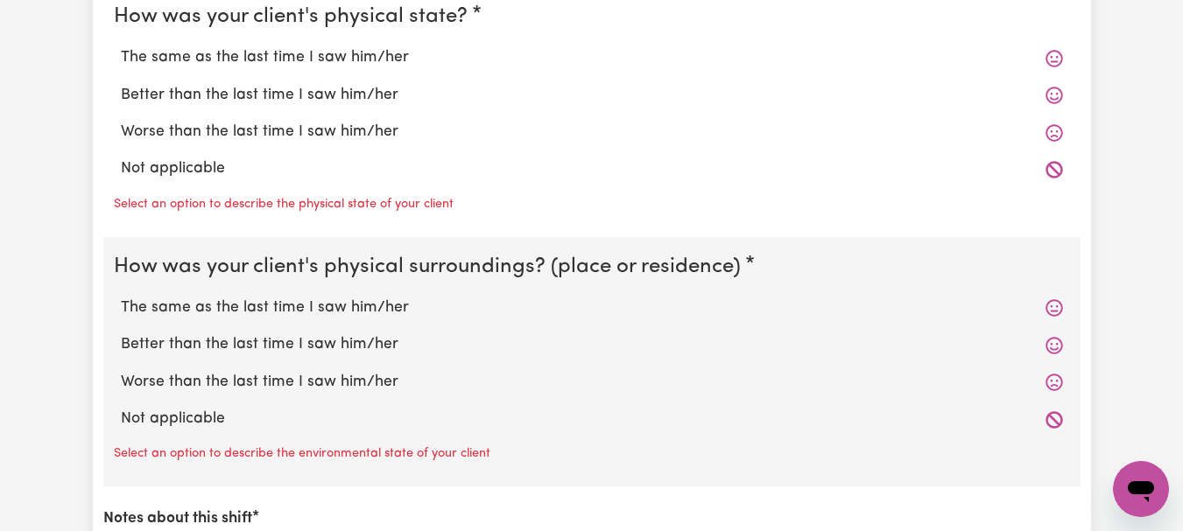
radio input "true"
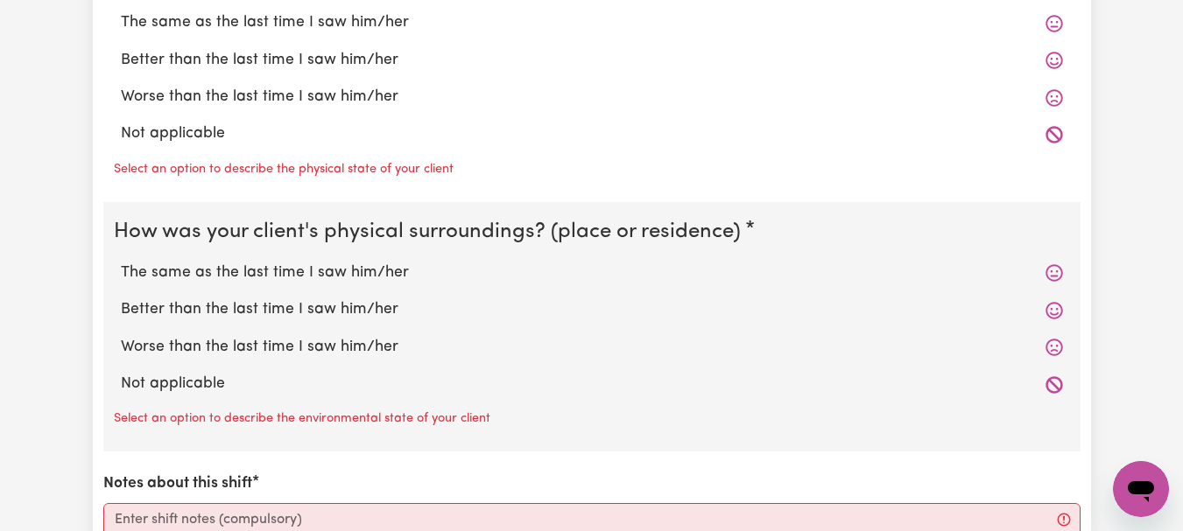
click at [377, 34] on label "The same as the last time I saw him/her" at bounding box center [592, 22] width 942 height 23
click at [121, 11] on input "The same as the last time I saw him/her" at bounding box center [120, 11] width 1 height 1
radio input "true"
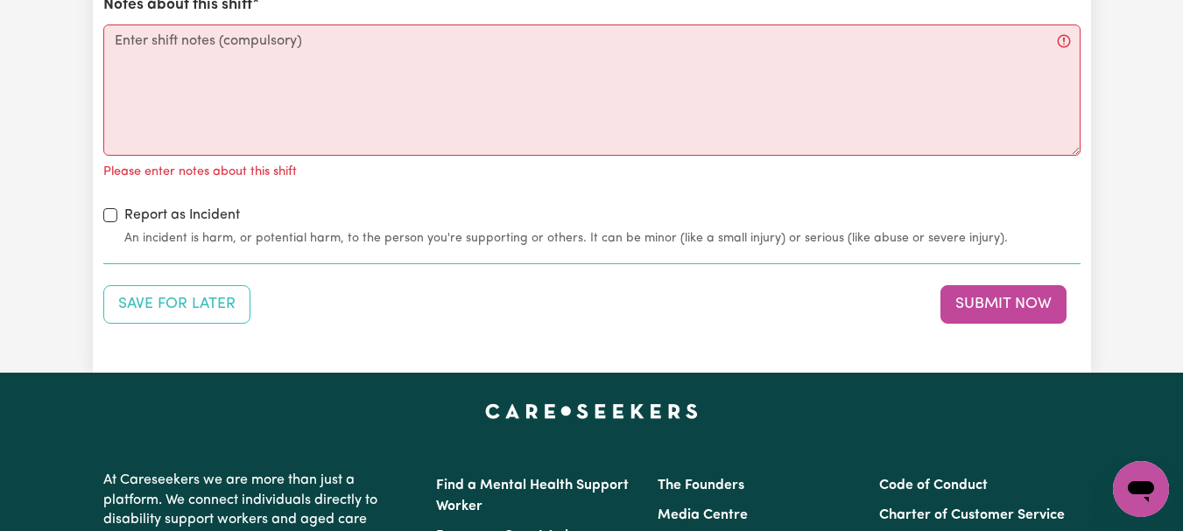
scroll to position [2184, 0]
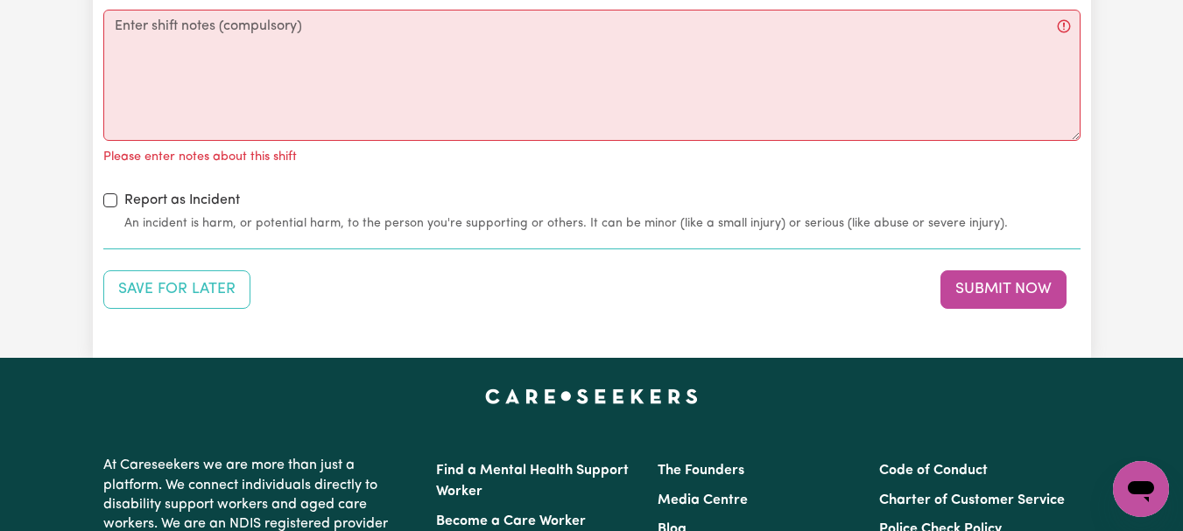
radio input "true"
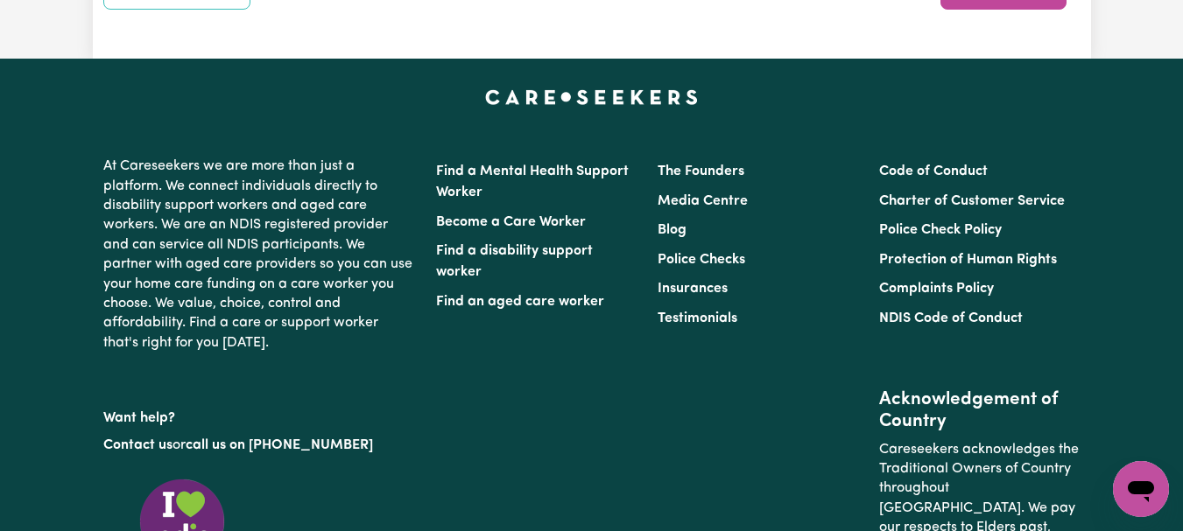
scroll to position [2507, 0]
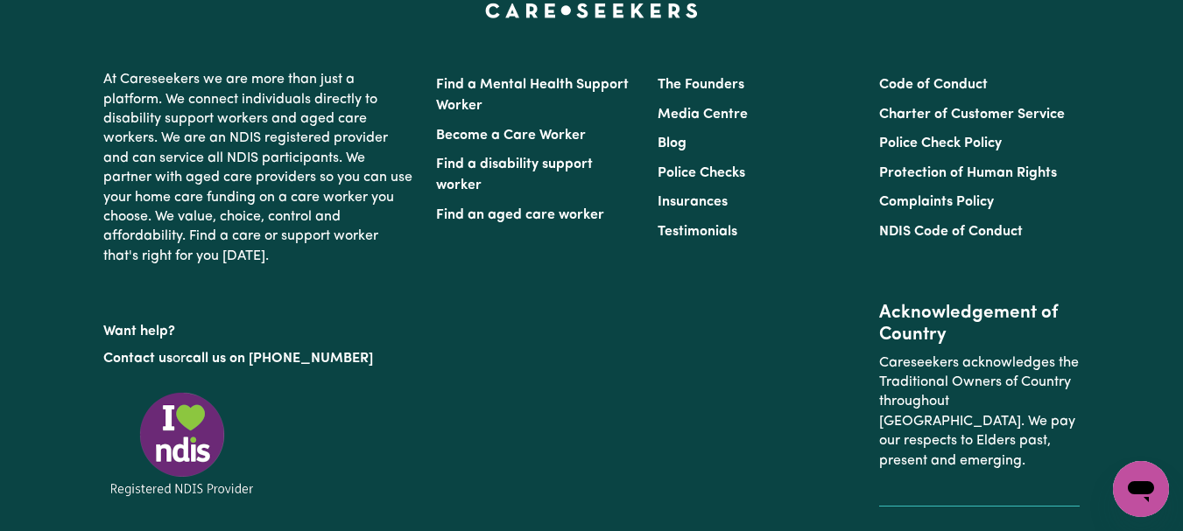
type textarea "Refer to KNC shift notes."
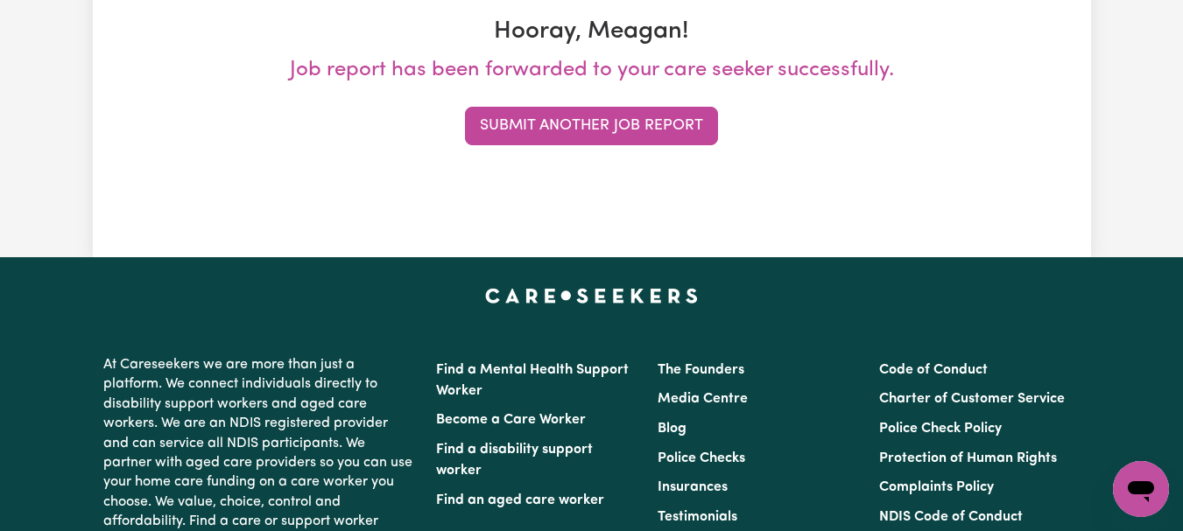
scroll to position [319, 0]
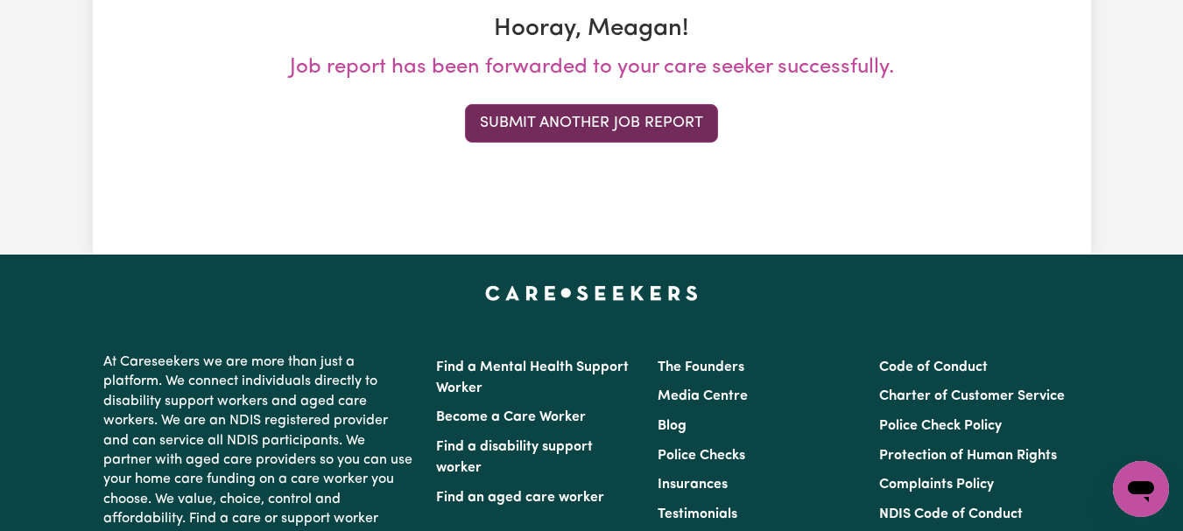
click at [685, 143] on button "Submit Another Job Report" at bounding box center [591, 123] width 253 height 39
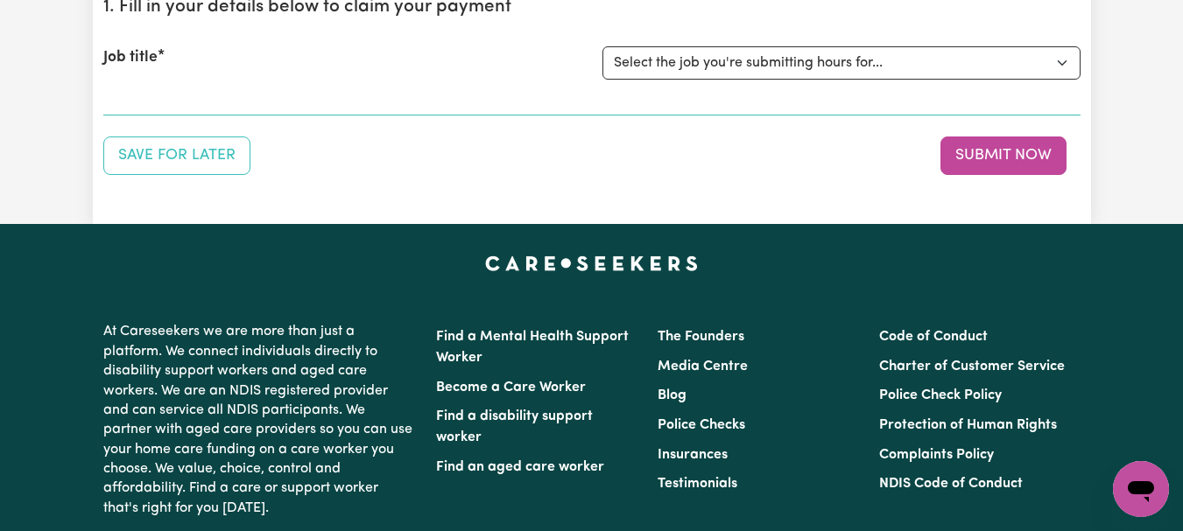
scroll to position [223, 0]
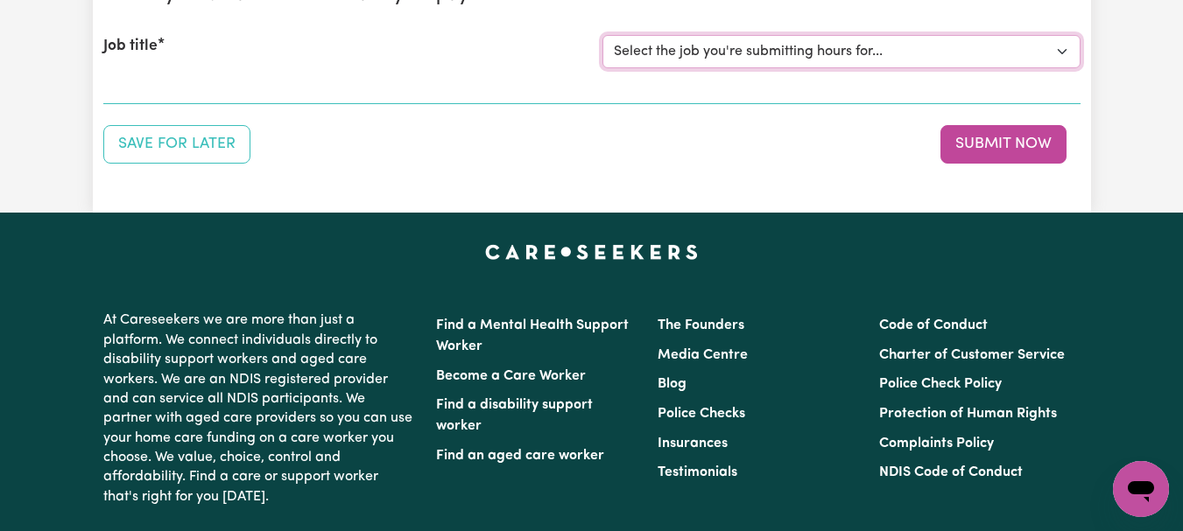
click at [1061, 68] on select "Select the job you're submitting hours for... [[PERSON_NAME]] [DEMOGRAPHIC_DATA…" at bounding box center [841, 51] width 478 height 33
select select "7667"
click at [604, 68] on select "Select the job you're submitting hours for... [[PERSON_NAME]] [DEMOGRAPHIC_DATA…" at bounding box center [841, 51] width 478 height 33
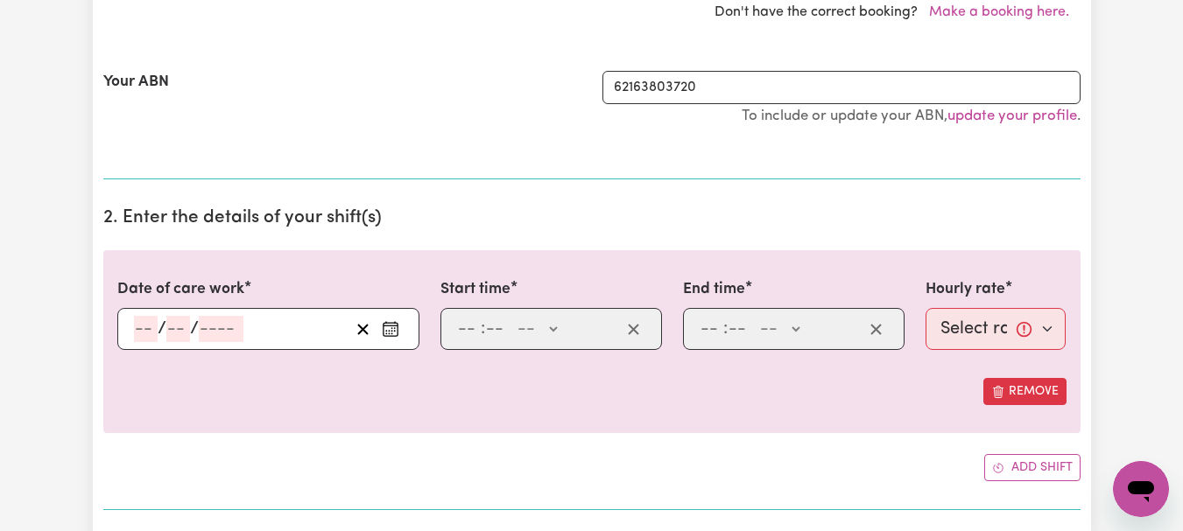
scroll to position [485, 0]
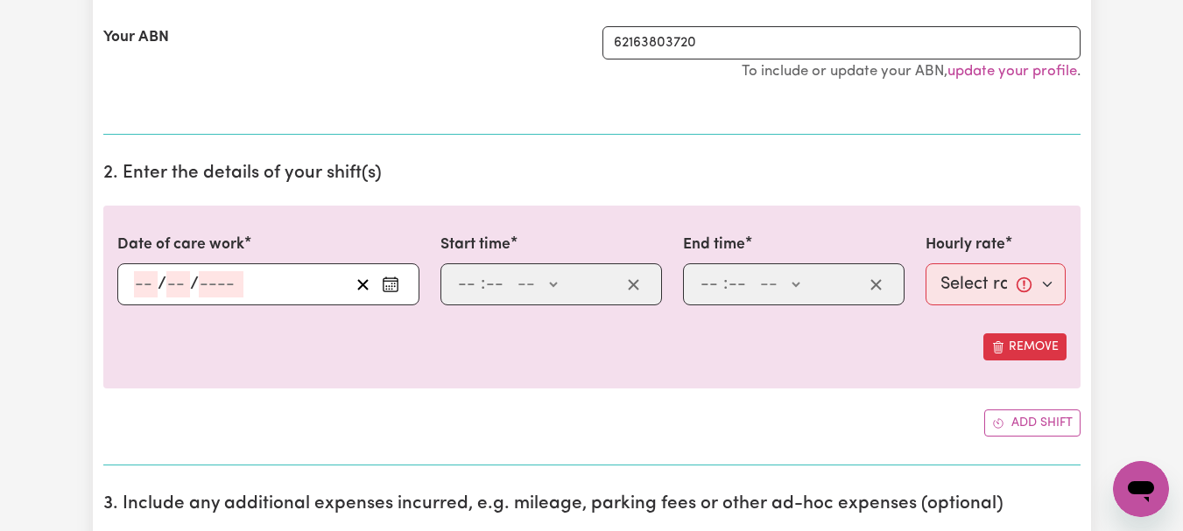
select select "352805"
type input "[DATE]"
type input "25"
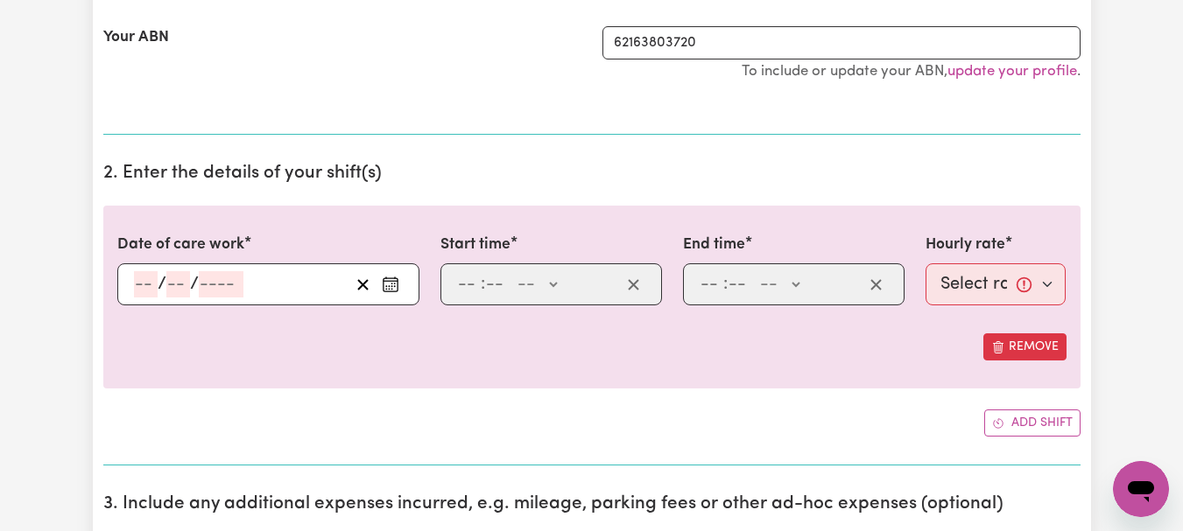
type input "9"
type input "2025"
type input "08:00"
type input "8"
type input "0"
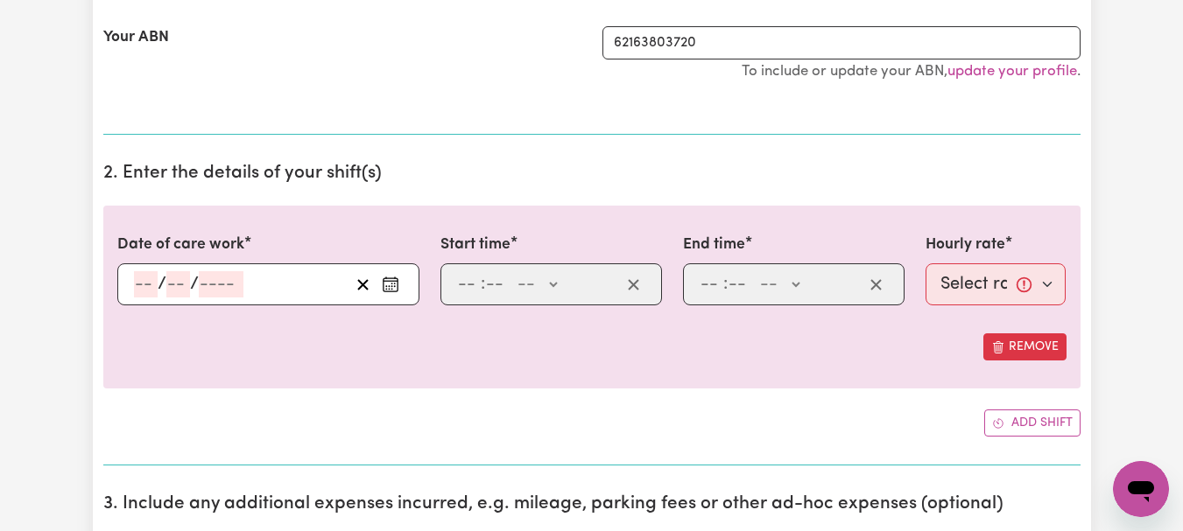
select select "am"
type input "10:00"
type input "10"
type input "0"
select select "am"
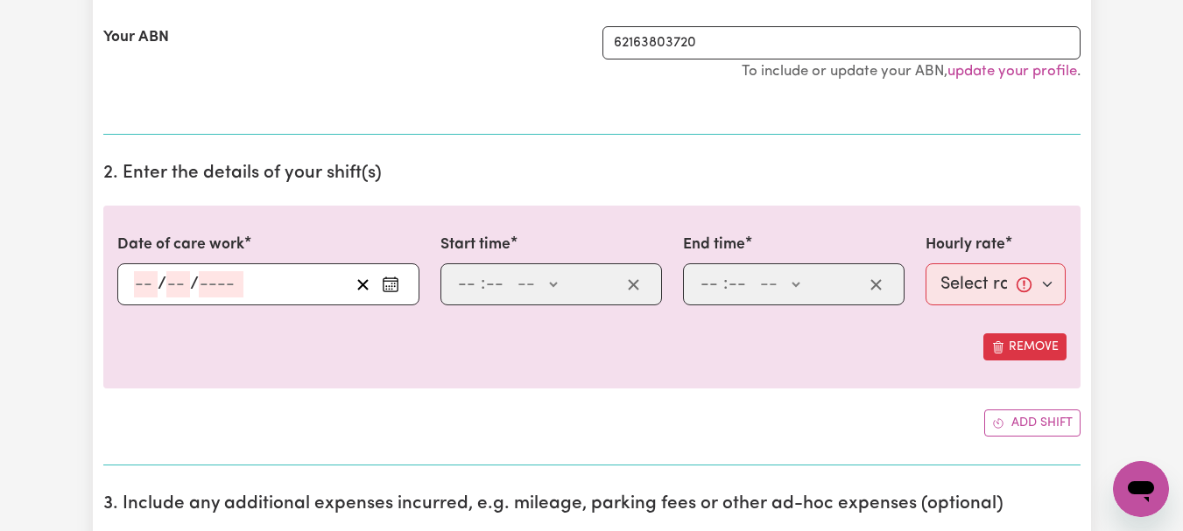
select select "44-Weekday"
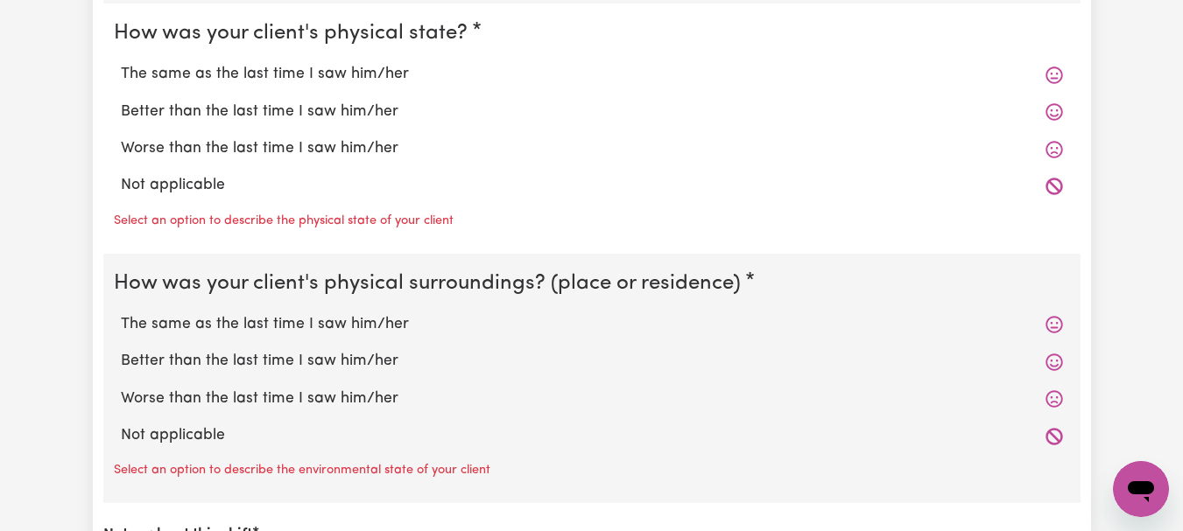
scroll to position [1730, 0]
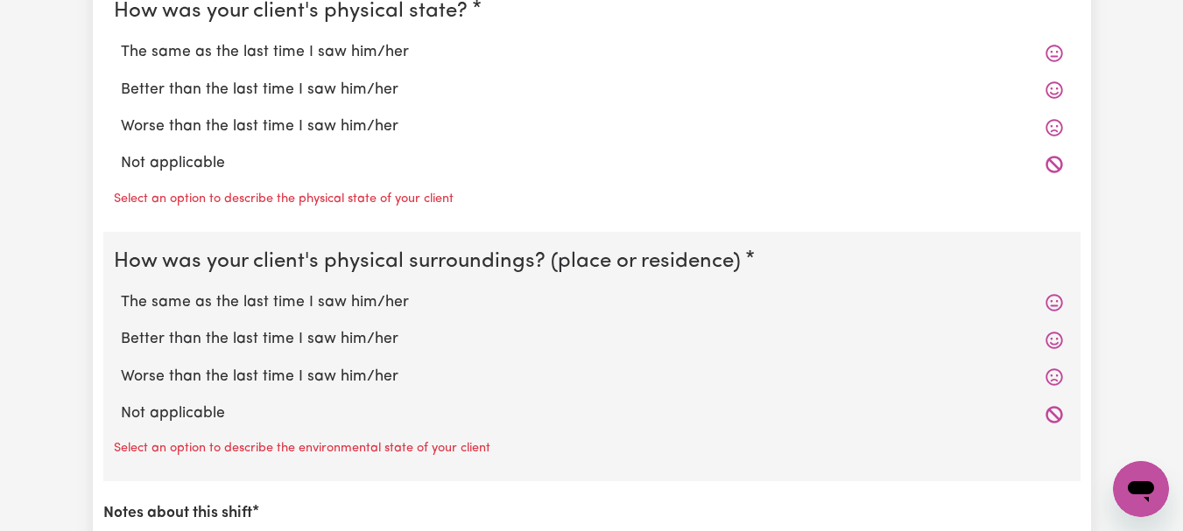
radio input "true"
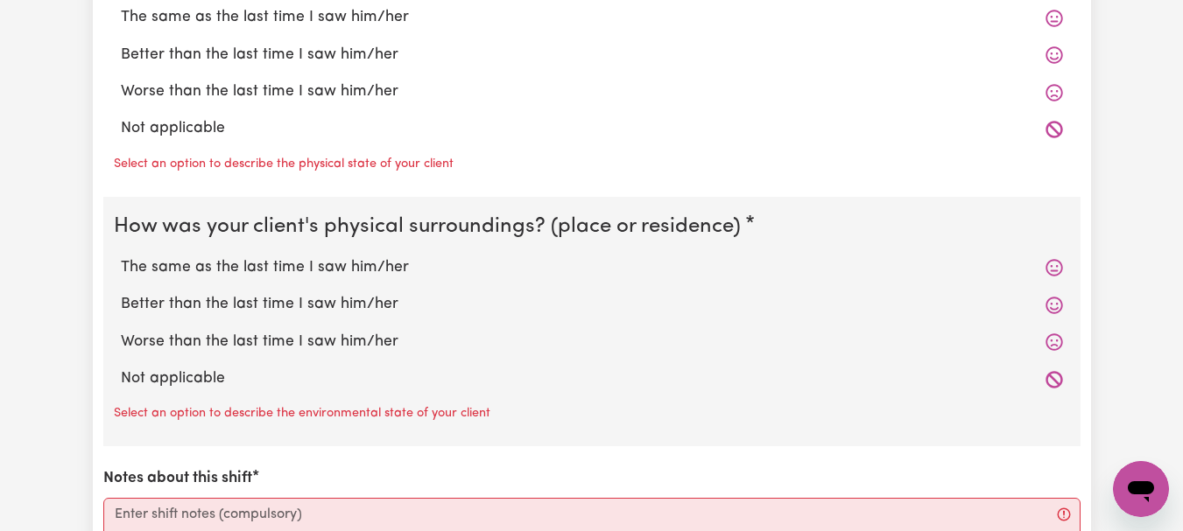
click at [341, 29] on label "The same as the last time I saw him/her" at bounding box center [592, 17] width 942 height 23
click at [121, 6] on input "The same as the last time I saw him/her" at bounding box center [120, 5] width 1 height 1
radio input "true"
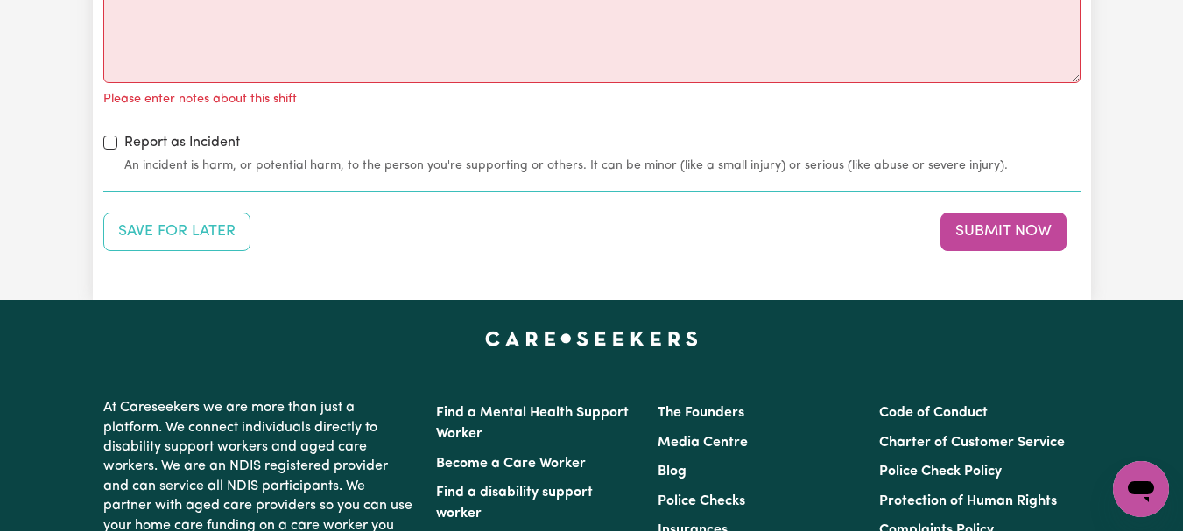
scroll to position [2256, 0]
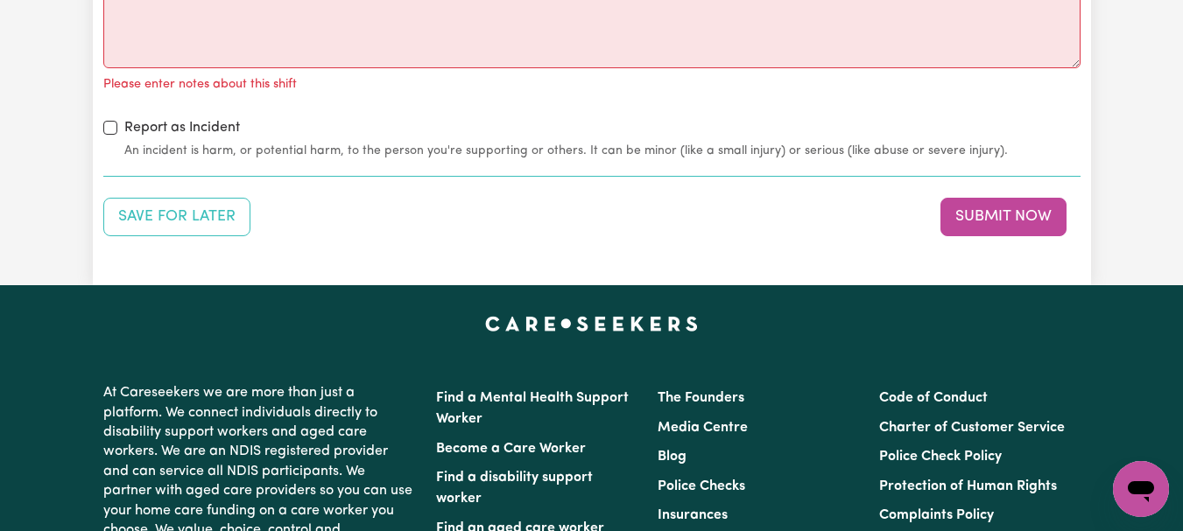
radio input "true"
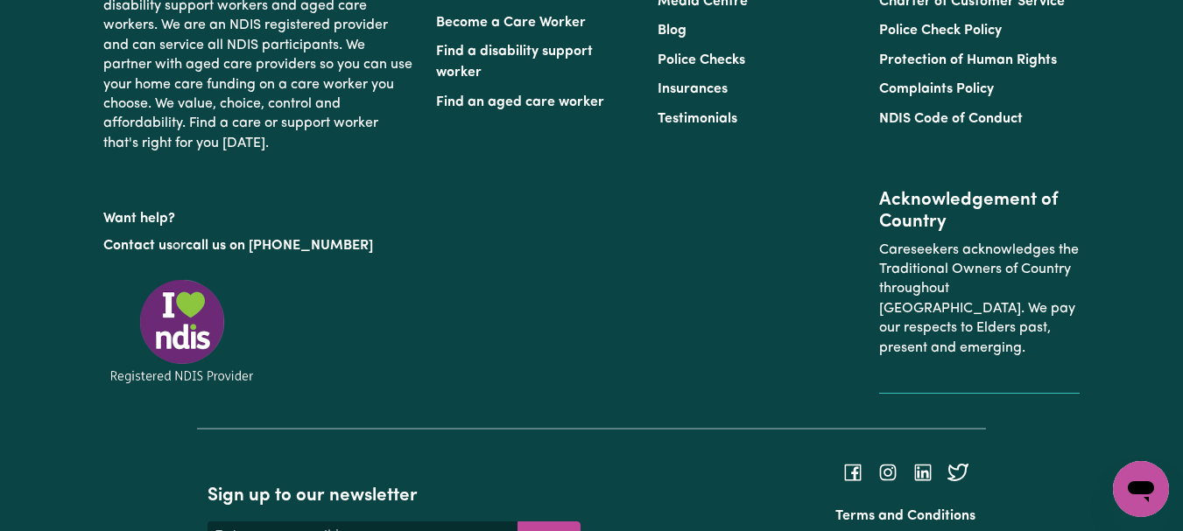
scroll to position [2627, 0]
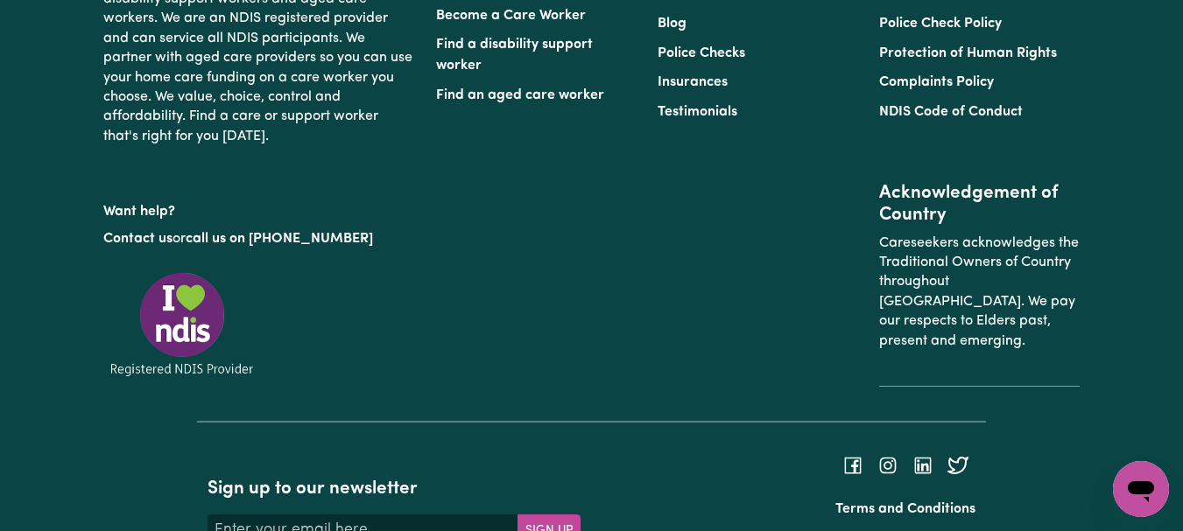
type textarea "Refer to KNC shift notes."
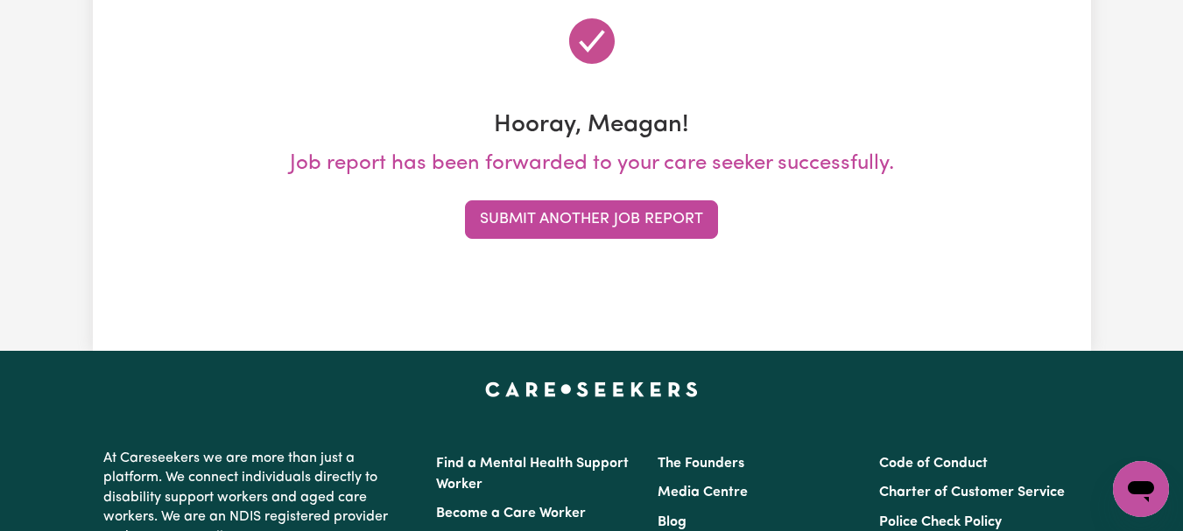
scroll to position [233, 0]
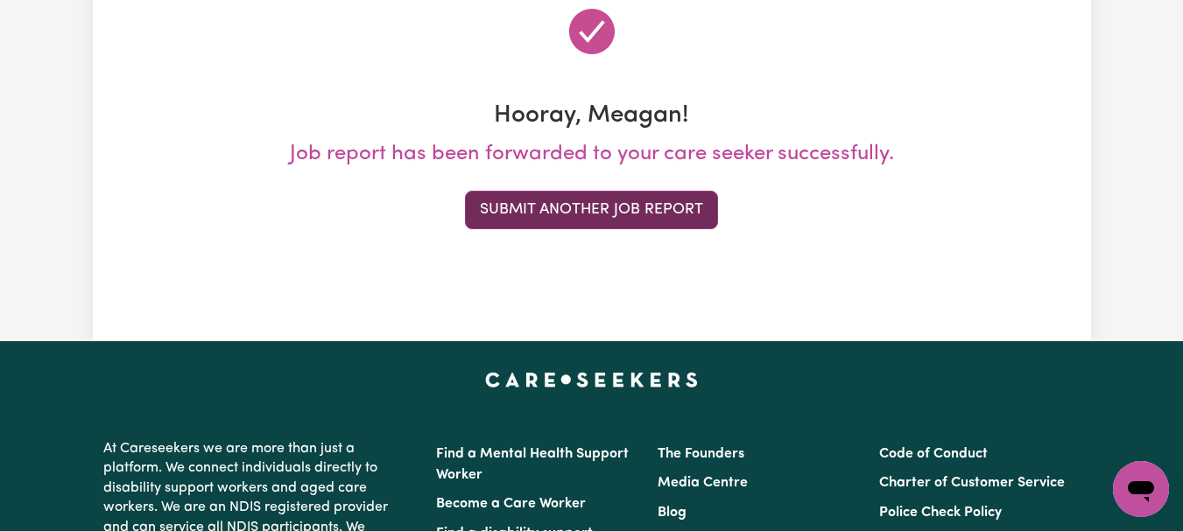
click at [665, 229] on button "Submit Another Job Report" at bounding box center [591, 210] width 253 height 39
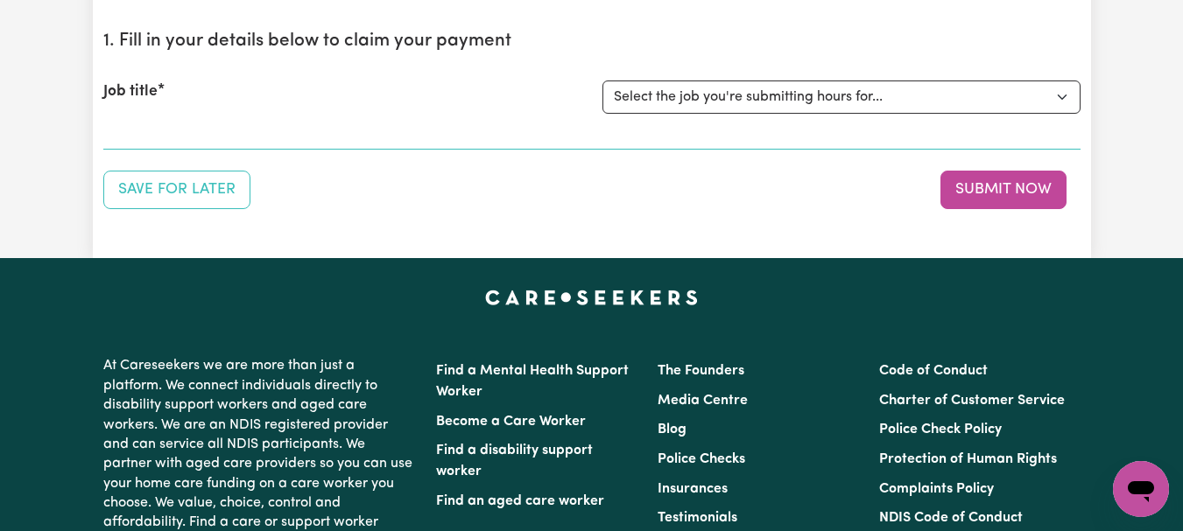
scroll to position [184, 0]
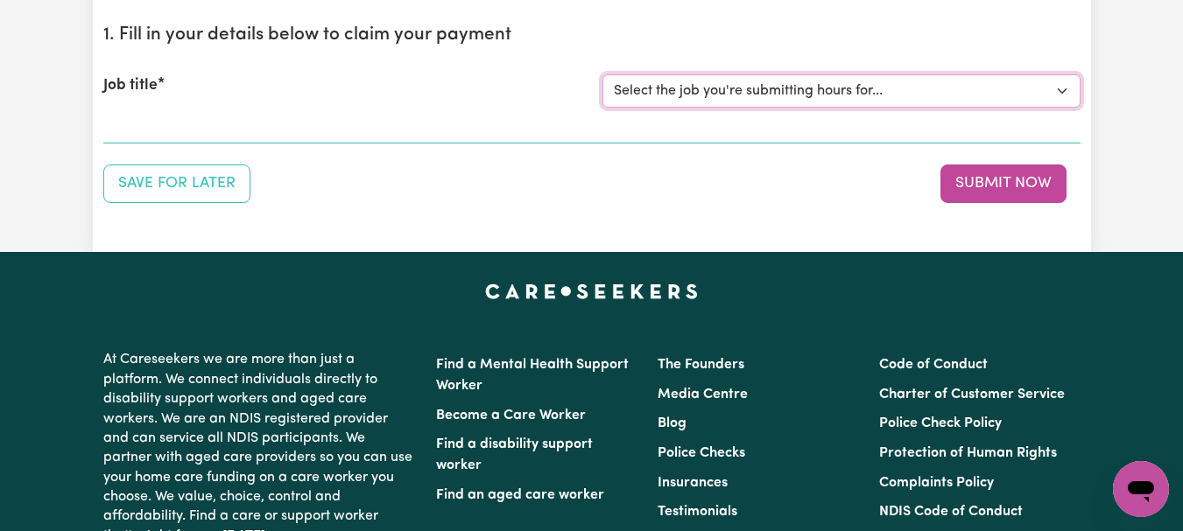
click at [1056, 108] on select "Select the job you're submitting hours for... [[PERSON_NAME]] [DEMOGRAPHIC_DATA…" at bounding box center [841, 90] width 478 height 33
select select "11642"
click at [604, 108] on select "Select the job you're submitting hours for... [[PERSON_NAME]] [DEMOGRAPHIC_DATA…" at bounding box center [841, 90] width 478 height 33
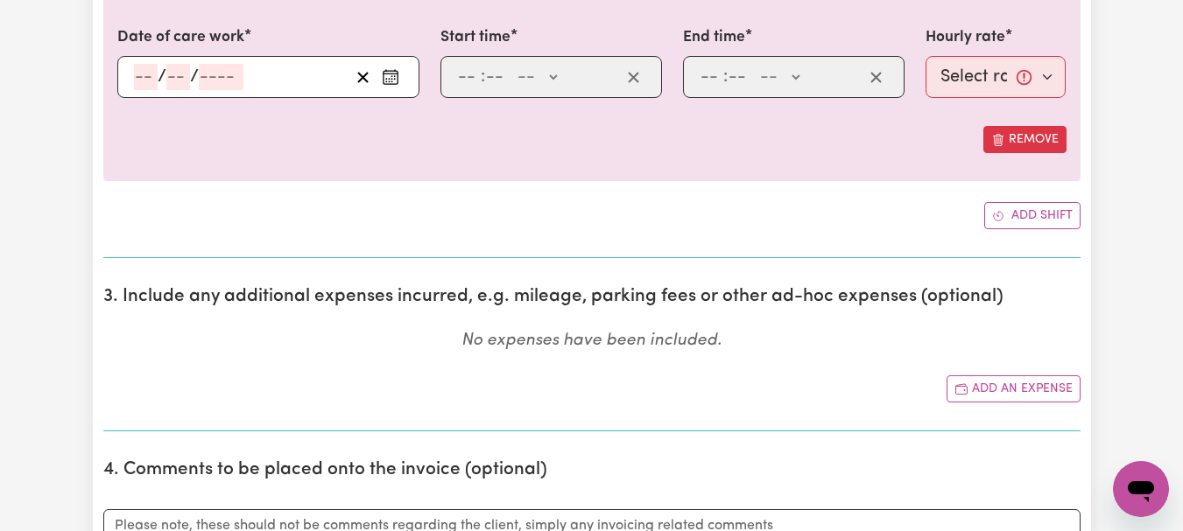
scroll to position [722, 0]
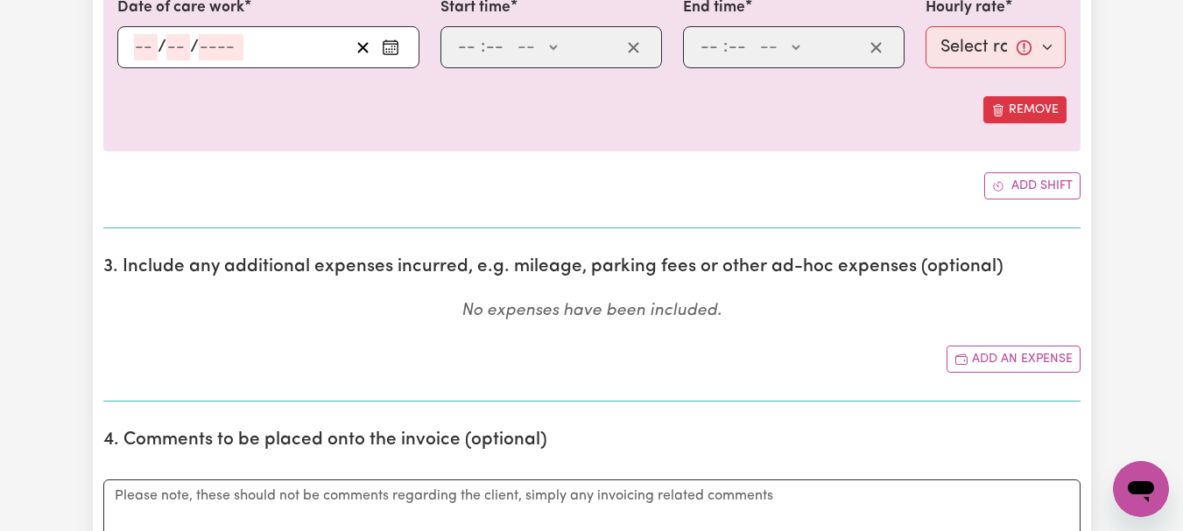
click at [385, 44] on icon "Enter the date of care work" at bounding box center [390, 44] width 14 height 0
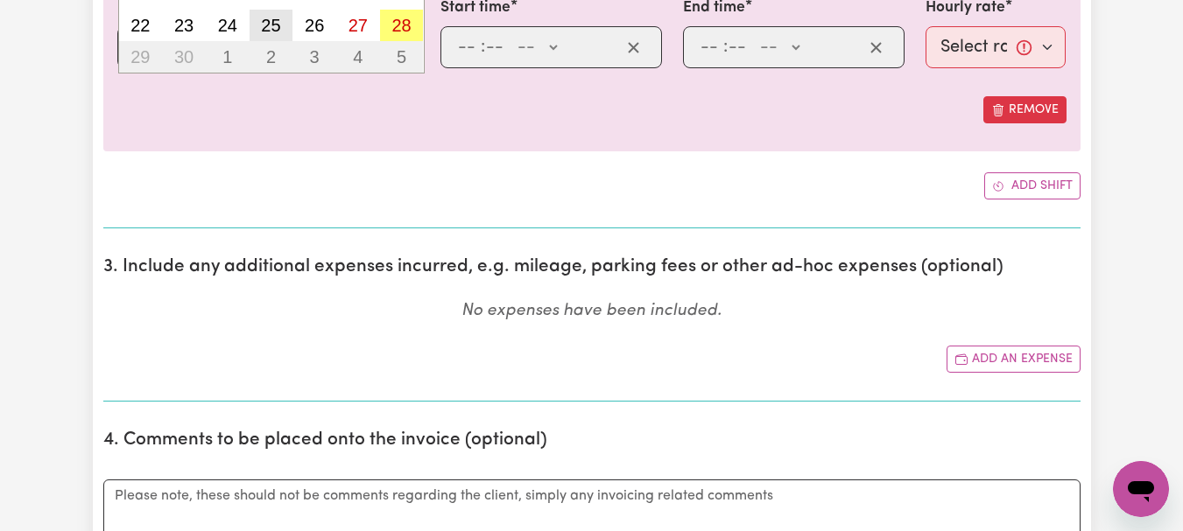
click at [280, 35] on abbr "25" at bounding box center [270, 25] width 19 height 19
type input "[DATE]"
type input "25"
type input "9"
type input "2025"
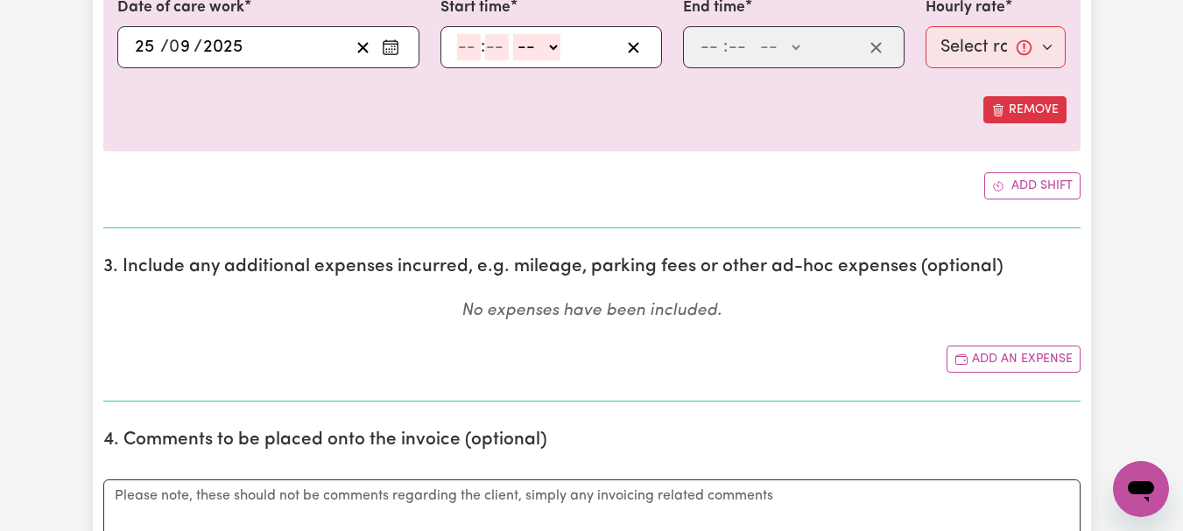
click at [479, 60] on input "number" at bounding box center [469, 47] width 24 height 26
type input "11"
type input "0"
click at [556, 60] on select "-- AM PM" at bounding box center [532, 47] width 47 height 26
select select "am"
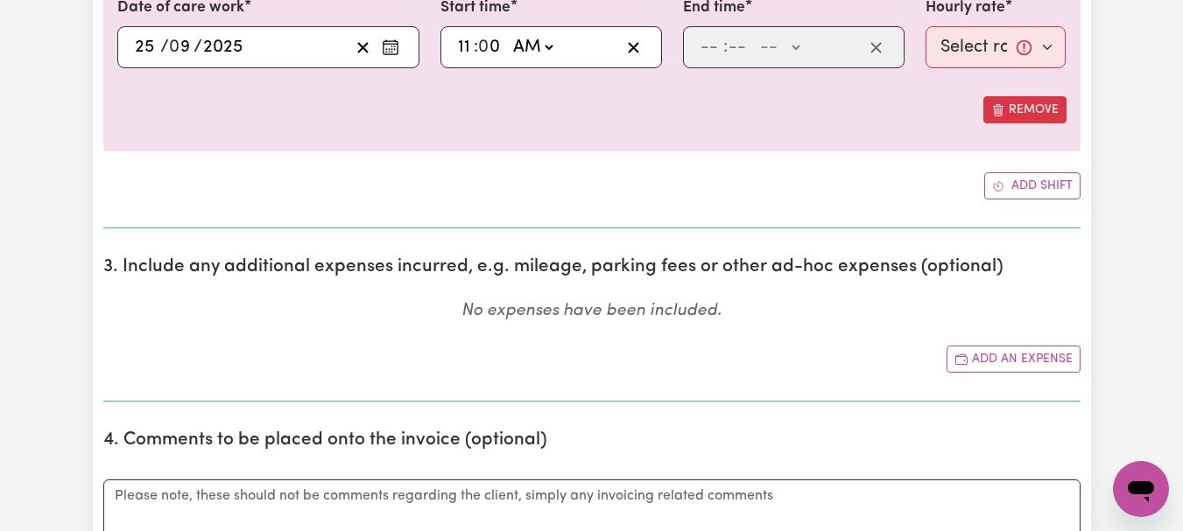
click at [521, 60] on select "-- AM PM" at bounding box center [532, 47] width 47 height 26
type input "11:00"
click at [720, 60] on input "number" at bounding box center [711, 47] width 24 height 26
type input "5"
type input "30"
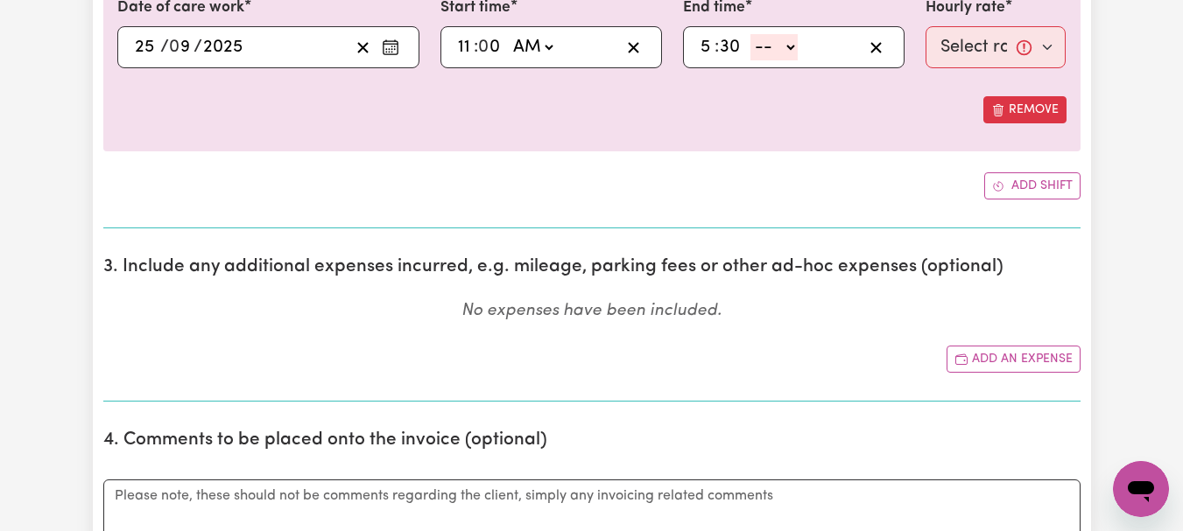
click at [797, 60] on select "-- AM PM" at bounding box center [773, 47] width 47 height 26
select select "pm"
click at [758, 60] on select "-- AM PM" at bounding box center [773, 47] width 47 height 26
type input "17:30"
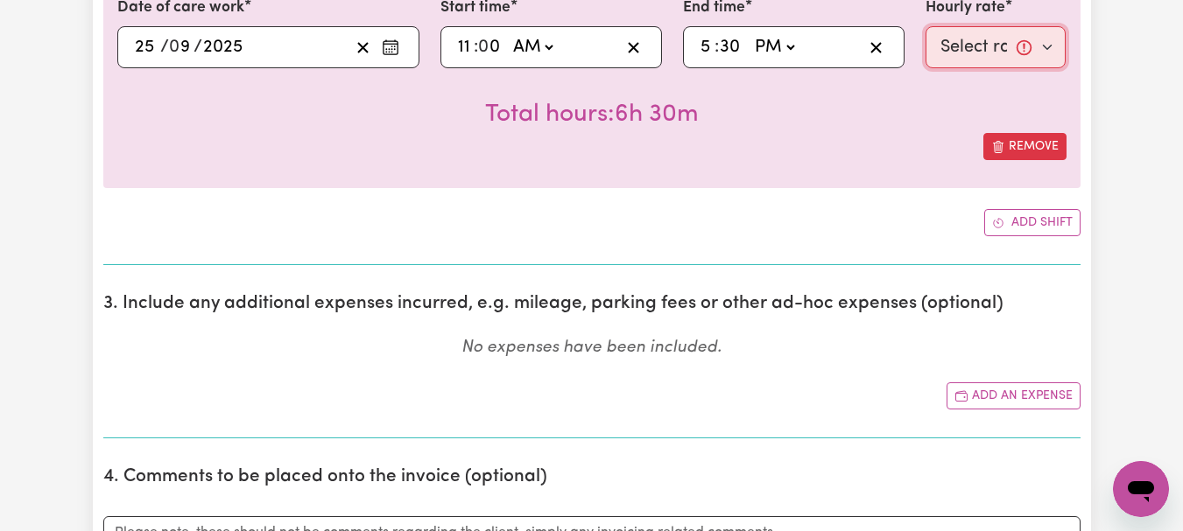
click at [1038, 68] on select "Select rate... $44.00 (Weekday) $88.00 (Public Holiday)" at bounding box center [995, 47] width 141 height 42
select select "44-Weekday"
click at [925, 68] on select "Select rate... $44.00 (Weekday) $88.00 (Public Holiday)" at bounding box center [995, 47] width 141 height 42
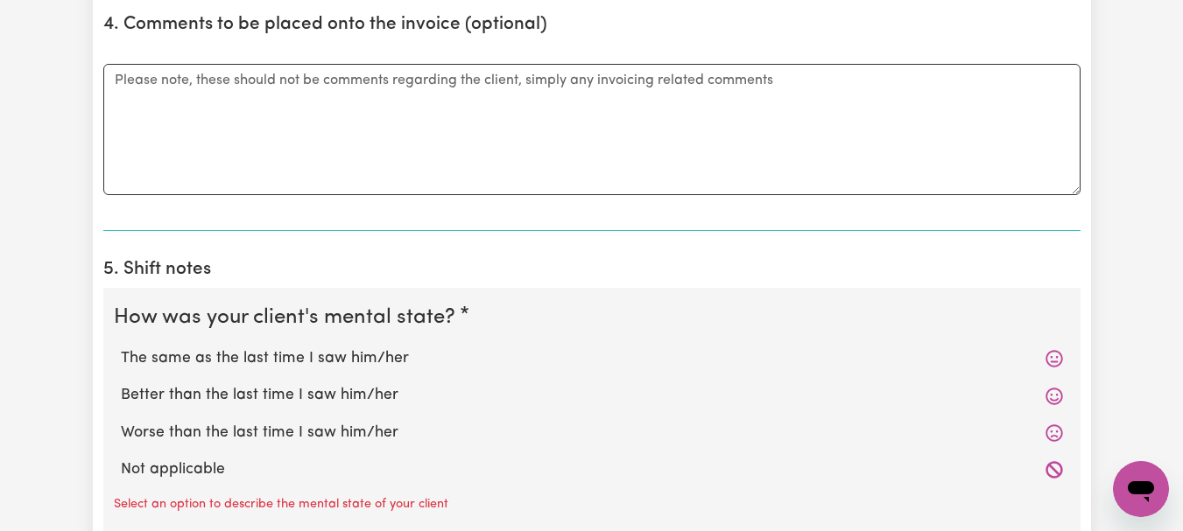
scroll to position [1197, 0]
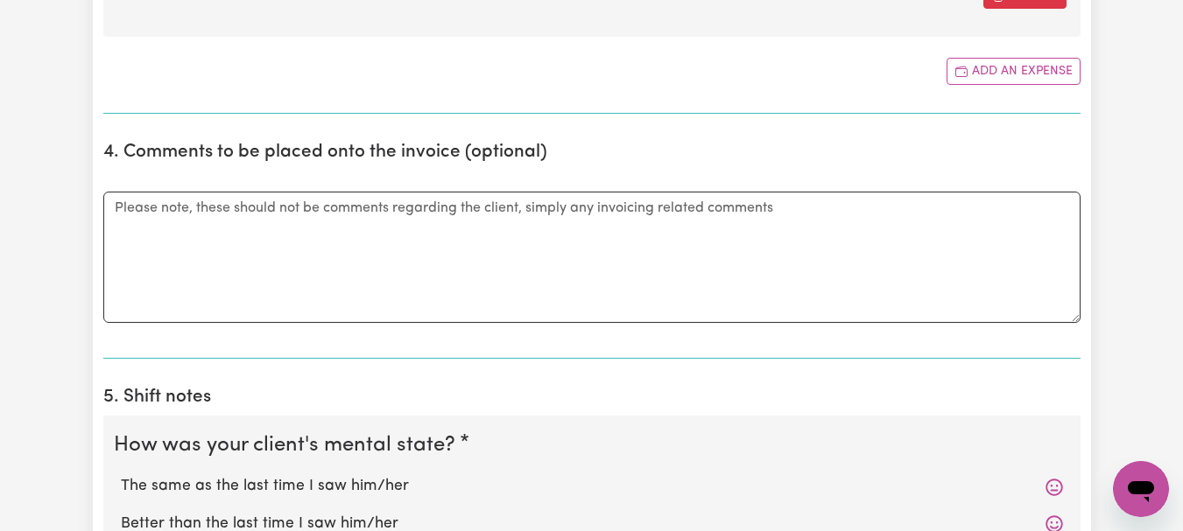
type input "[DATE]"
type input "25"
type input "9"
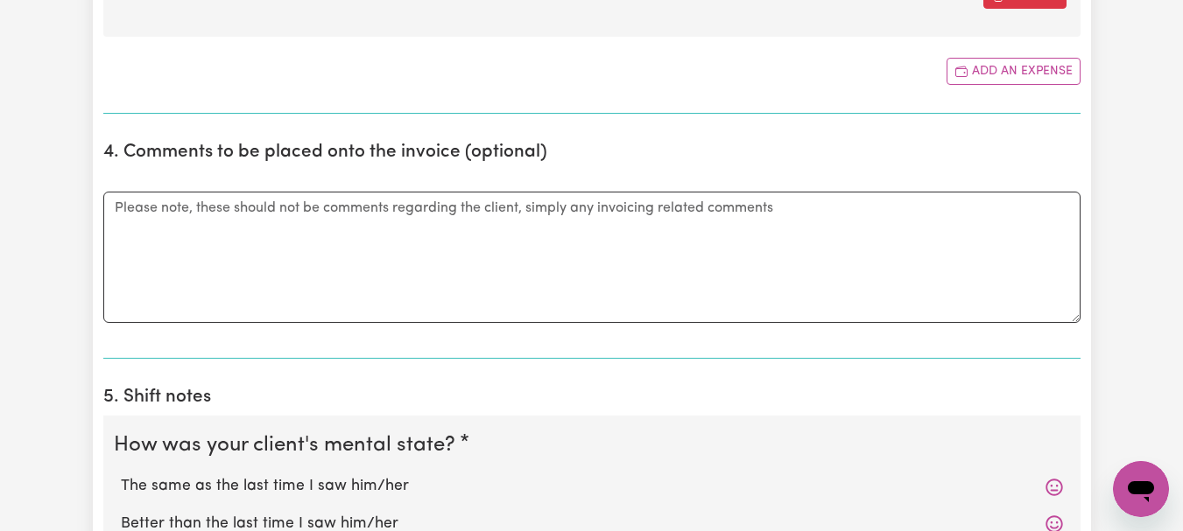
type input "2025"
type input "177.10"
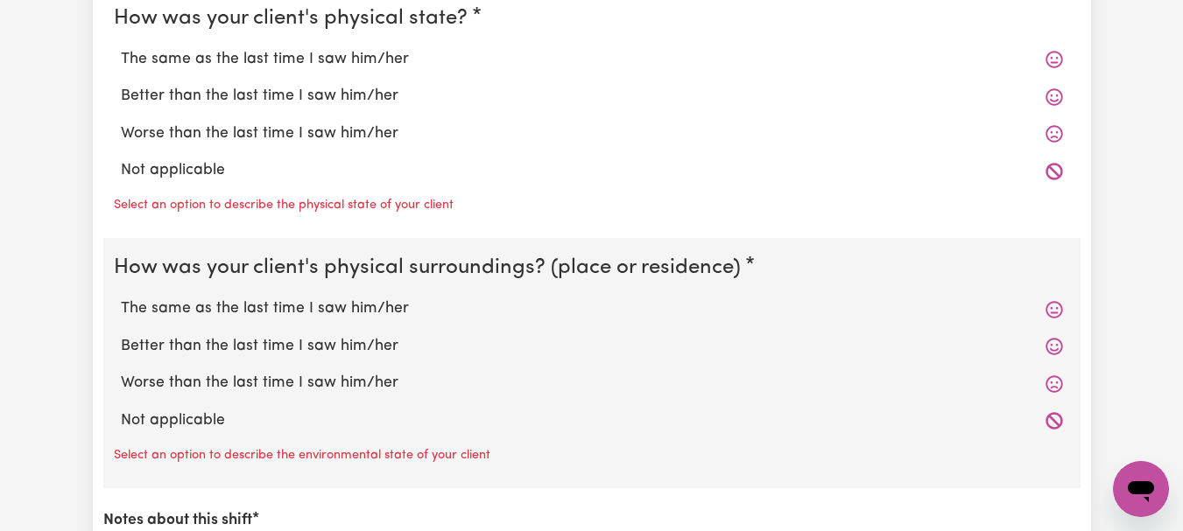
scroll to position [1906, 0]
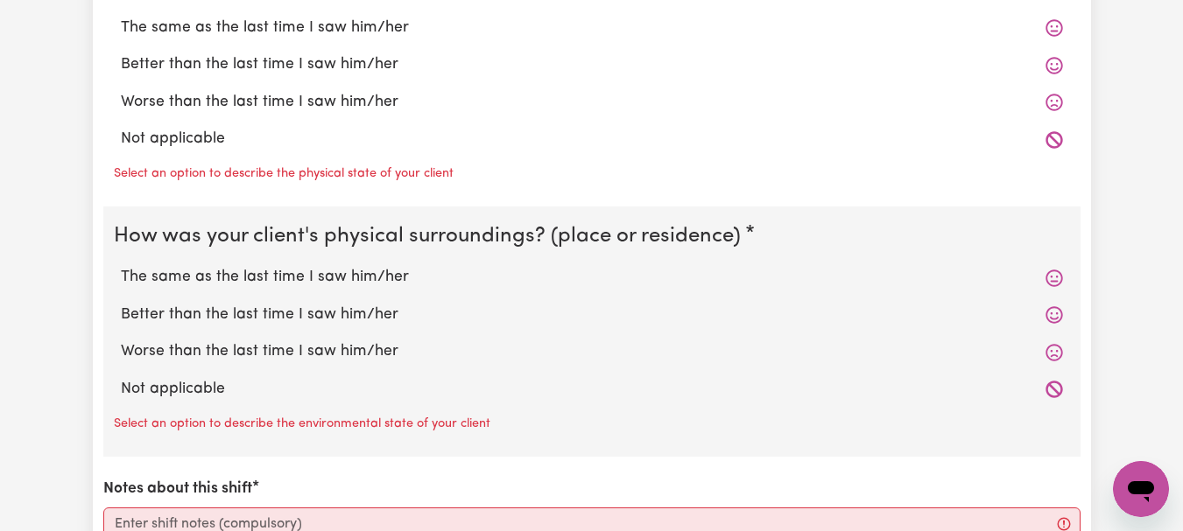
type input "Took [PERSON_NAME] into Launceston Eye Clinic for her appointment. Went to [GEO…"
radio input "true"
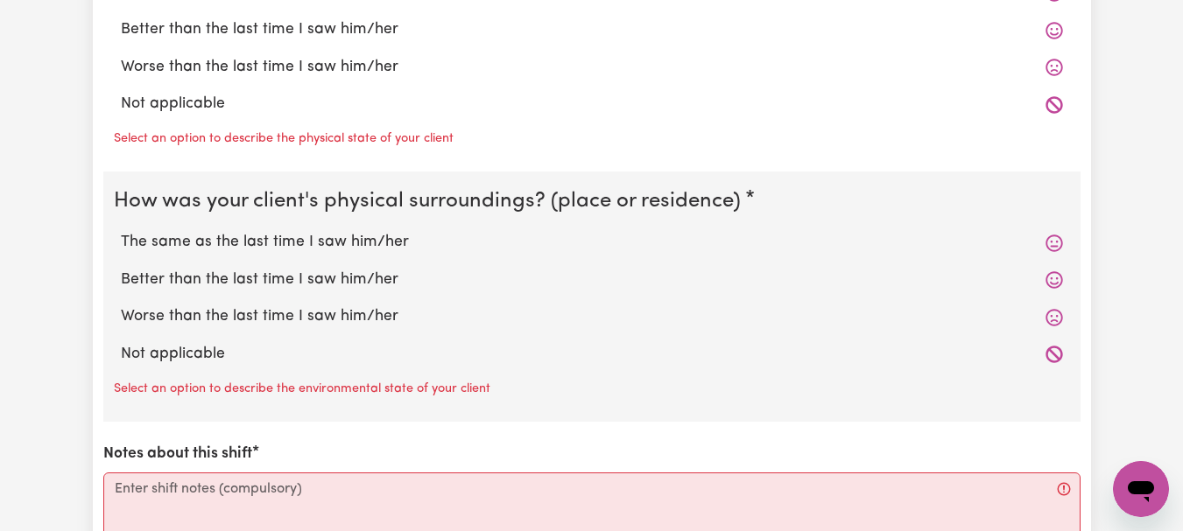
radio input "true"
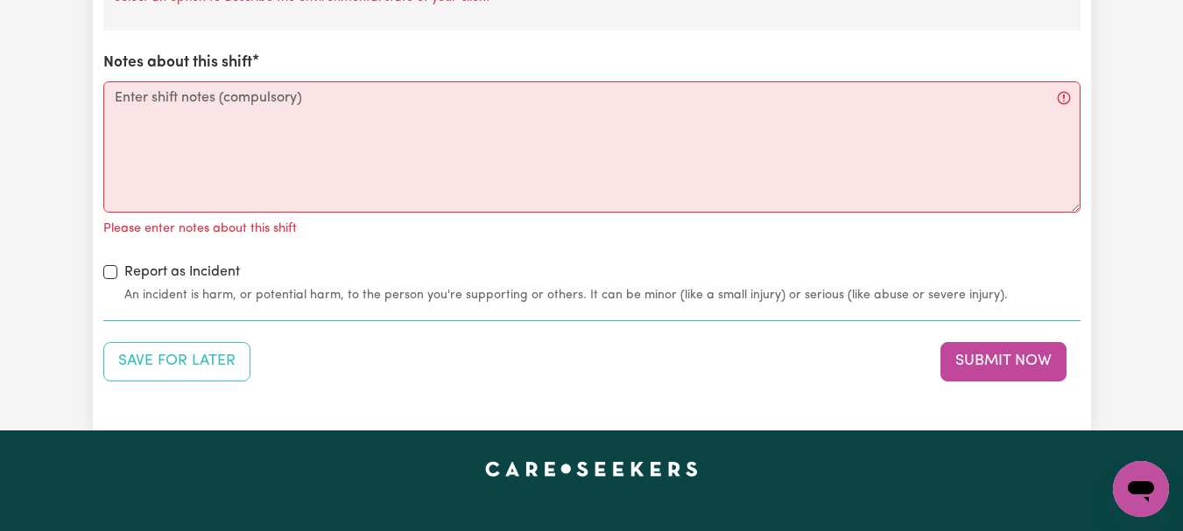
scroll to position [2309, 0]
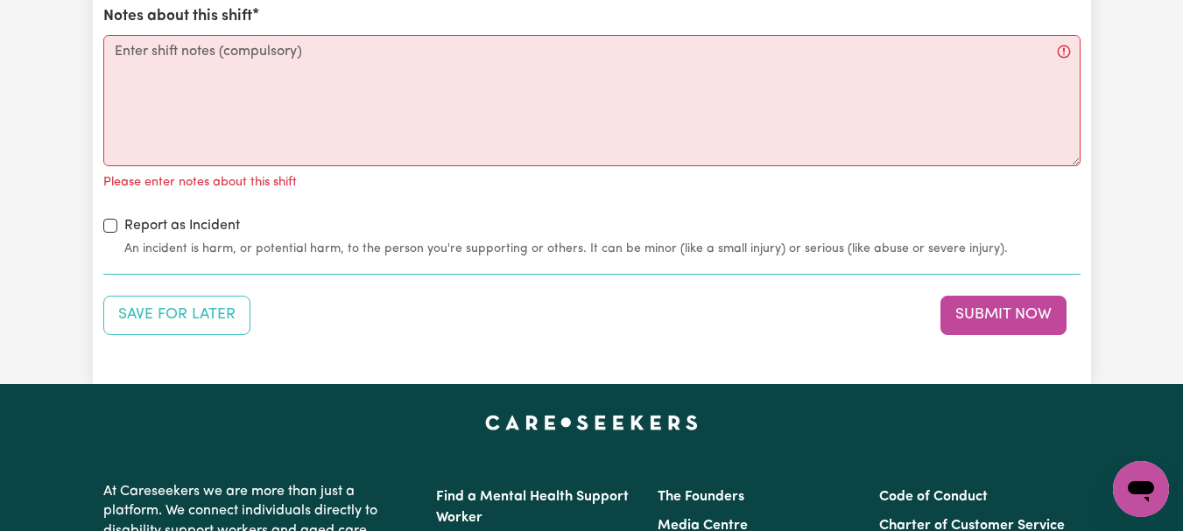
radio input "true"
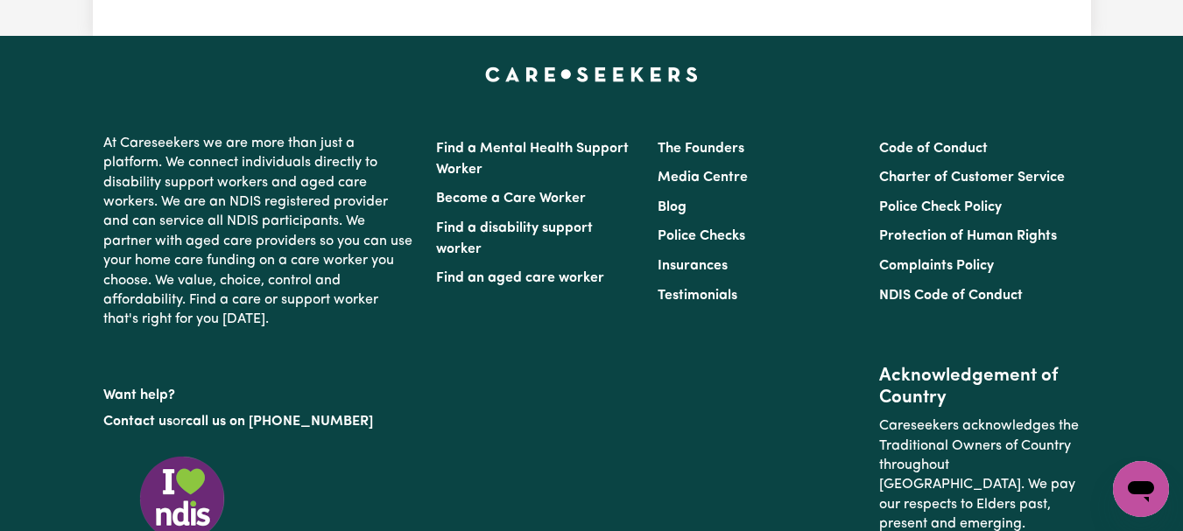
scroll to position [2630, 0]
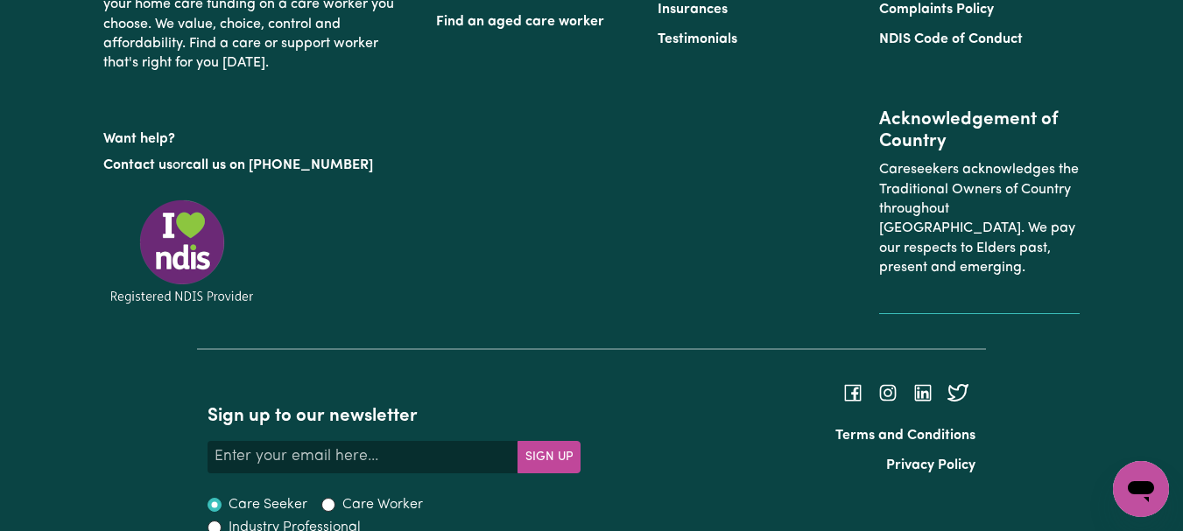
scroll to position [2874, 0]
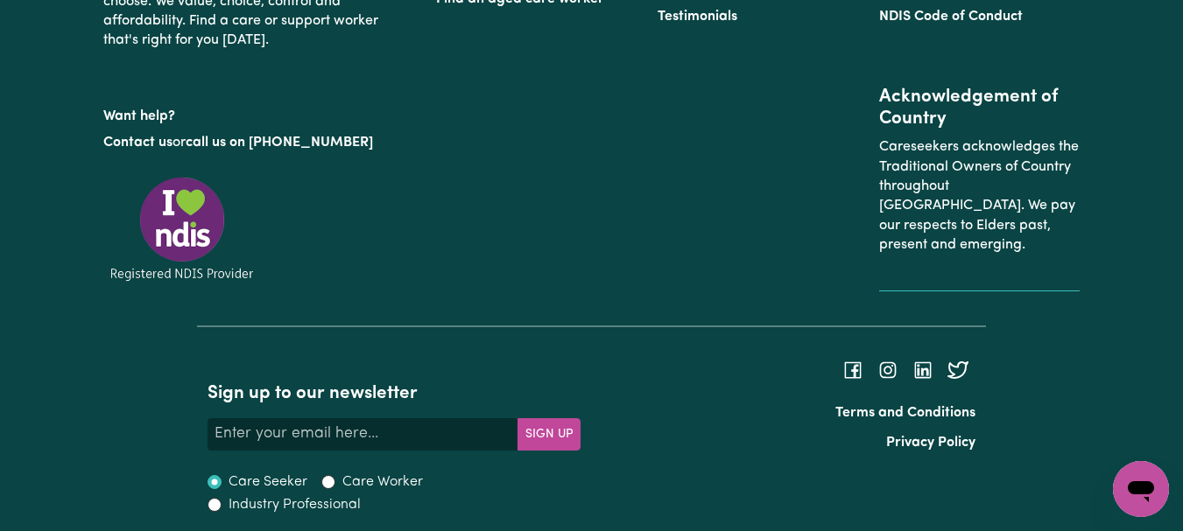
type textarea "Refer to KNC shift notes."
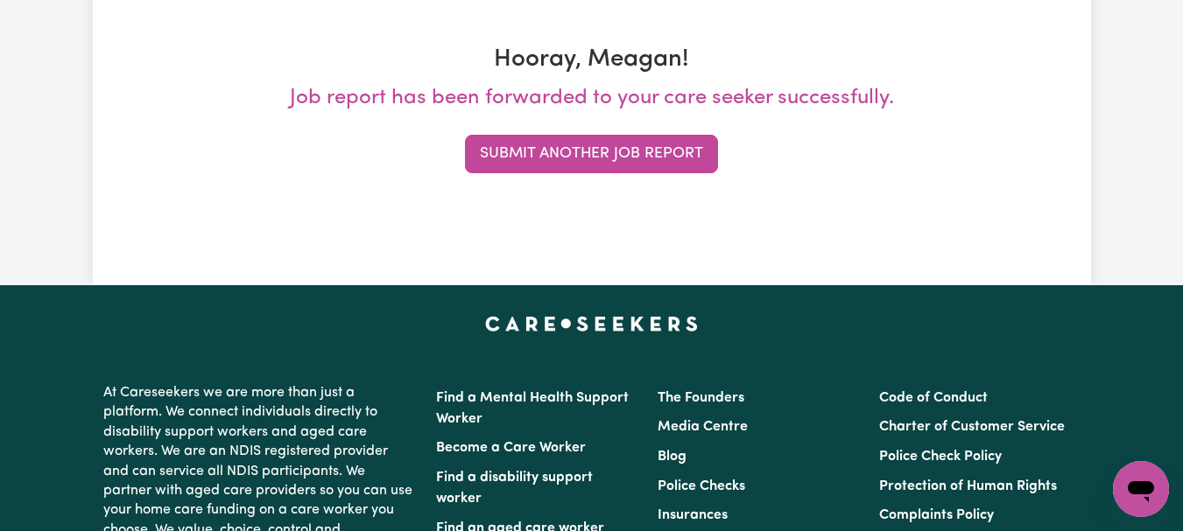
scroll to position [298, 0]
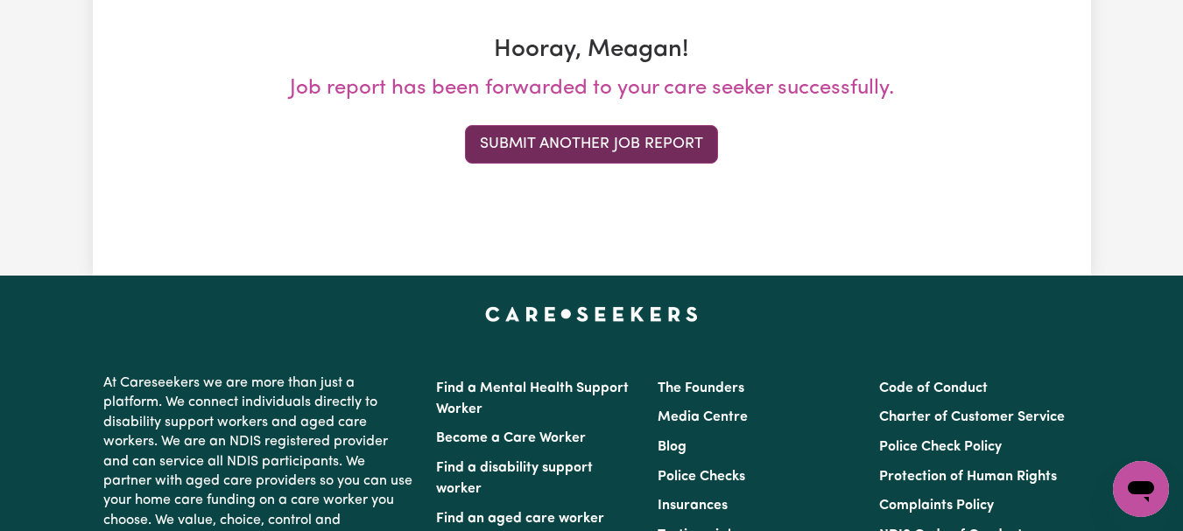
click at [676, 164] on button "Submit Another Job Report" at bounding box center [591, 144] width 253 height 39
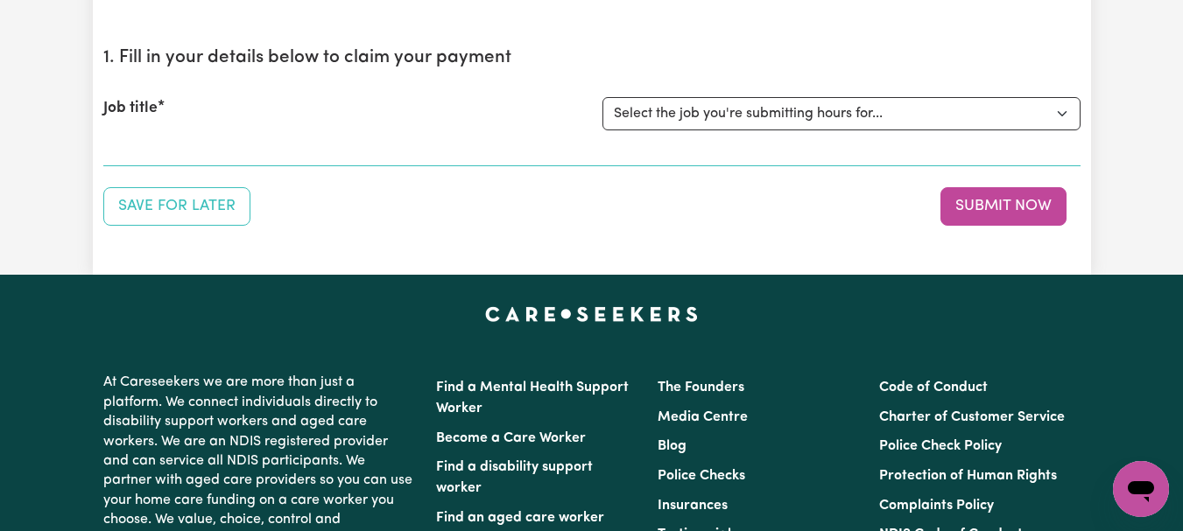
scroll to position [167, 0]
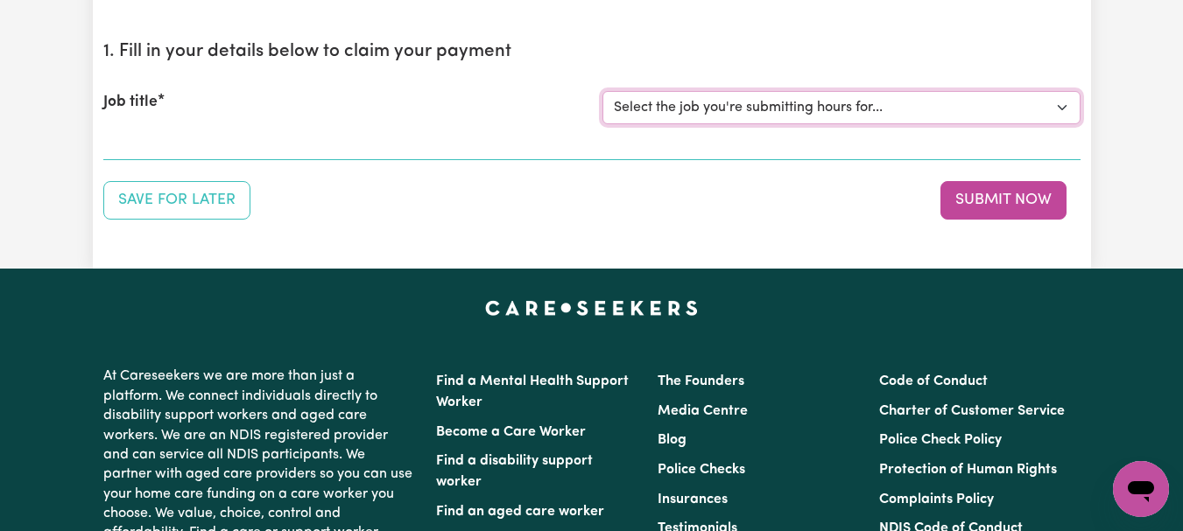
click at [1054, 124] on select "Select the job you're submitting hours for... [[PERSON_NAME]] [DEMOGRAPHIC_DATA…" at bounding box center [841, 107] width 478 height 33
select select "7667"
click at [604, 124] on select "Select the job you're submitting hours for... [[PERSON_NAME]] [DEMOGRAPHIC_DATA…" at bounding box center [841, 107] width 478 height 33
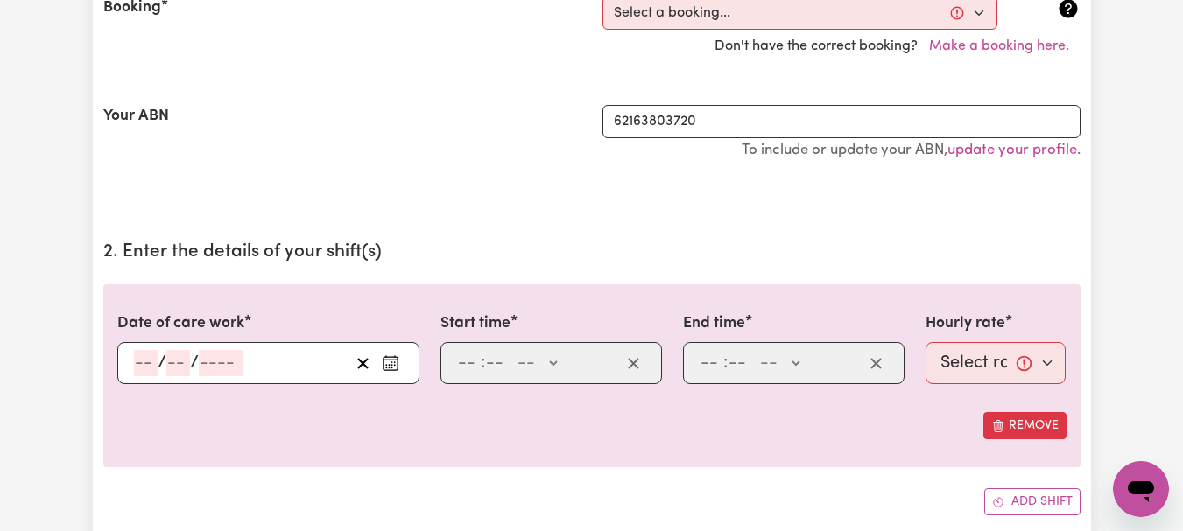
scroll to position [421, 0]
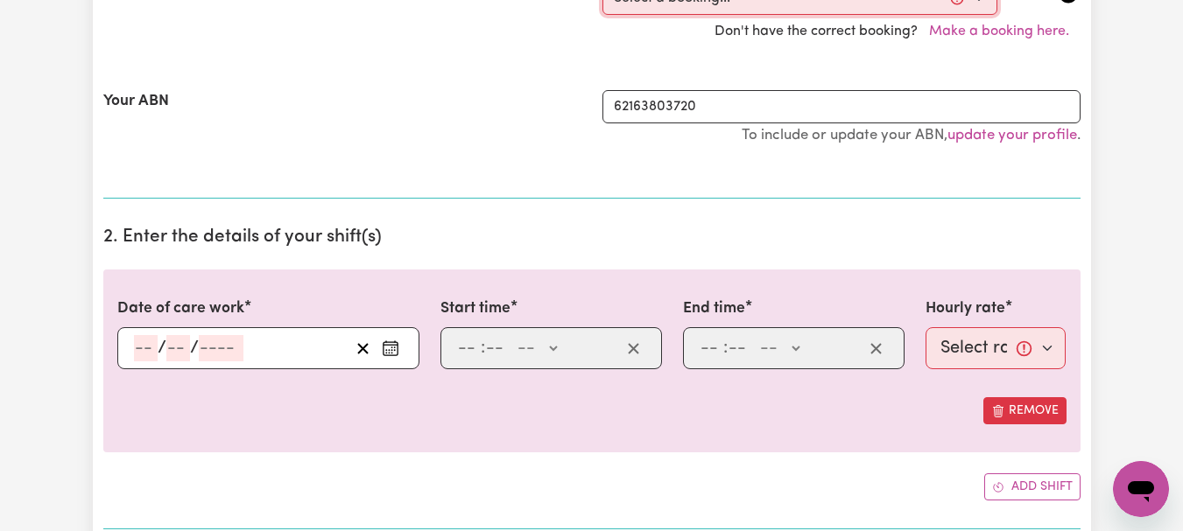
select select "352390"
type input "[DATE]"
type input "26"
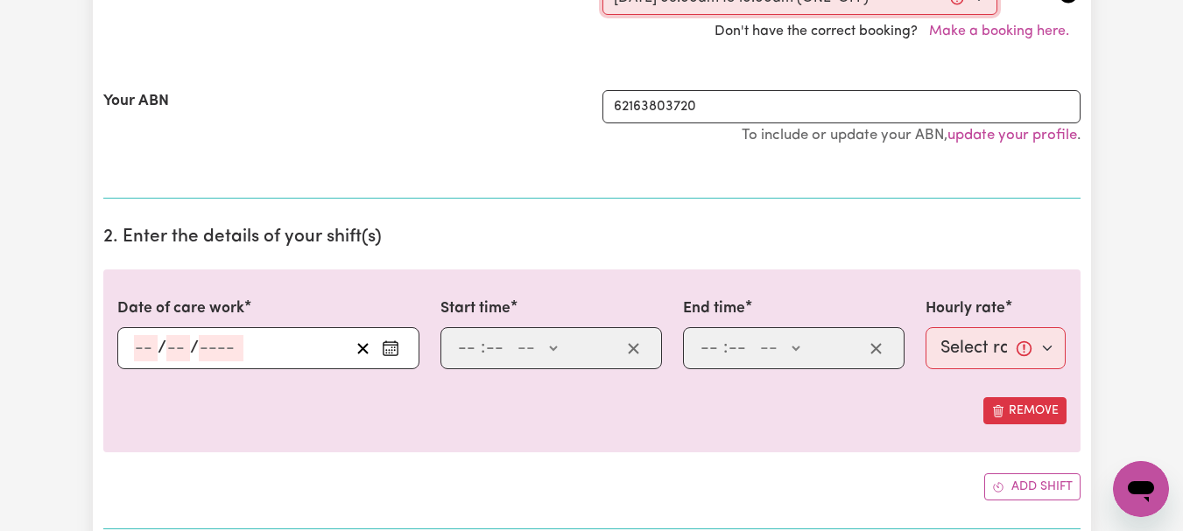
type input "9"
type input "2025"
type input "08:00"
type input "8"
type input "0"
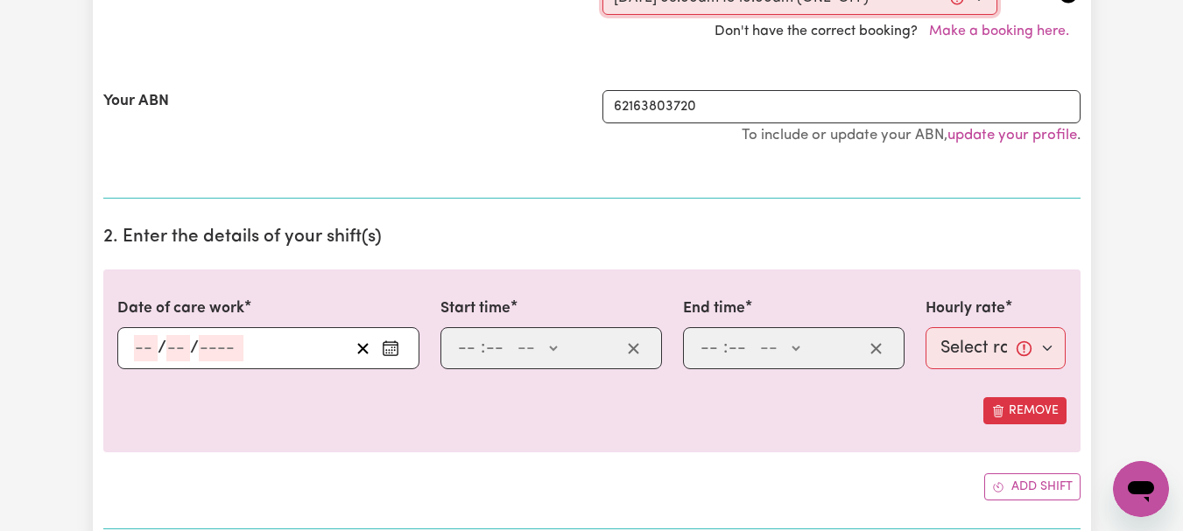
select select "am"
type input "10:00"
type input "10"
type input "0"
select select "am"
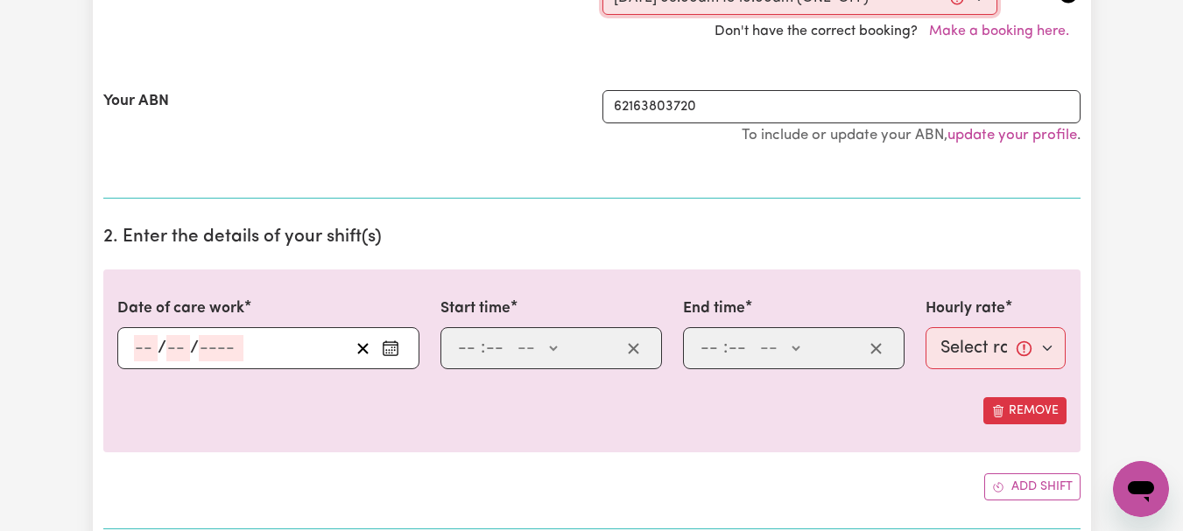
select select "44-Weekday"
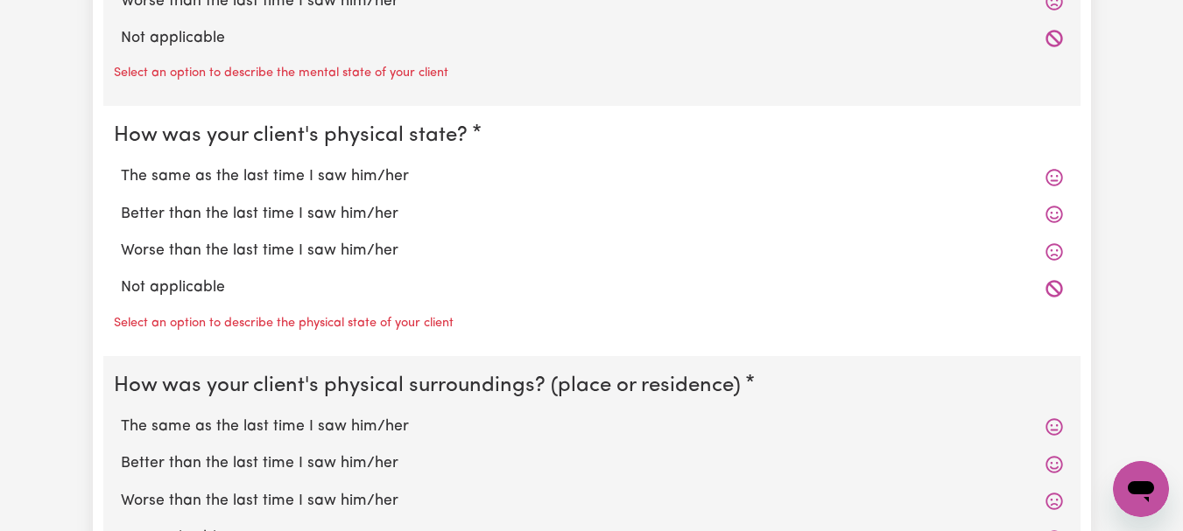
scroll to position [1712, 0]
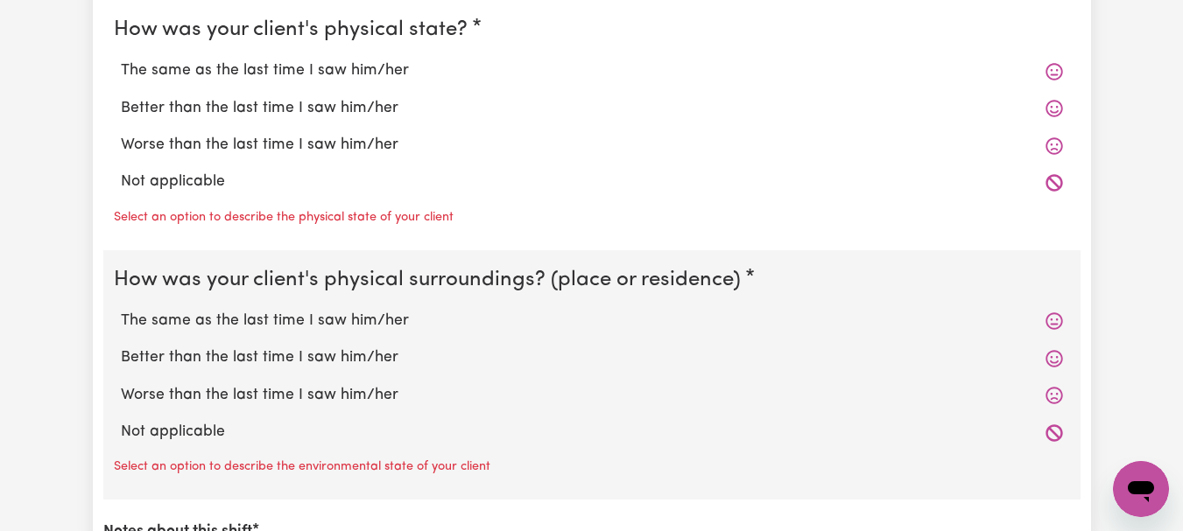
radio input "true"
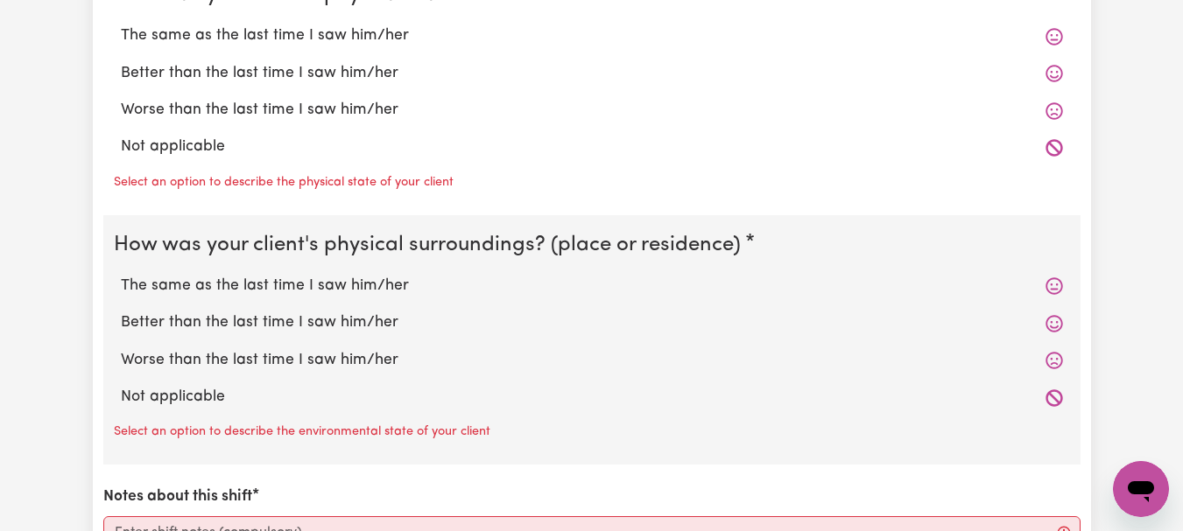
click at [448, 47] on label "The same as the last time I saw him/her" at bounding box center [592, 36] width 942 height 23
click at [121, 25] on input "The same as the last time I saw him/her" at bounding box center [120, 24] width 1 height 1
radio input "true"
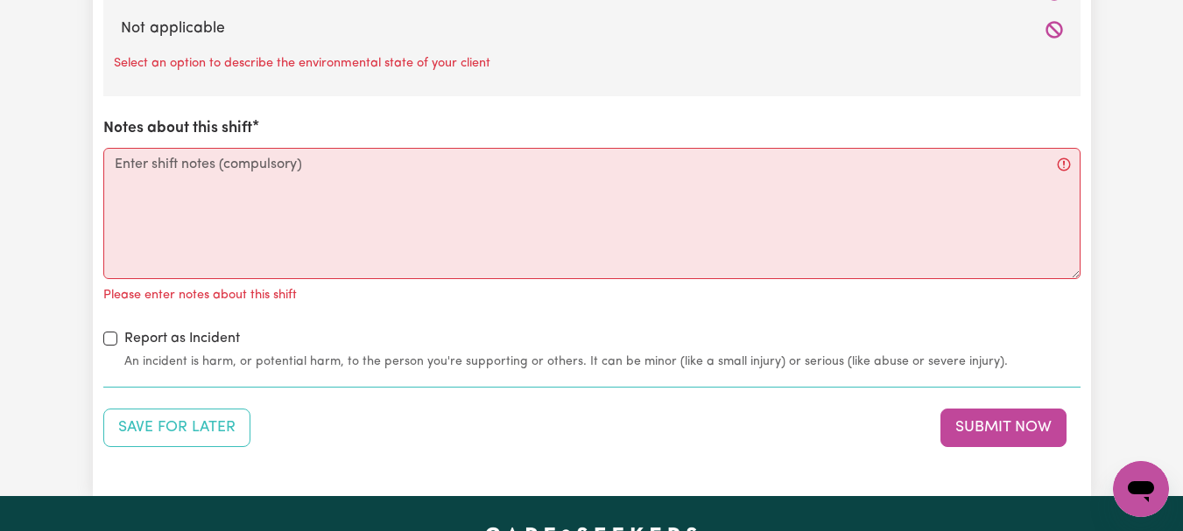
scroll to position [2060, 0]
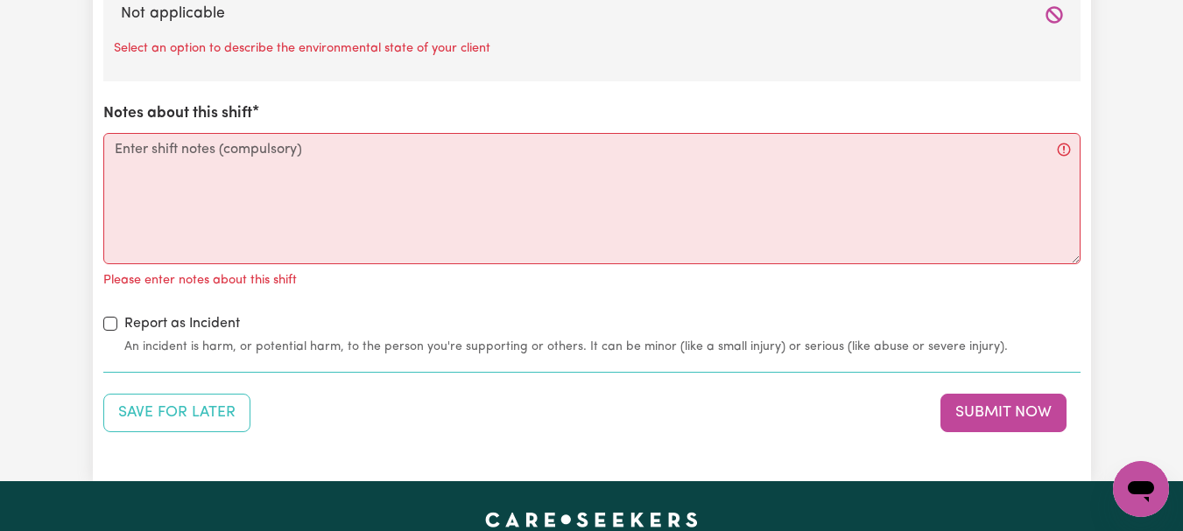
radio input "true"
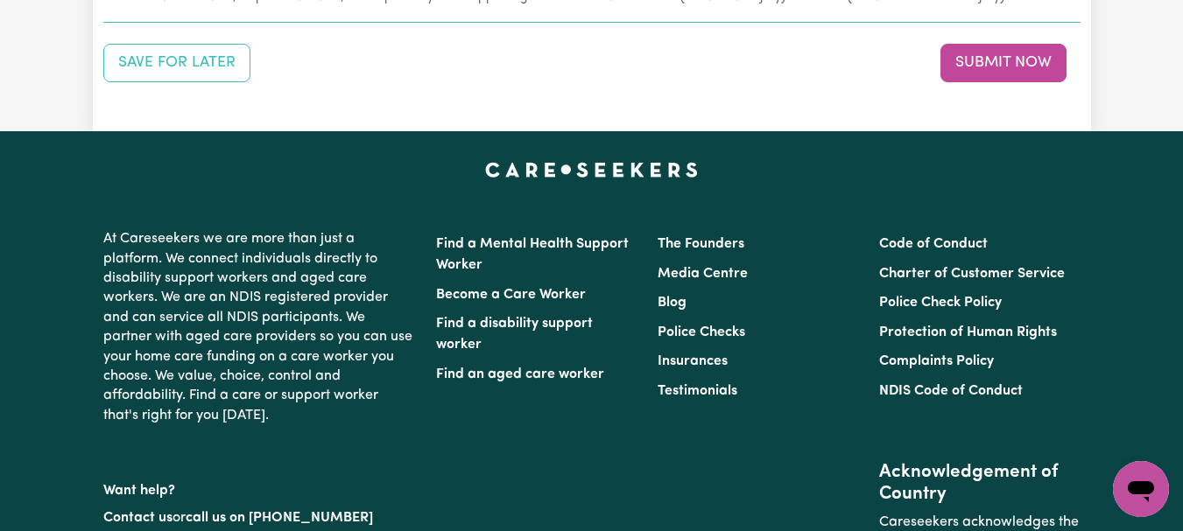
scroll to position [2397, 0]
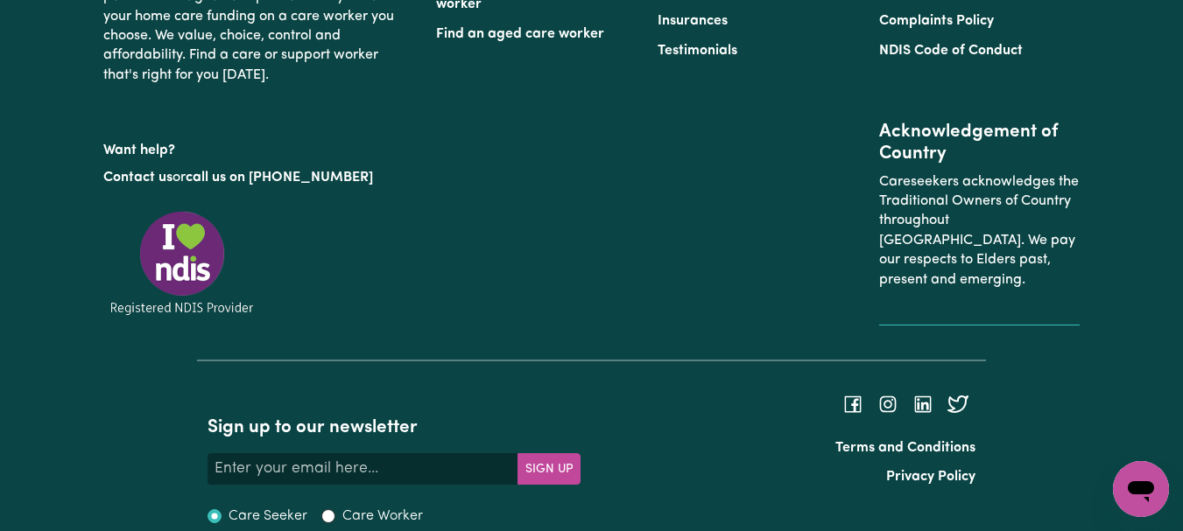
scroll to position [2710, 0]
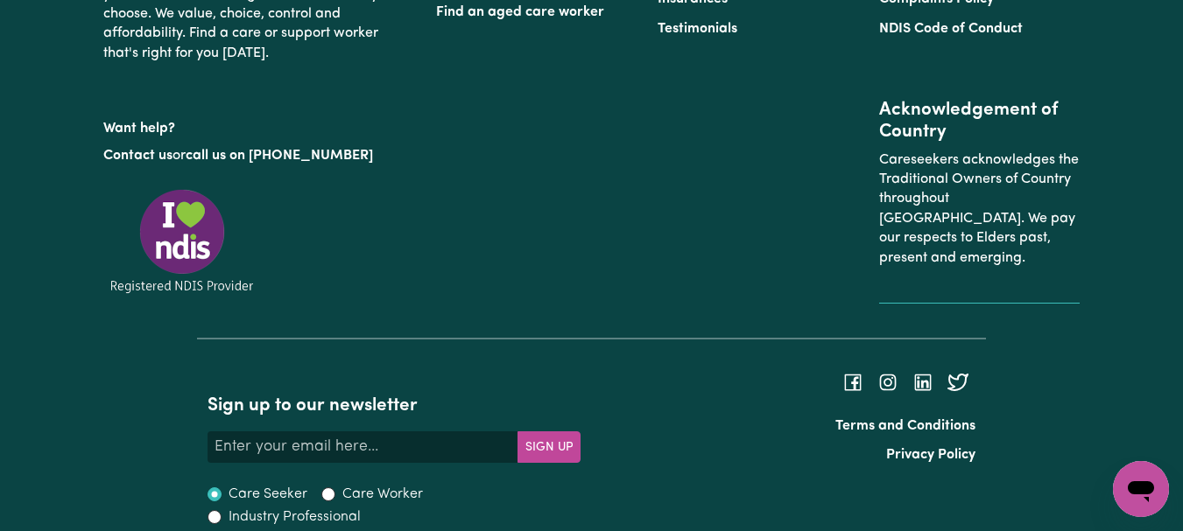
type textarea "Refer to KNC shift notes."
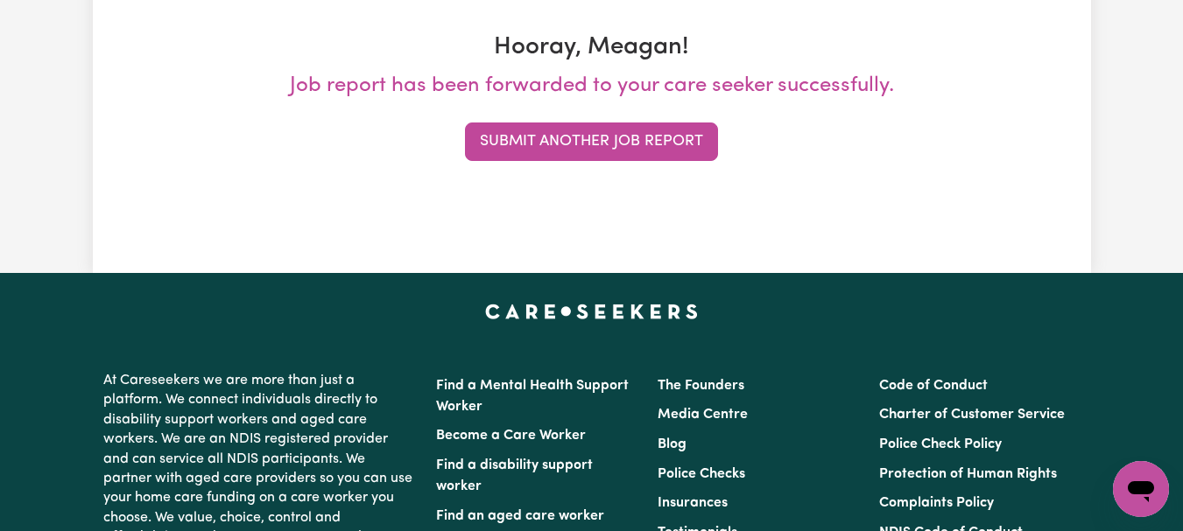
scroll to position [313, 0]
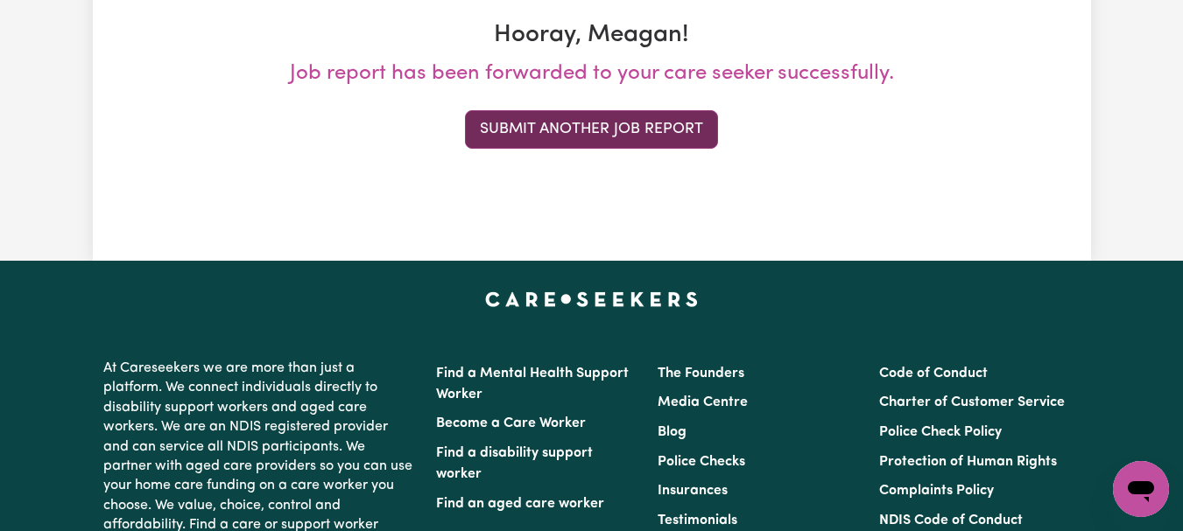
click at [610, 149] on button "Submit Another Job Report" at bounding box center [591, 129] width 253 height 39
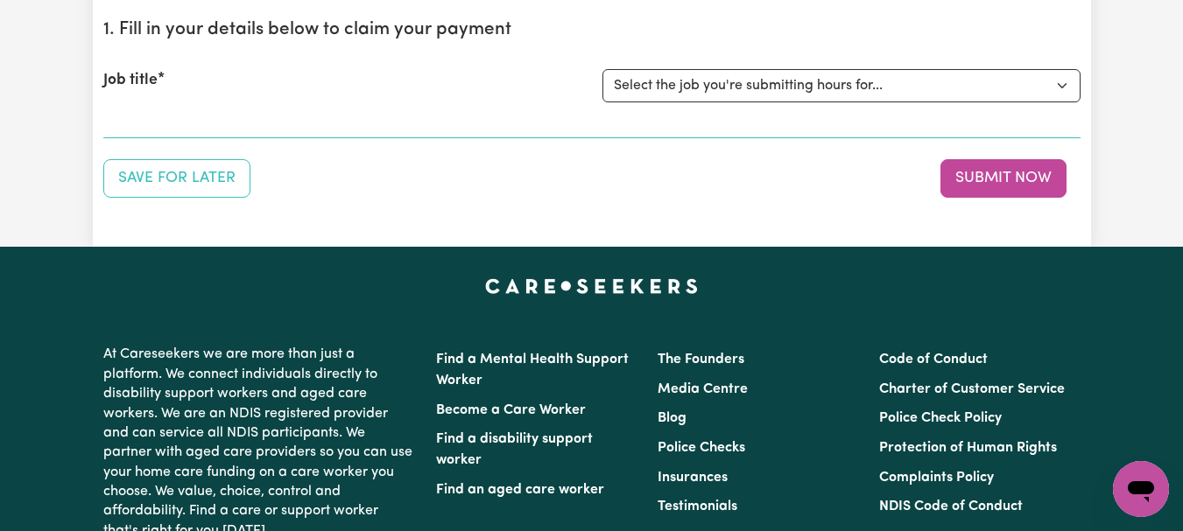
scroll to position [193, 0]
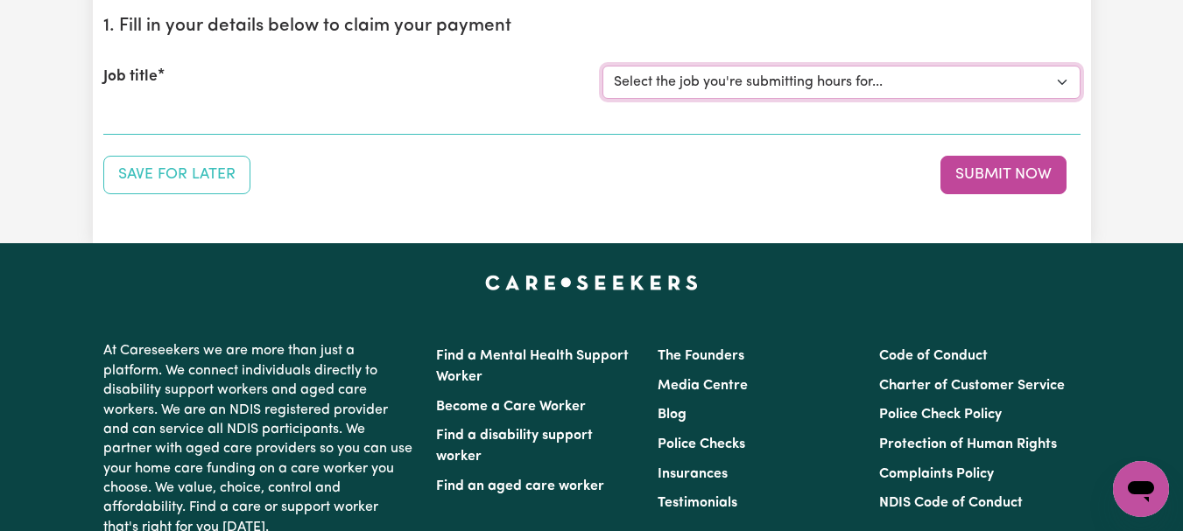
click at [1054, 99] on select "Select the job you're submitting hours for... [[PERSON_NAME]] [DEMOGRAPHIC_DATA…" at bounding box center [841, 82] width 478 height 33
select select "11629"
click at [604, 99] on select "Select the job you're submitting hours for... [[PERSON_NAME]] [DEMOGRAPHIC_DATA…" at bounding box center [841, 82] width 478 height 33
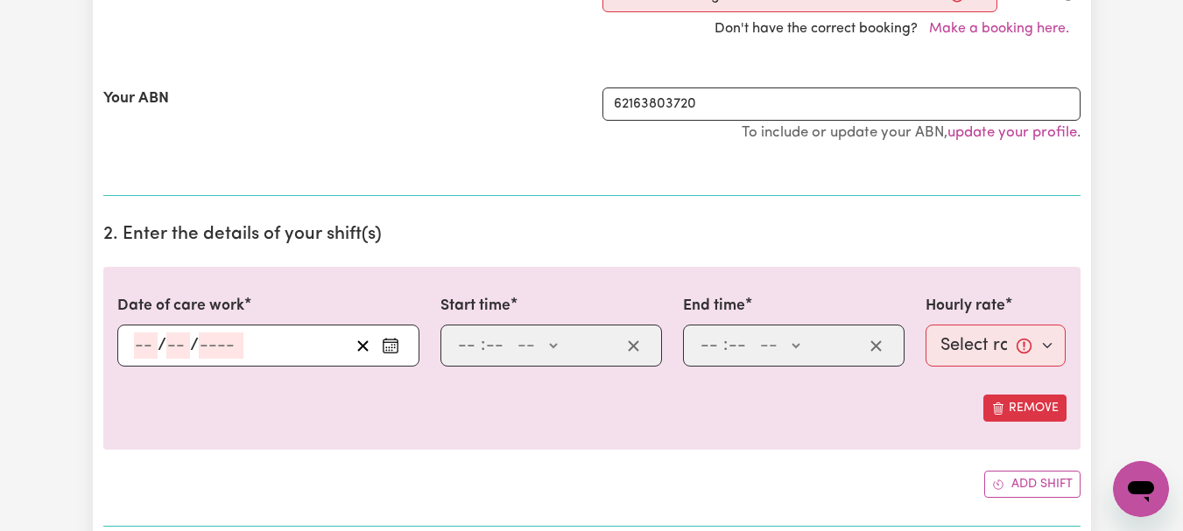
scroll to position [454, 0]
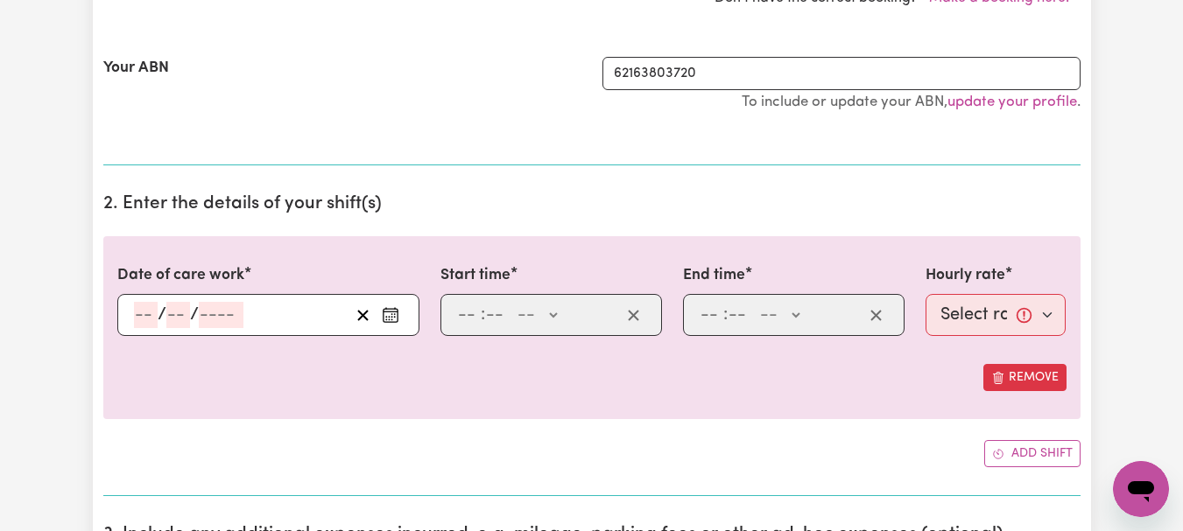
select select "352496"
type input "[DATE]"
type input "26"
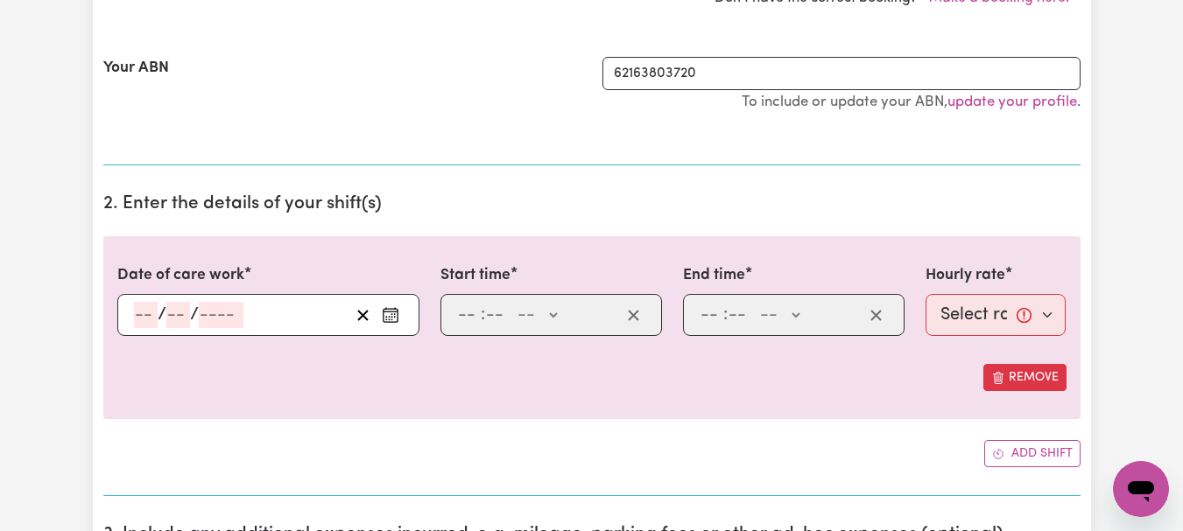
type input "9"
type input "2025"
type input "11:00"
type input "11"
type input "0"
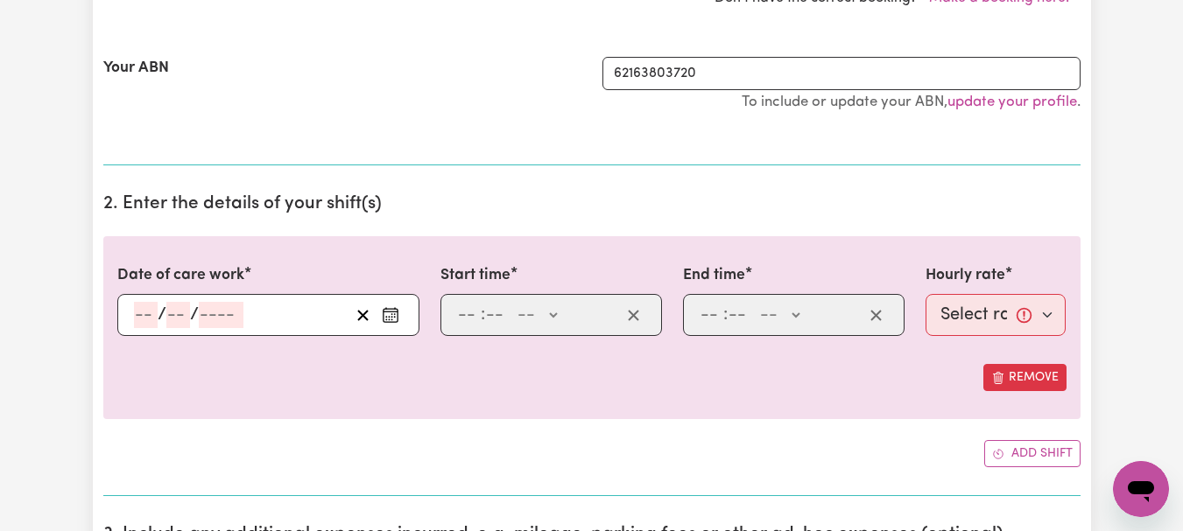
select select "am"
type input "12:30"
type input "12"
type input "30"
select select "pm"
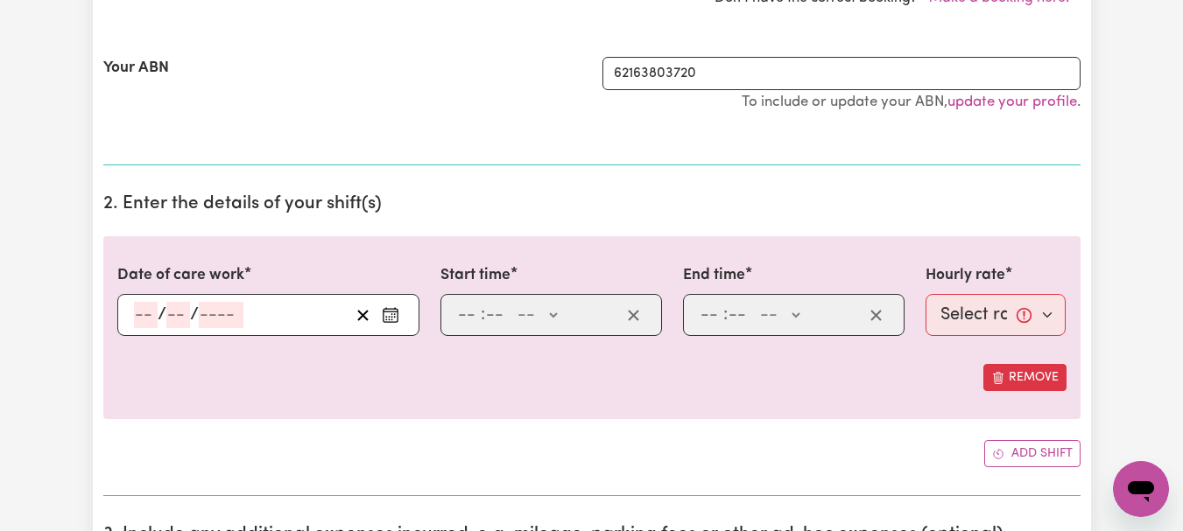
select select "44-Weekday"
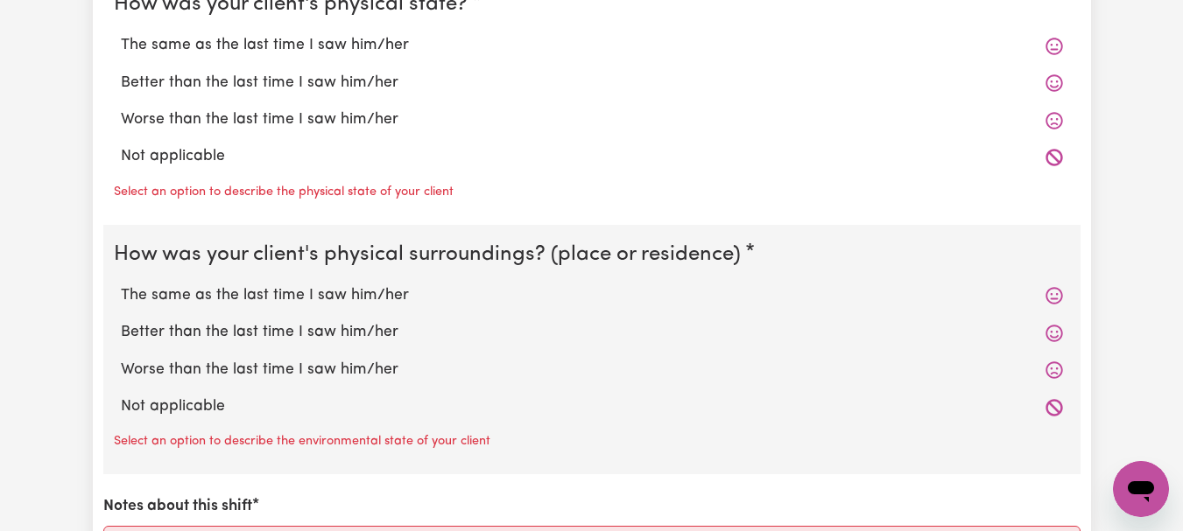
scroll to position [1752, 0]
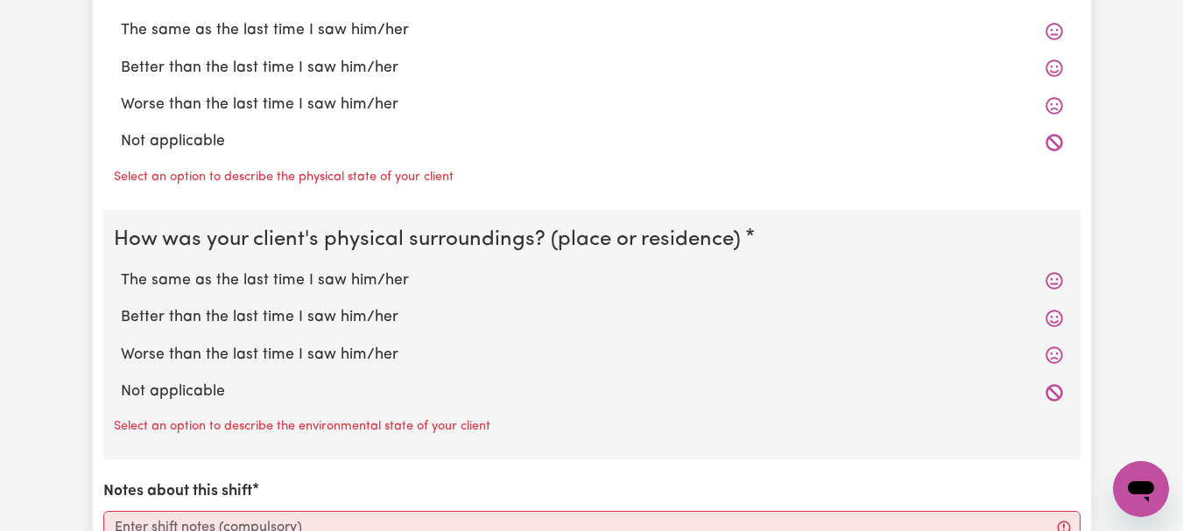
radio input "true"
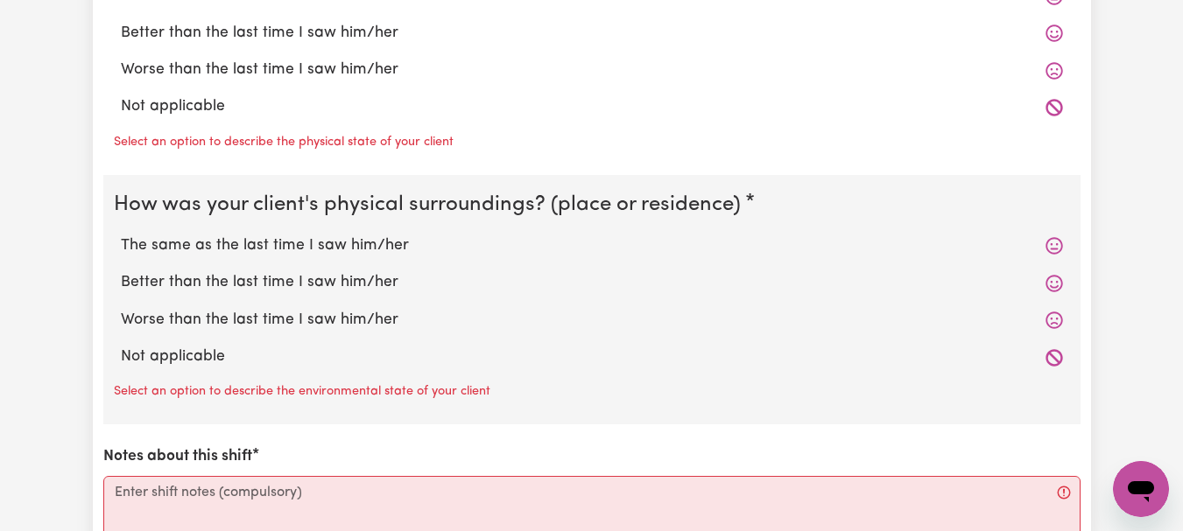
radio input "true"
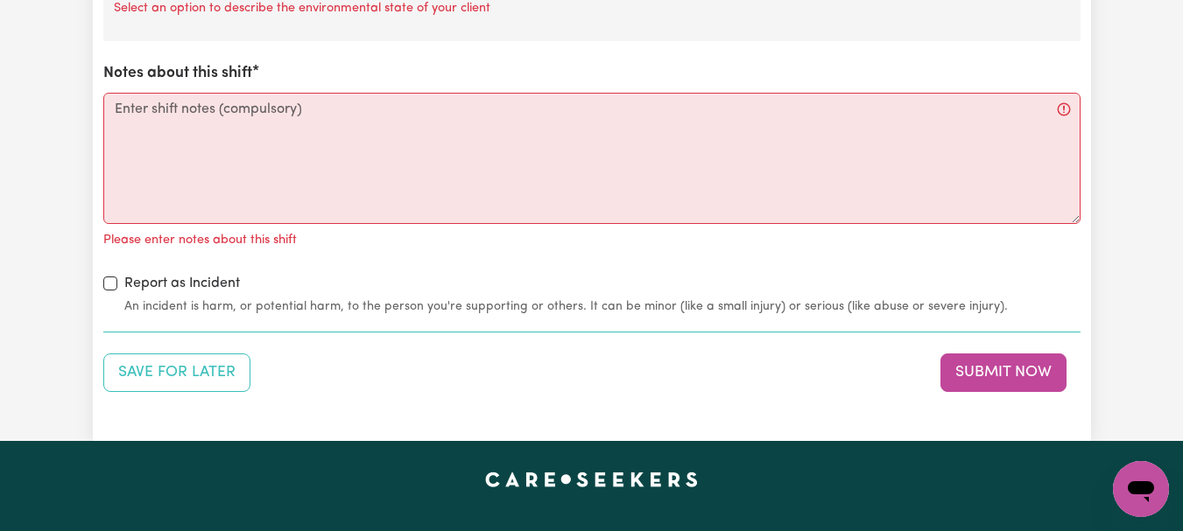
scroll to position [2123, 0]
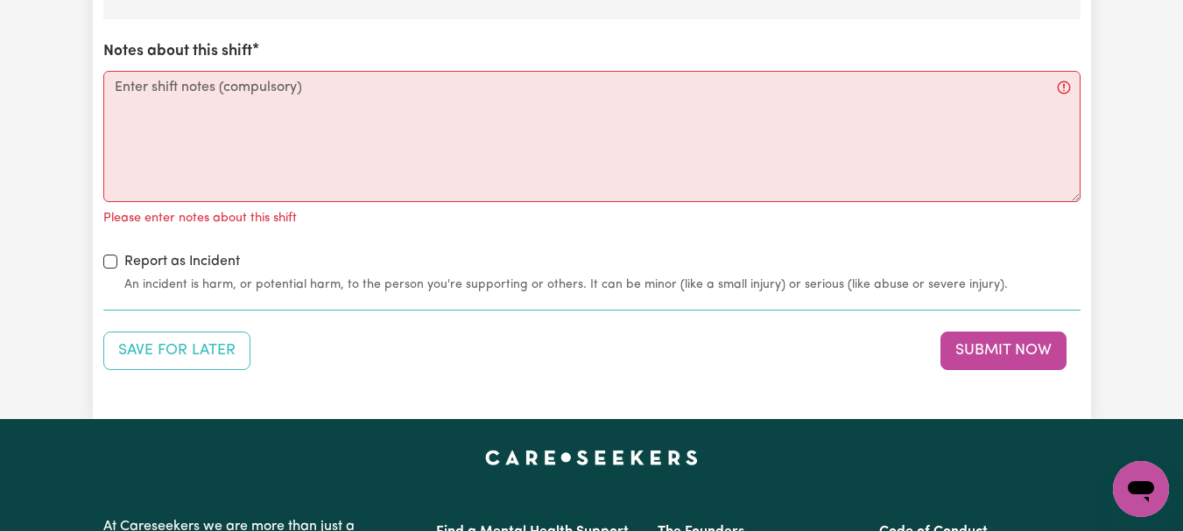
radio input "true"
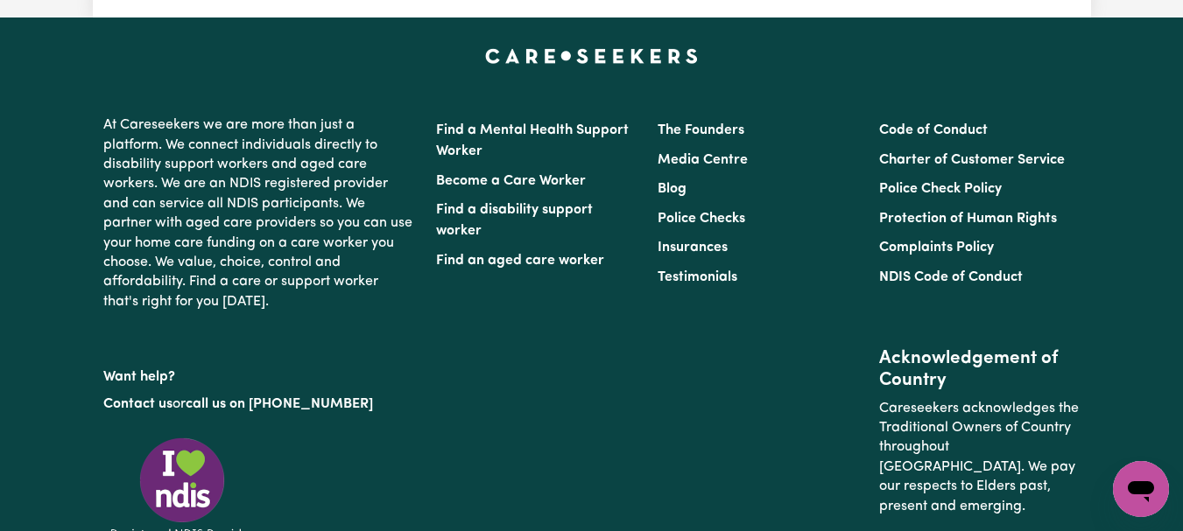
scroll to position [2497, 0]
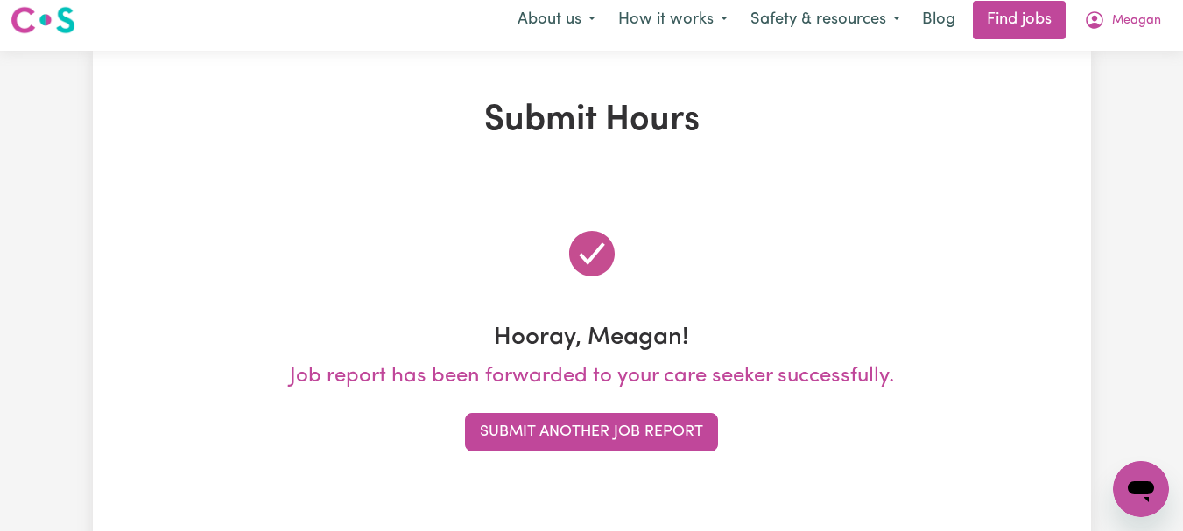
scroll to position [0, 0]
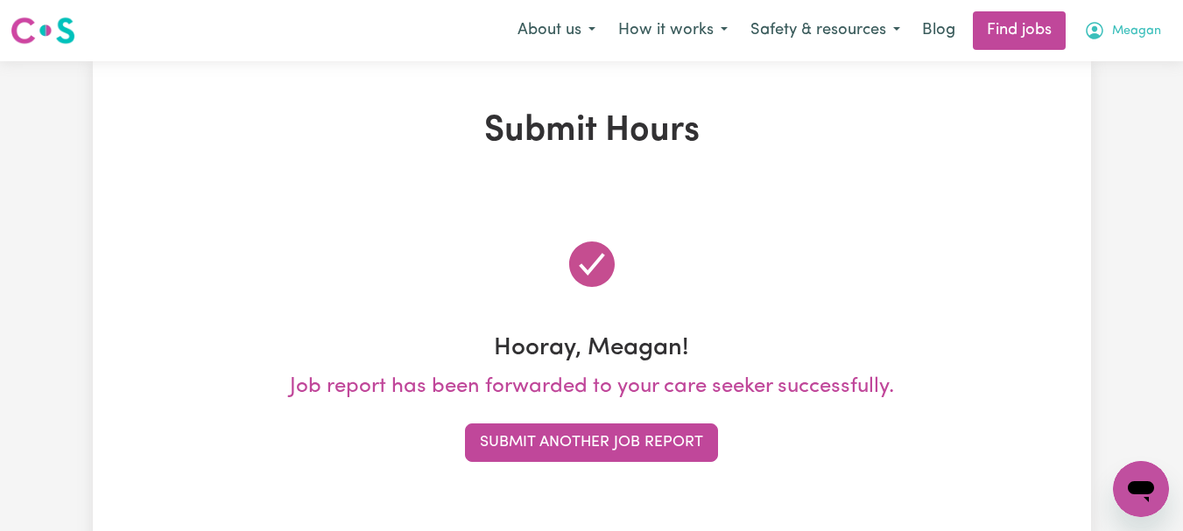
click at [1120, 41] on span "Meagan" at bounding box center [1136, 31] width 49 height 19
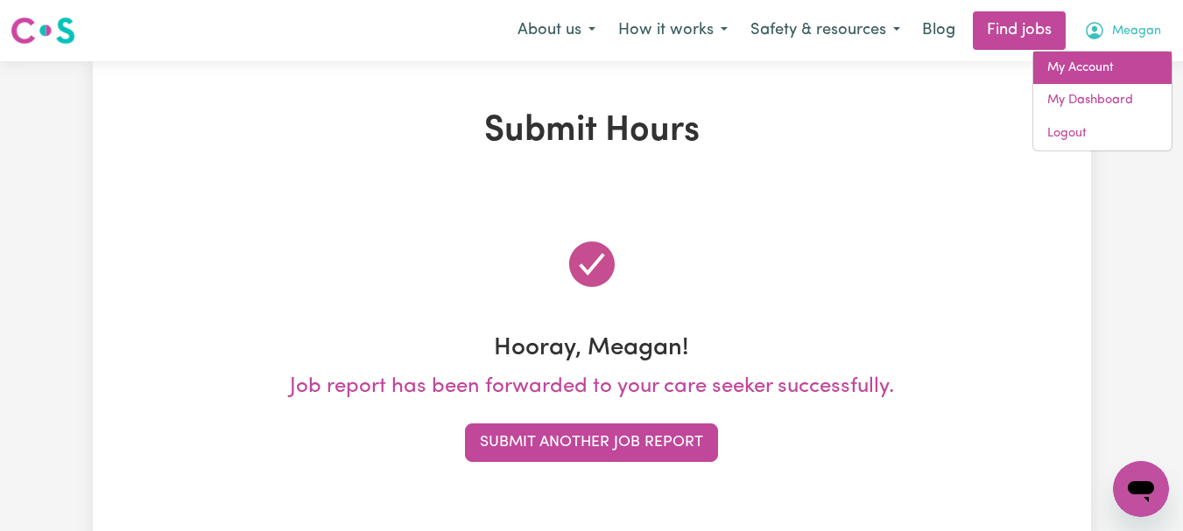
click at [1098, 85] on link "My Account" at bounding box center [1102, 68] width 138 height 33
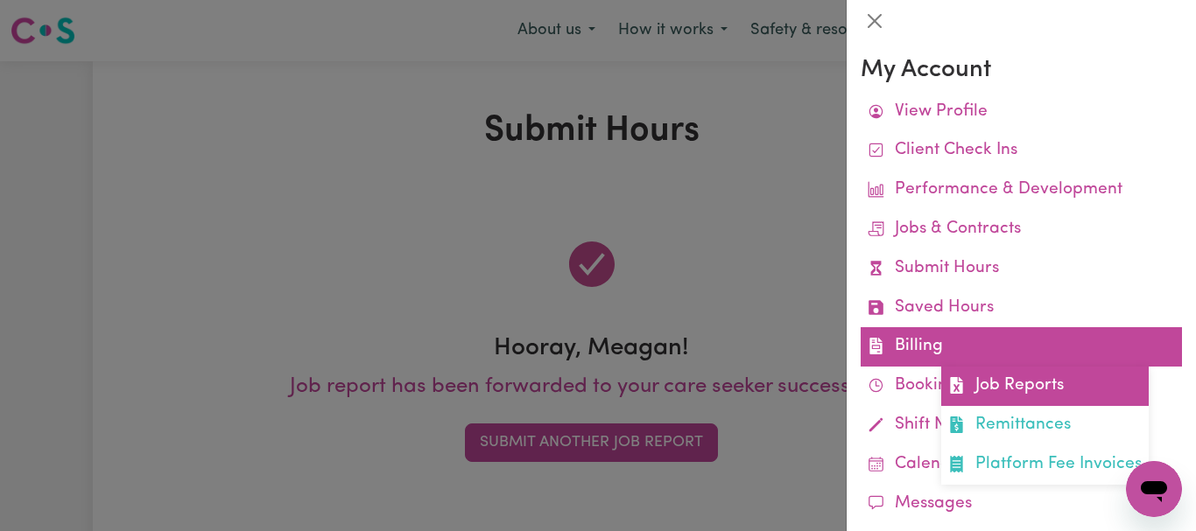
click at [1069, 406] on link "Job Reports" at bounding box center [1044, 386] width 207 height 39
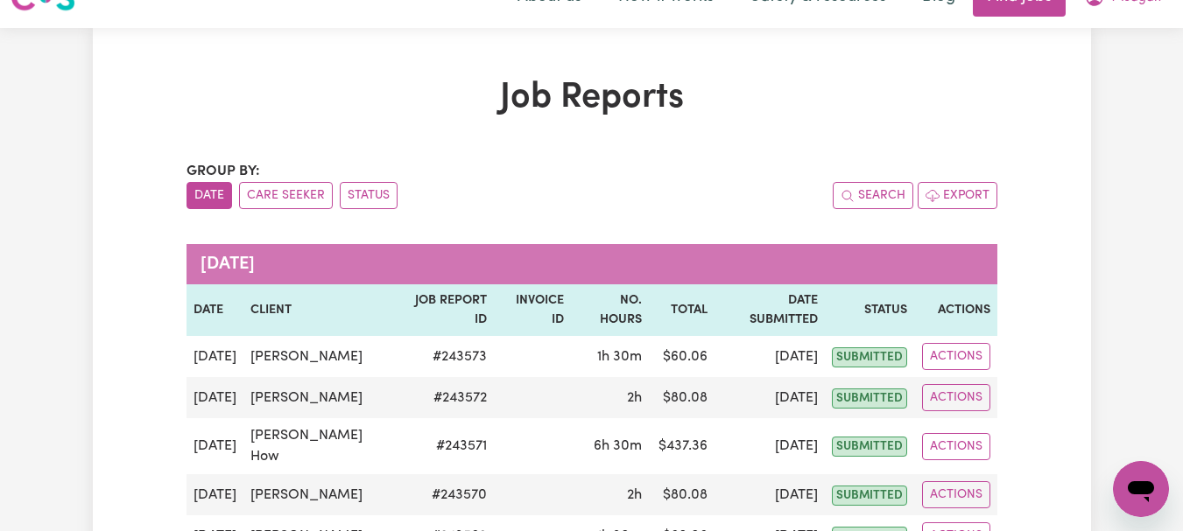
scroll to position [32, 0]
